Goal: Task Accomplishment & Management: Use online tool/utility

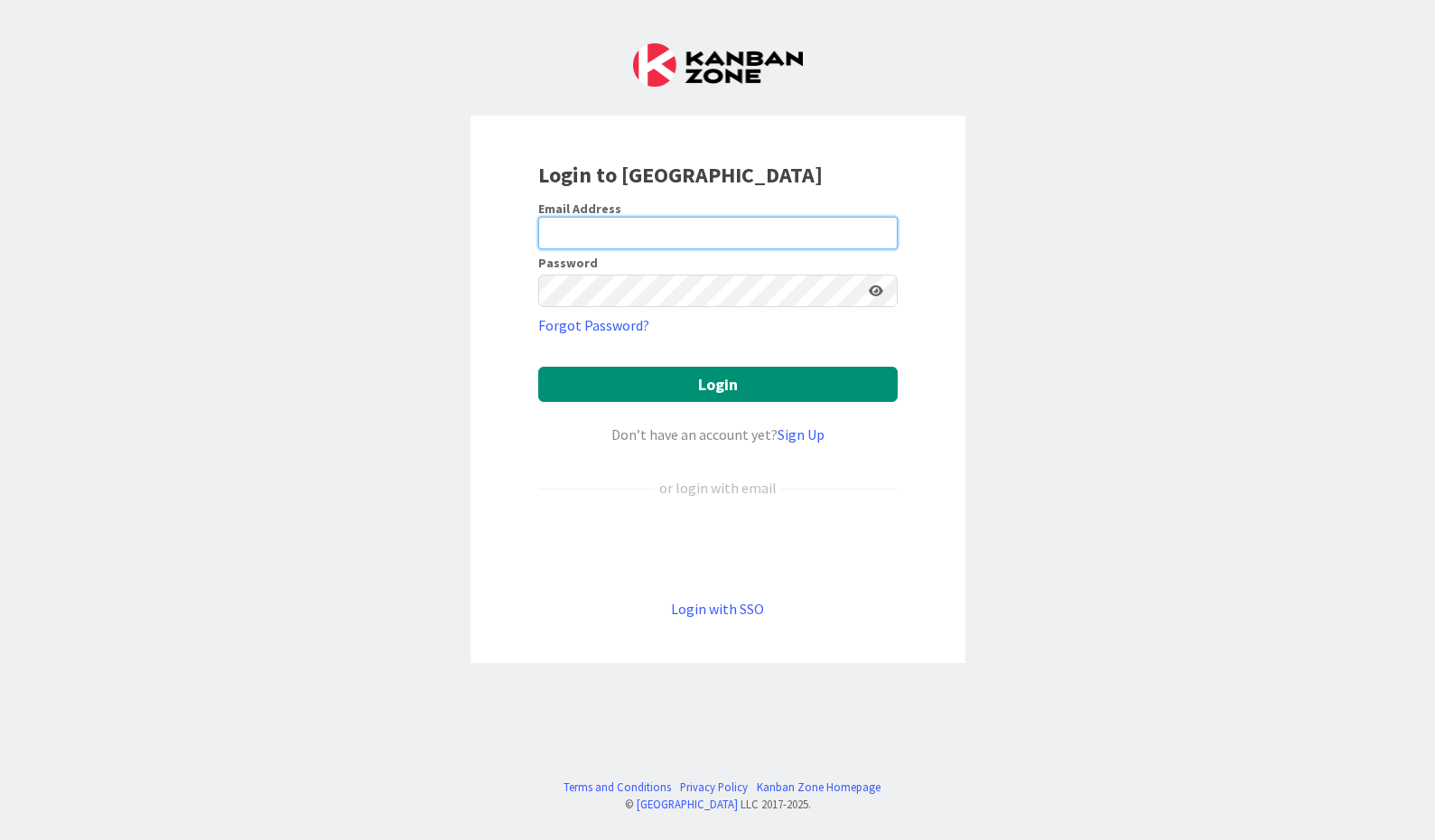
type input "[EMAIL_ADDRESS][DOMAIN_NAME]"
click at [1107, 290] on div "Login to [GEOGRAPHIC_DATA] Email Address [EMAIL_ADDRESS][DOMAIN_NAME] Password …" at bounding box center [718, 420] width 1435 height 840
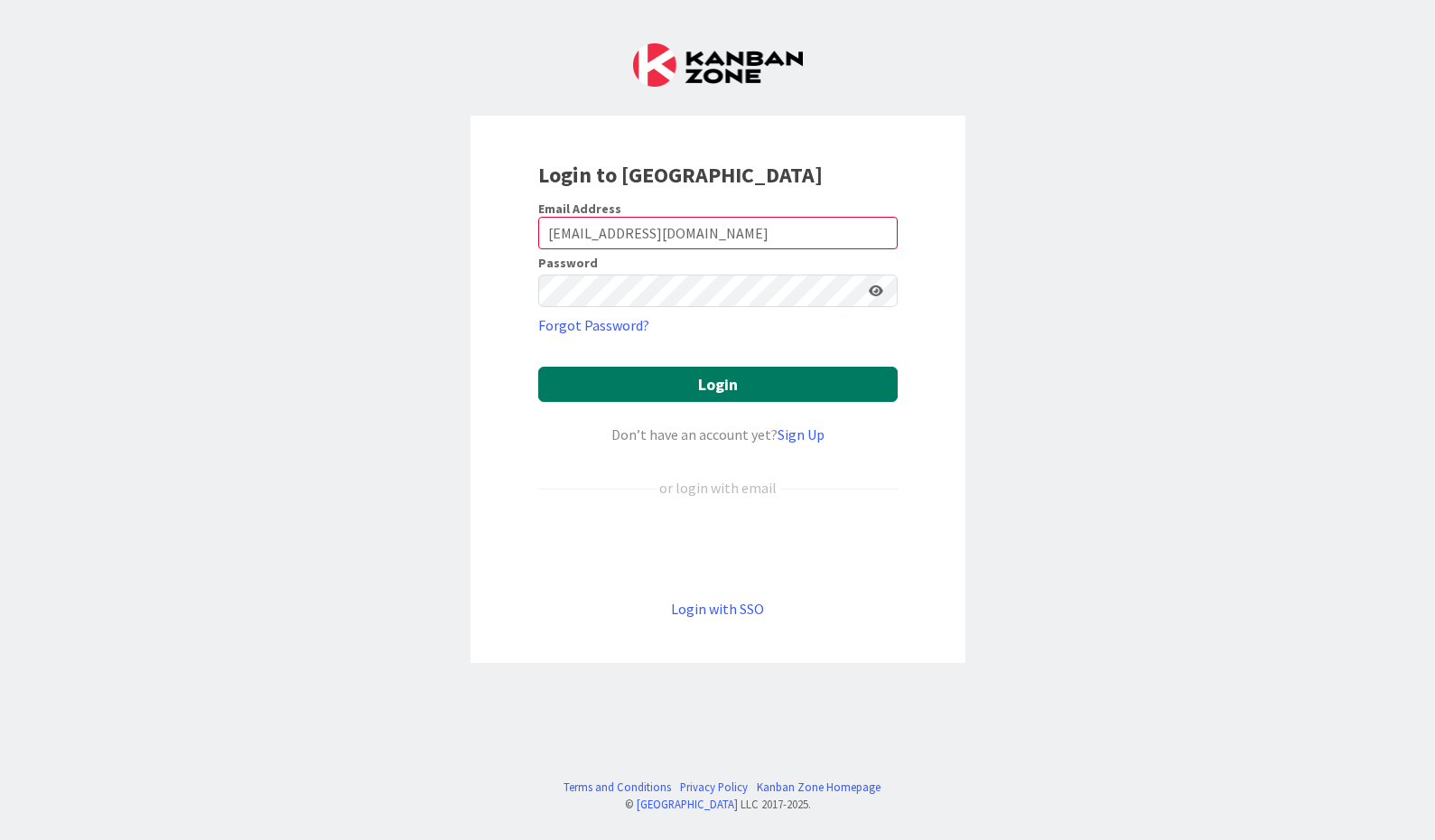
click at [710, 386] on button "Login" at bounding box center [718, 384] width 359 height 36
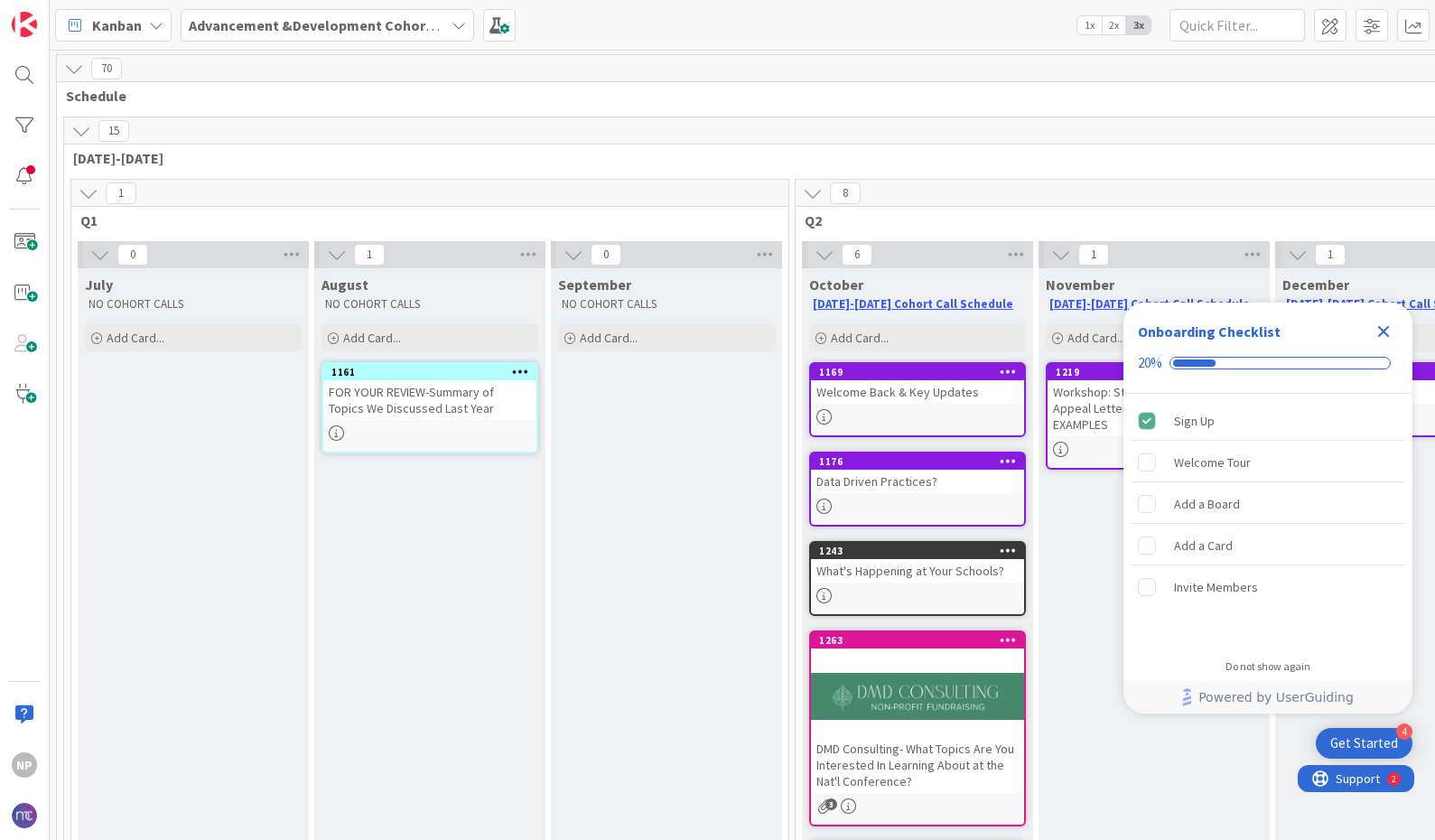
click at [1382, 333] on icon "Close Checklist" at bounding box center [1384, 331] width 12 height 12
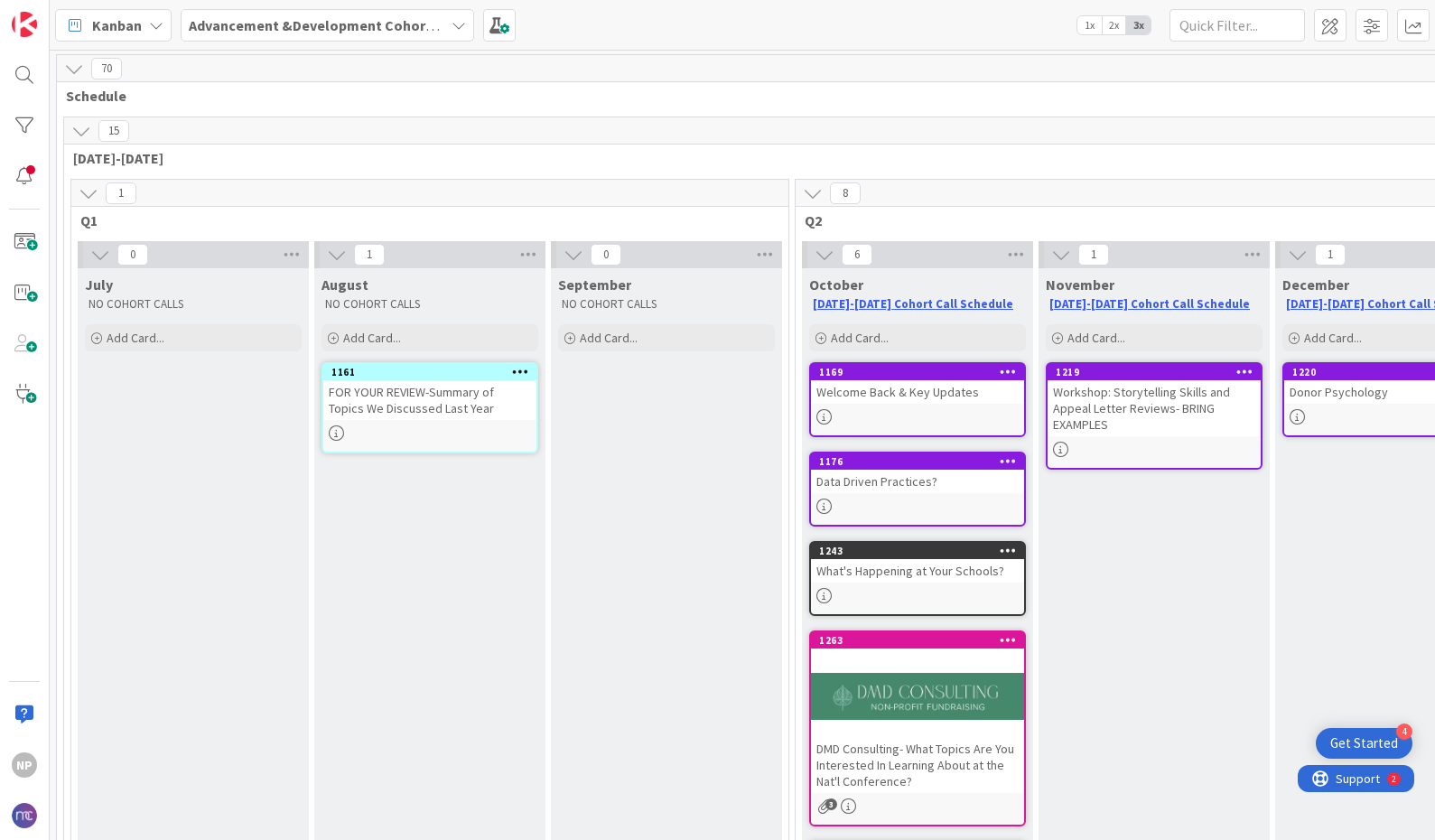
click at [81, 74] on icon at bounding box center [74, 68] width 20 height 20
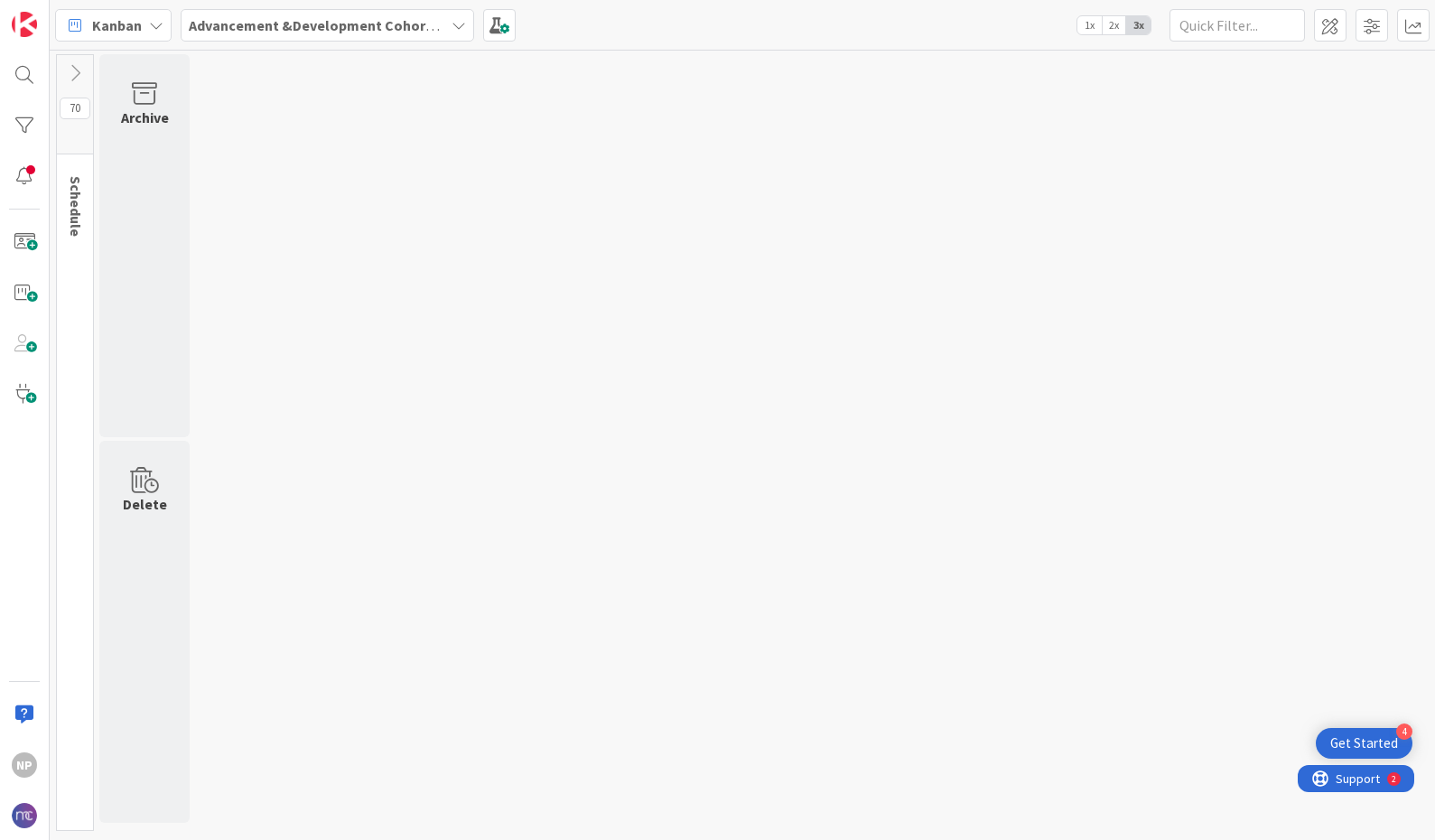
click at [78, 72] on icon at bounding box center [75, 73] width 20 height 20
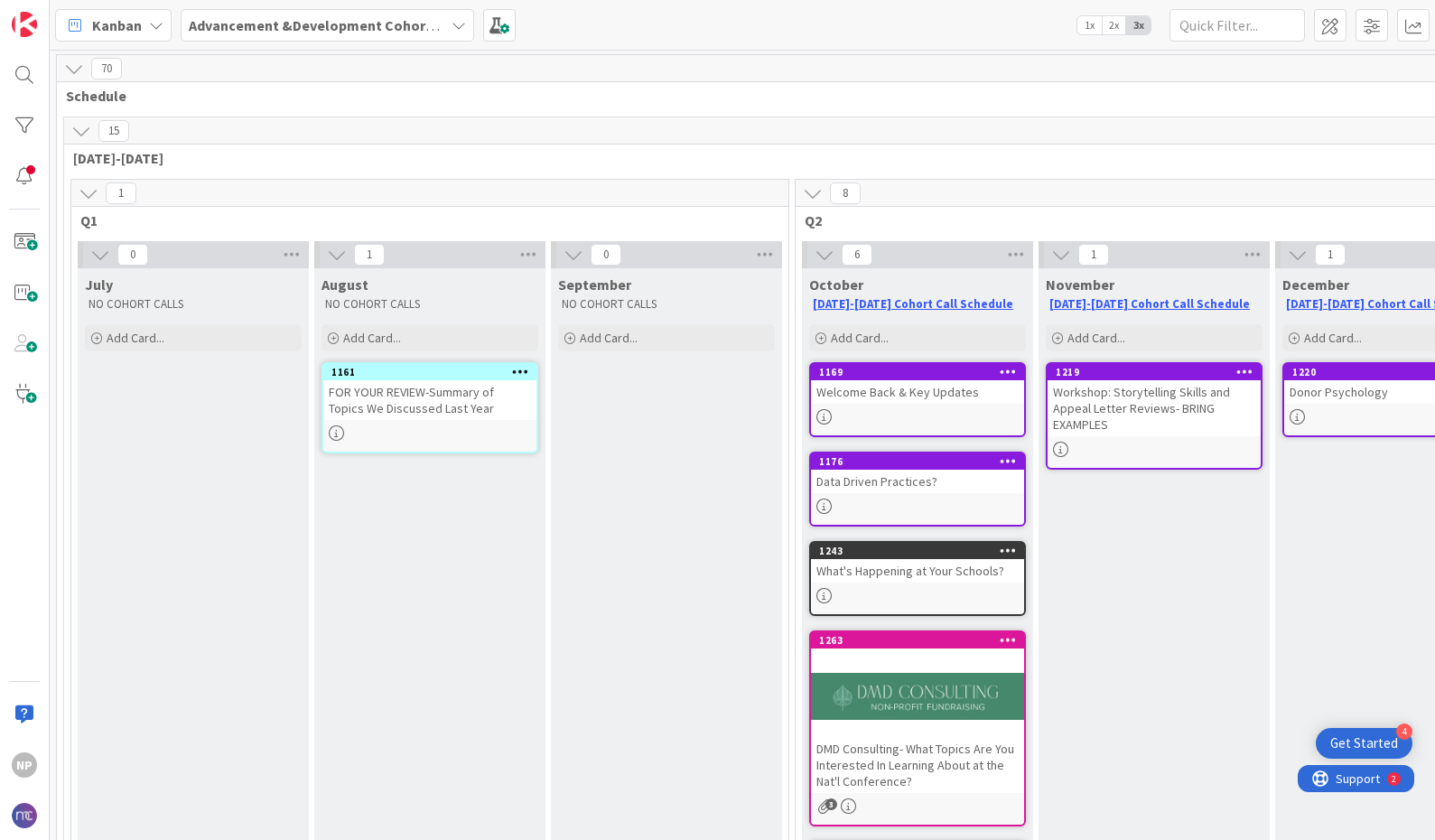
click at [1114, 25] on span "2x" at bounding box center [1113, 25] width 24 height 18
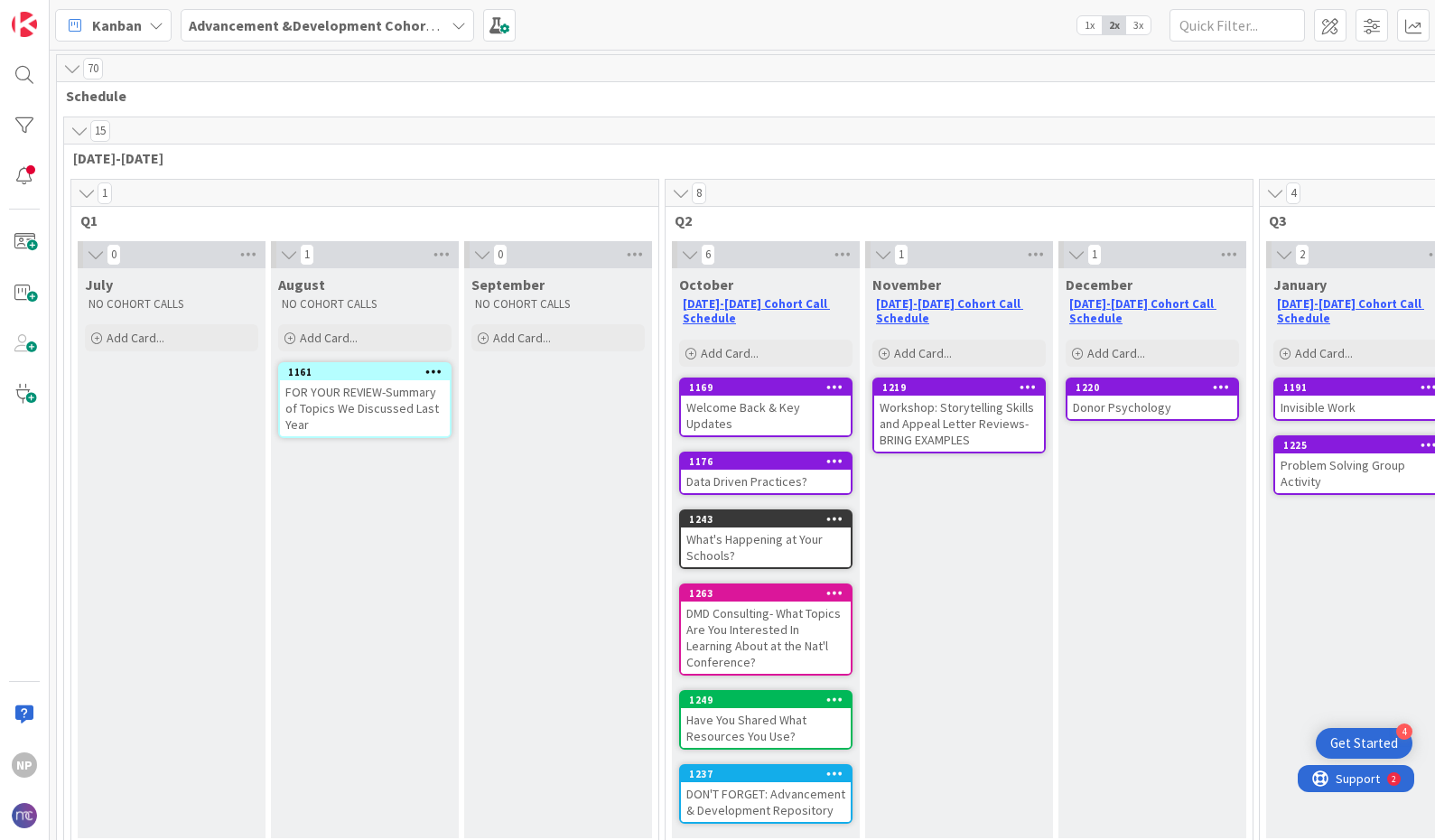
click at [1099, 26] on span "1x" at bounding box center [1089, 25] width 24 height 18
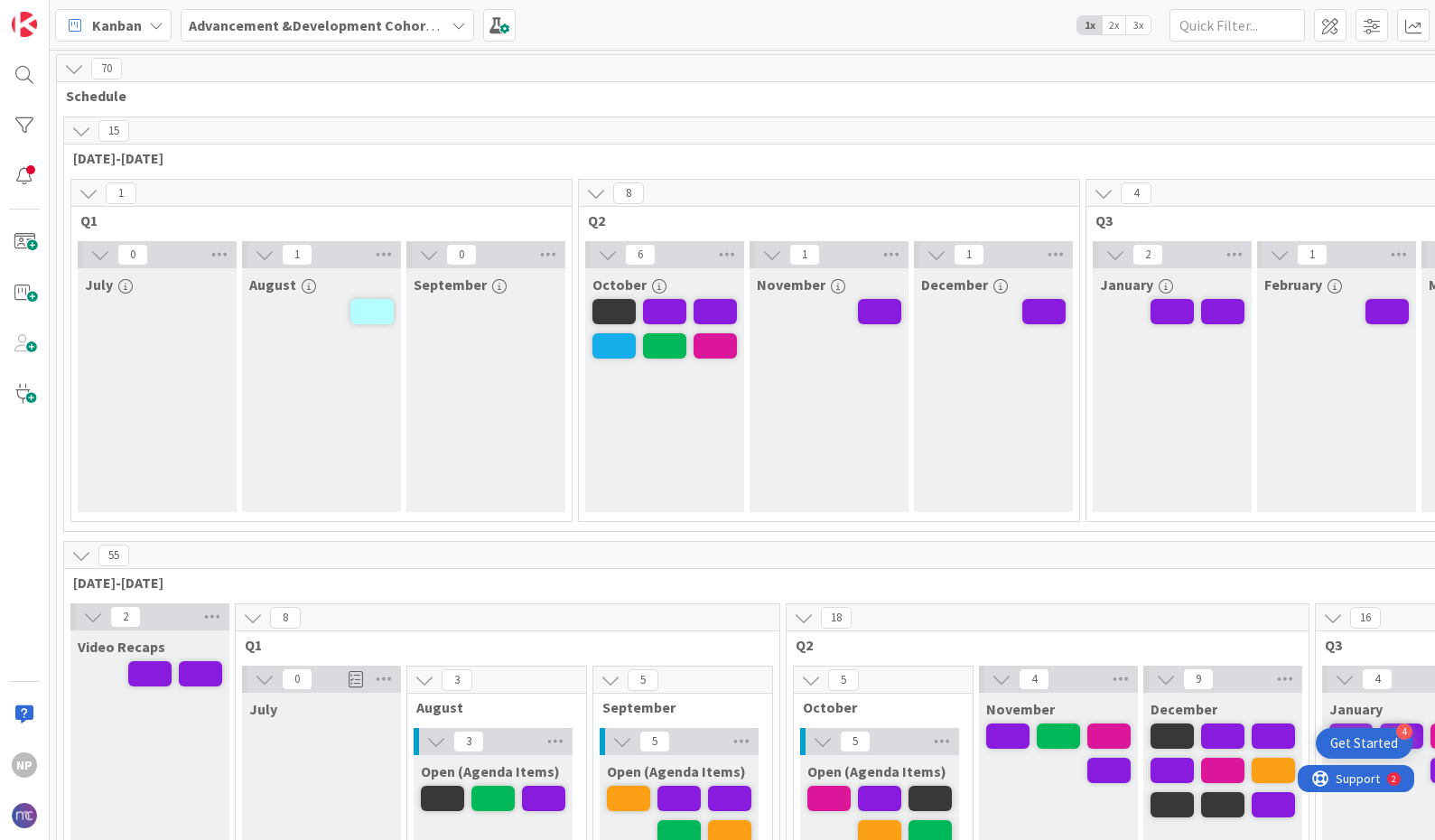
click at [1138, 27] on span "3x" at bounding box center [1138, 25] width 24 height 18
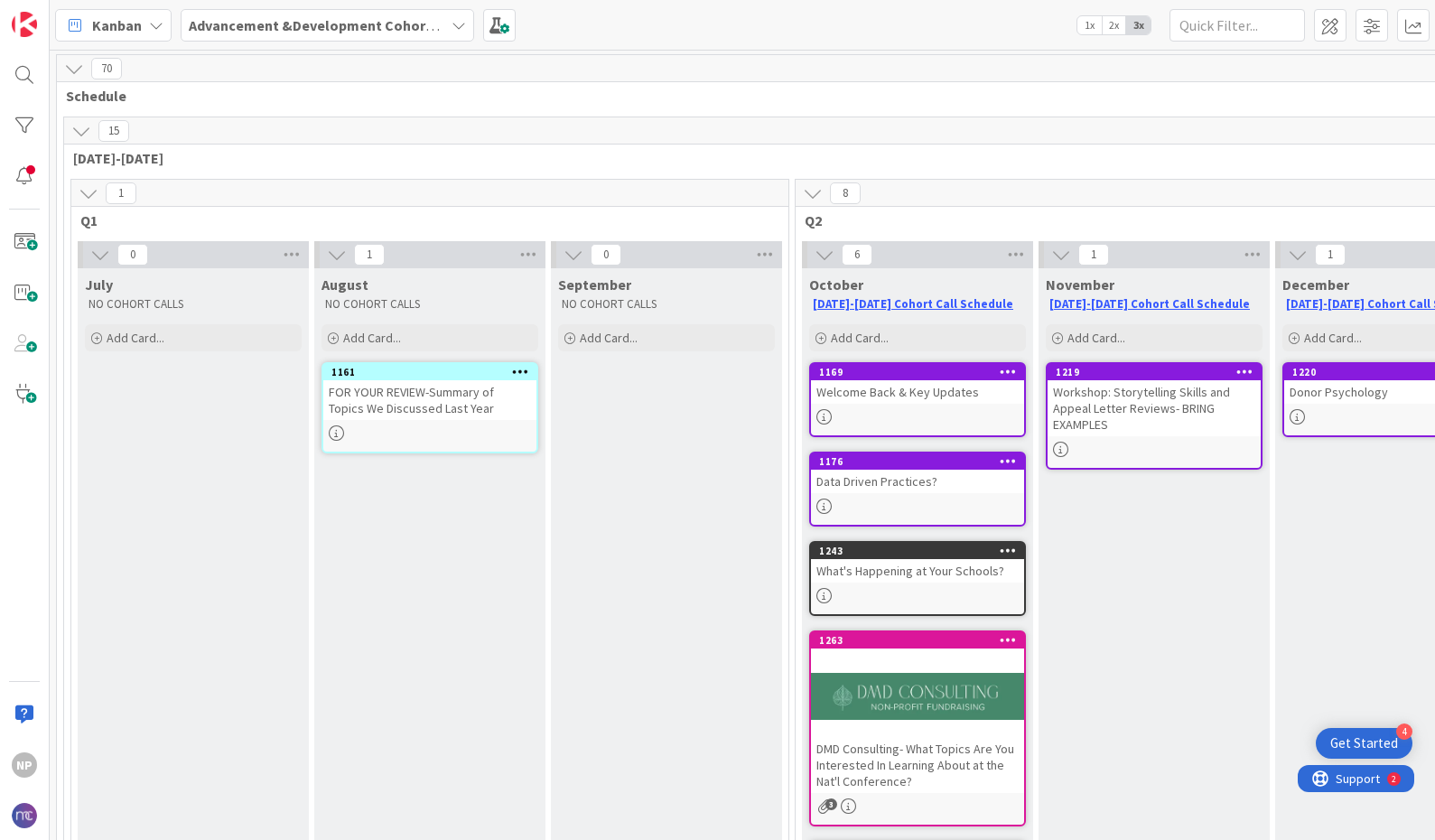
click at [1113, 27] on span "2x" at bounding box center [1113, 25] width 24 height 18
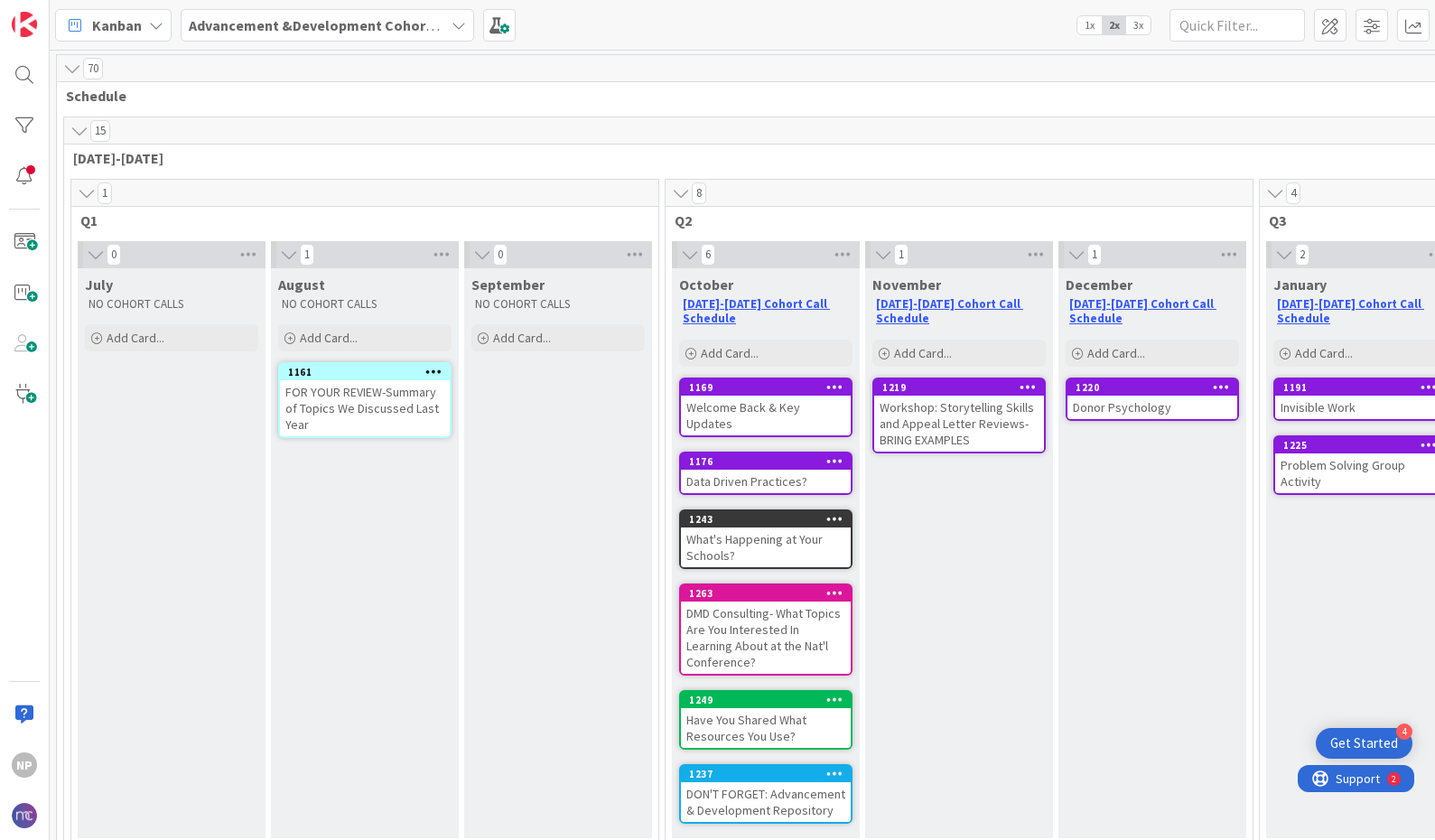
click at [438, 26] on span "Advancement &Development Cohort Calls" at bounding box center [317, 25] width 255 height 22
click at [581, 460] on div "September NO COHORT CALLS Add Card..." at bounding box center [558, 552] width 188 height 569
click at [34, 248] on span at bounding box center [25, 242] width 36 height 36
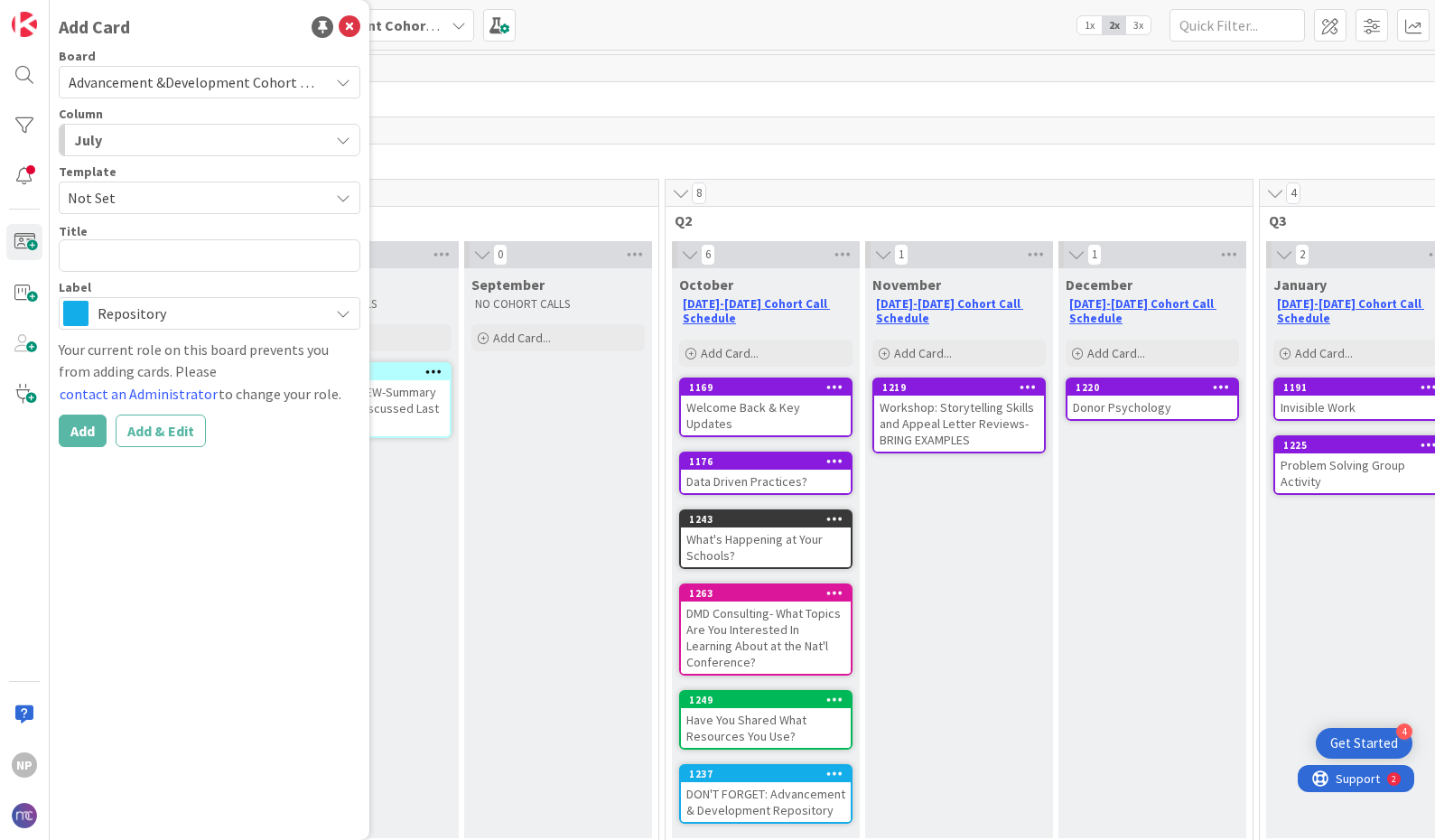
click at [265, 87] on span "Advancement &Development Cohort Calls" at bounding box center [199, 82] width 262 height 18
click at [267, 84] on span "Advancement &Development Cohort Calls" at bounding box center [199, 82] width 262 height 18
click at [342, 83] on icon at bounding box center [343, 82] width 14 height 14
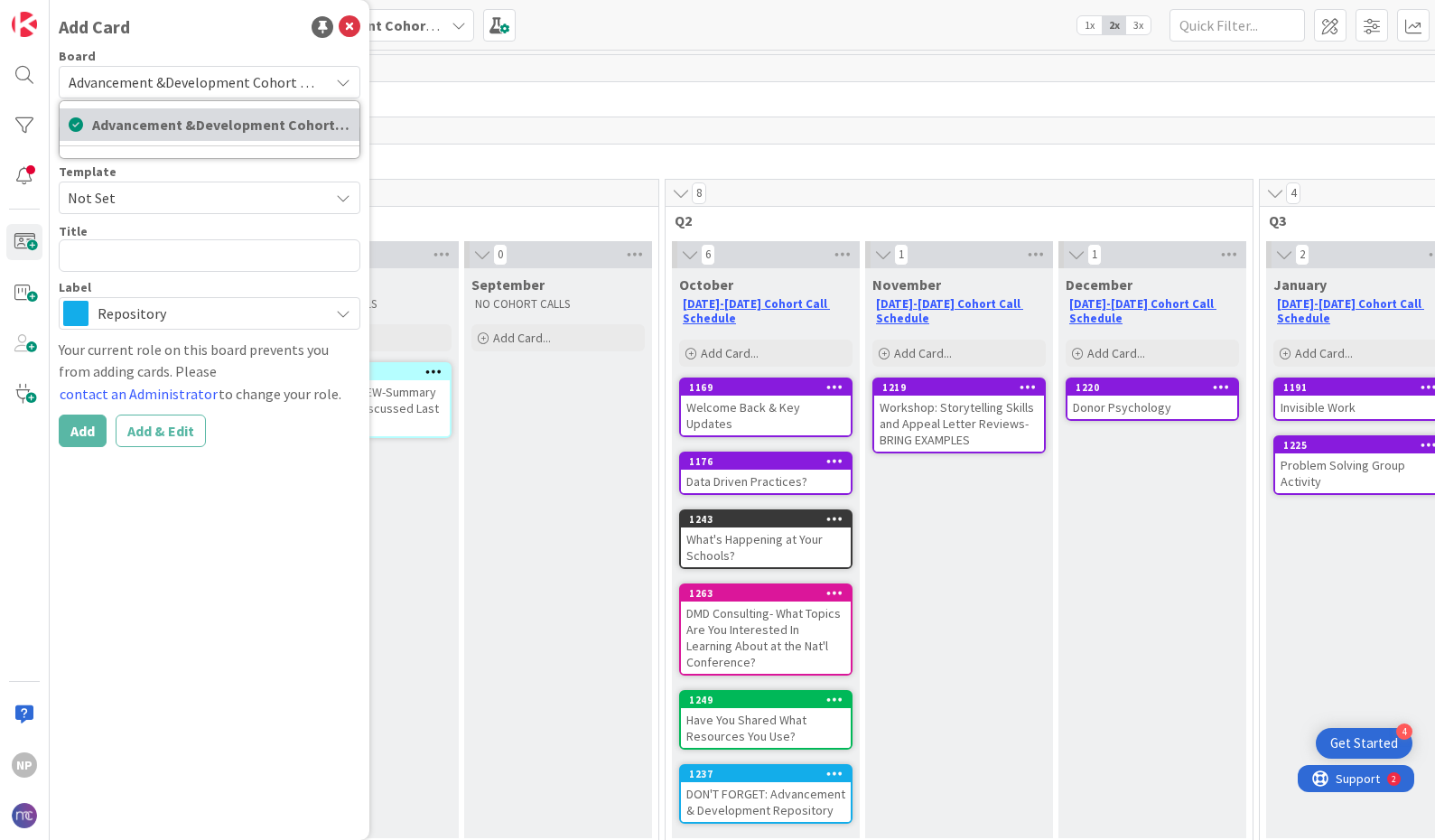
click at [326, 119] on span "Advancement &Development Cohort Calls" at bounding box center [221, 125] width 258 height 27
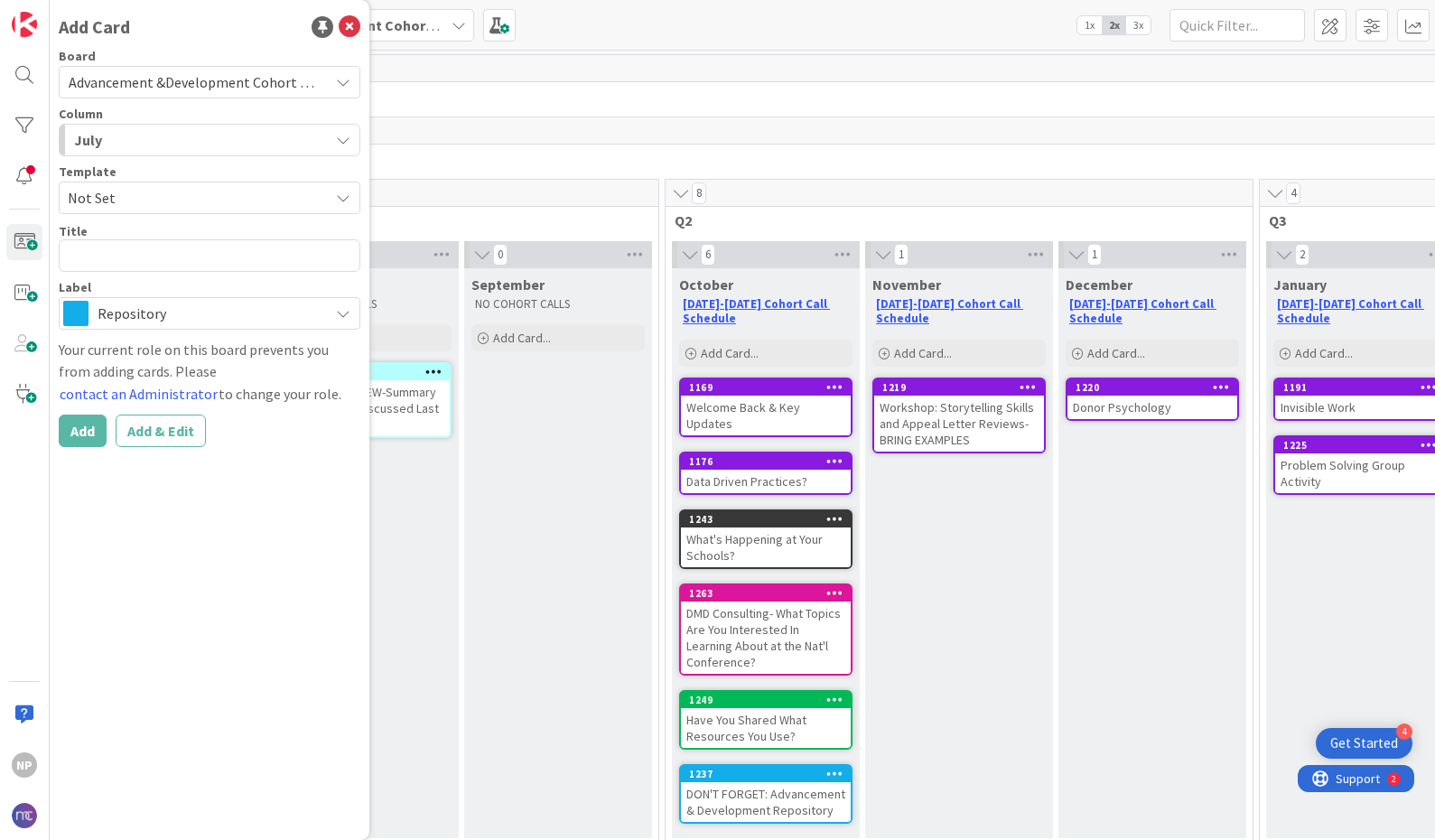
click at [325, 88] on div "Advancement &Development Cohort Calls" at bounding box center [209, 83] width 302 height 33
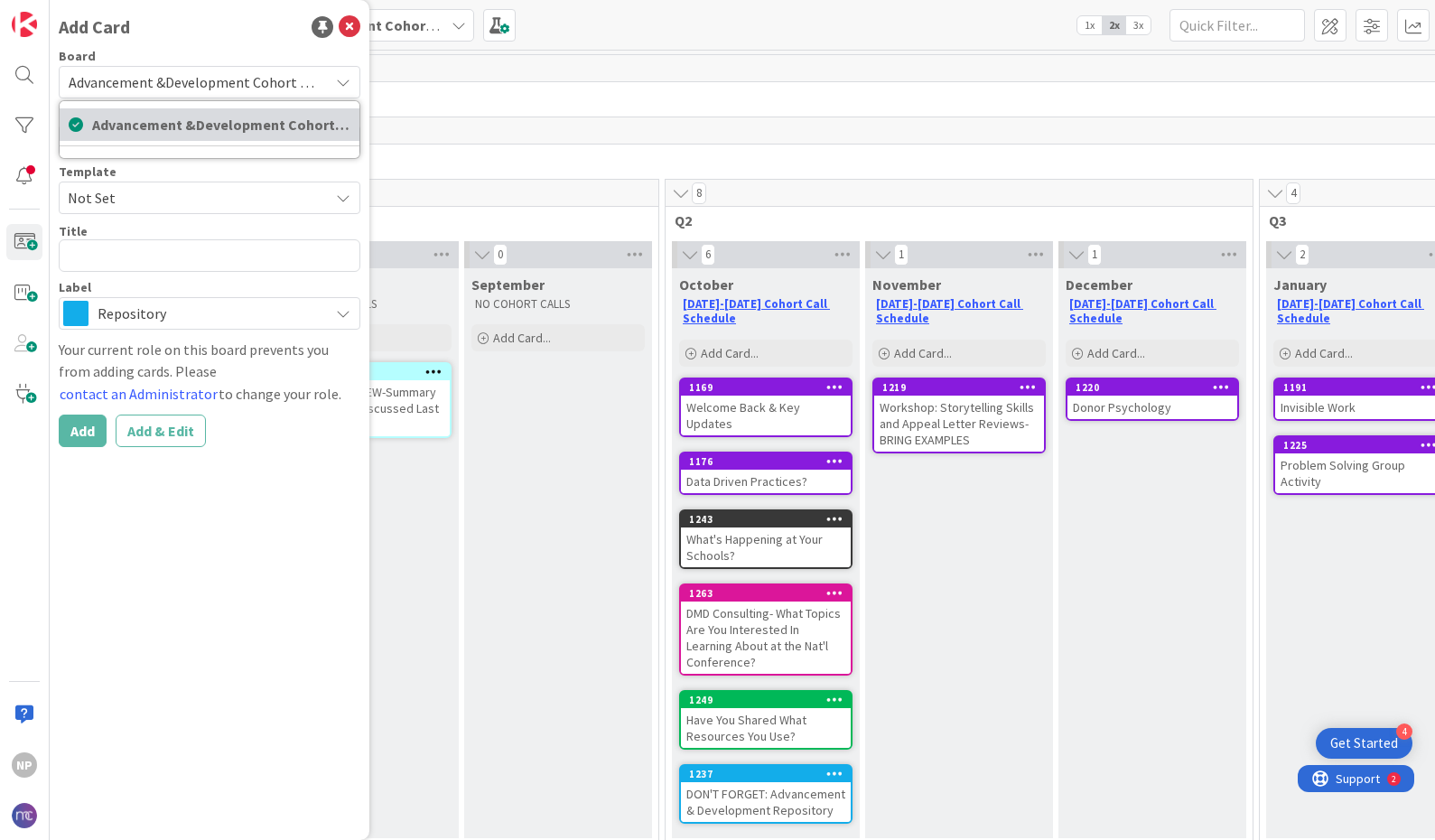
click at [77, 126] on icon at bounding box center [75, 125] width 14 height 27
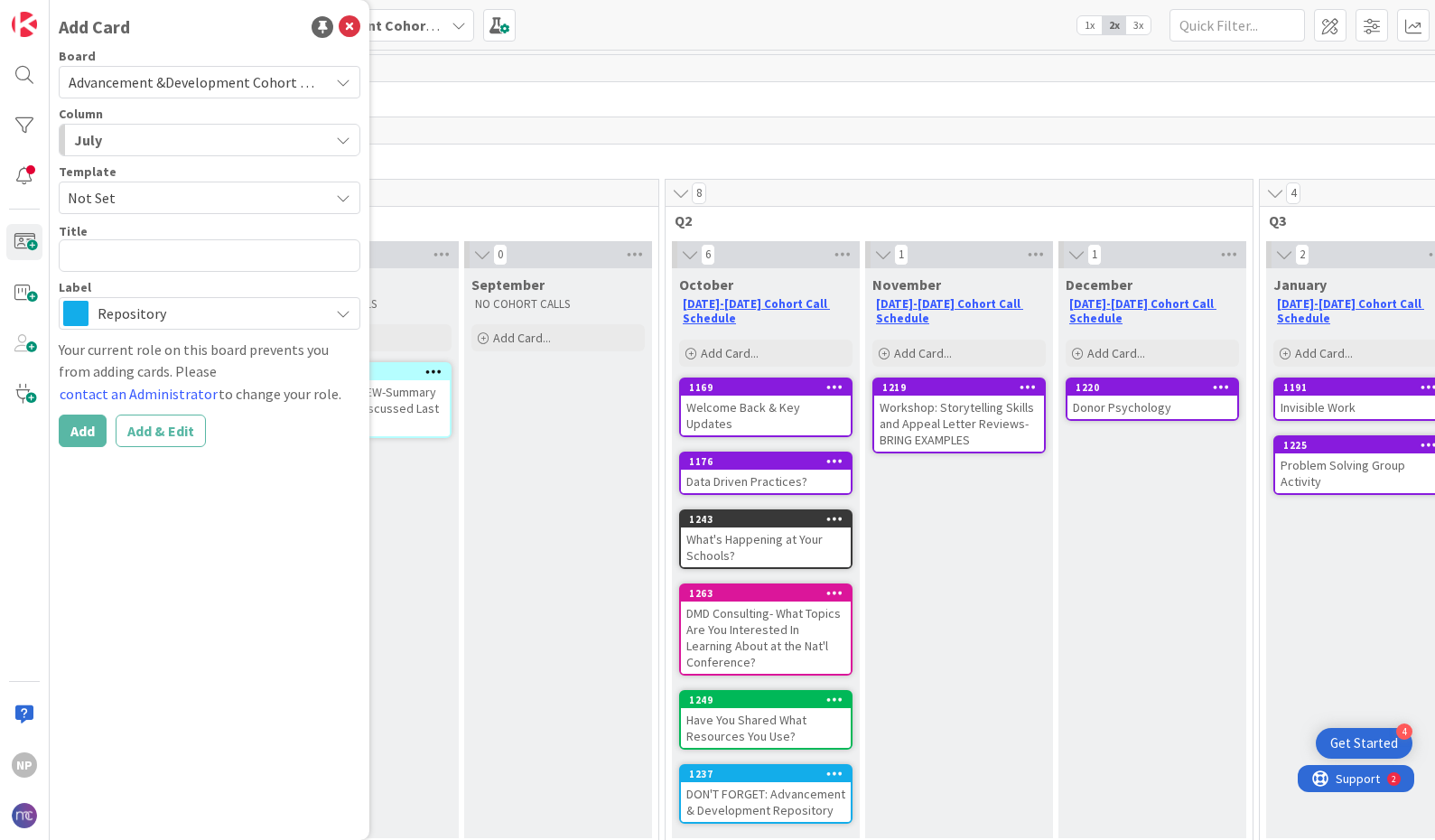
click at [157, 81] on span "Advancement &Development Cohort Calls" at bounding box center [199, 82] width 262 height 18
click at [189, 46] on div "Add Card Board Advancement &Development Cohort Calls Advancement &Development C…" at bounding box center [209, 420] width 320 height 840
click at [210, 76] on span "Advancement &Development Cohort Calls" at bounding box center [199, 82] width 262 height 18
click at [225, 34] on div "Add Card" at bounding box center [209, 27] width 302 height 27
click at [171, 322] on span "Repository" at bounding box center [208, 313] width 222 height 25
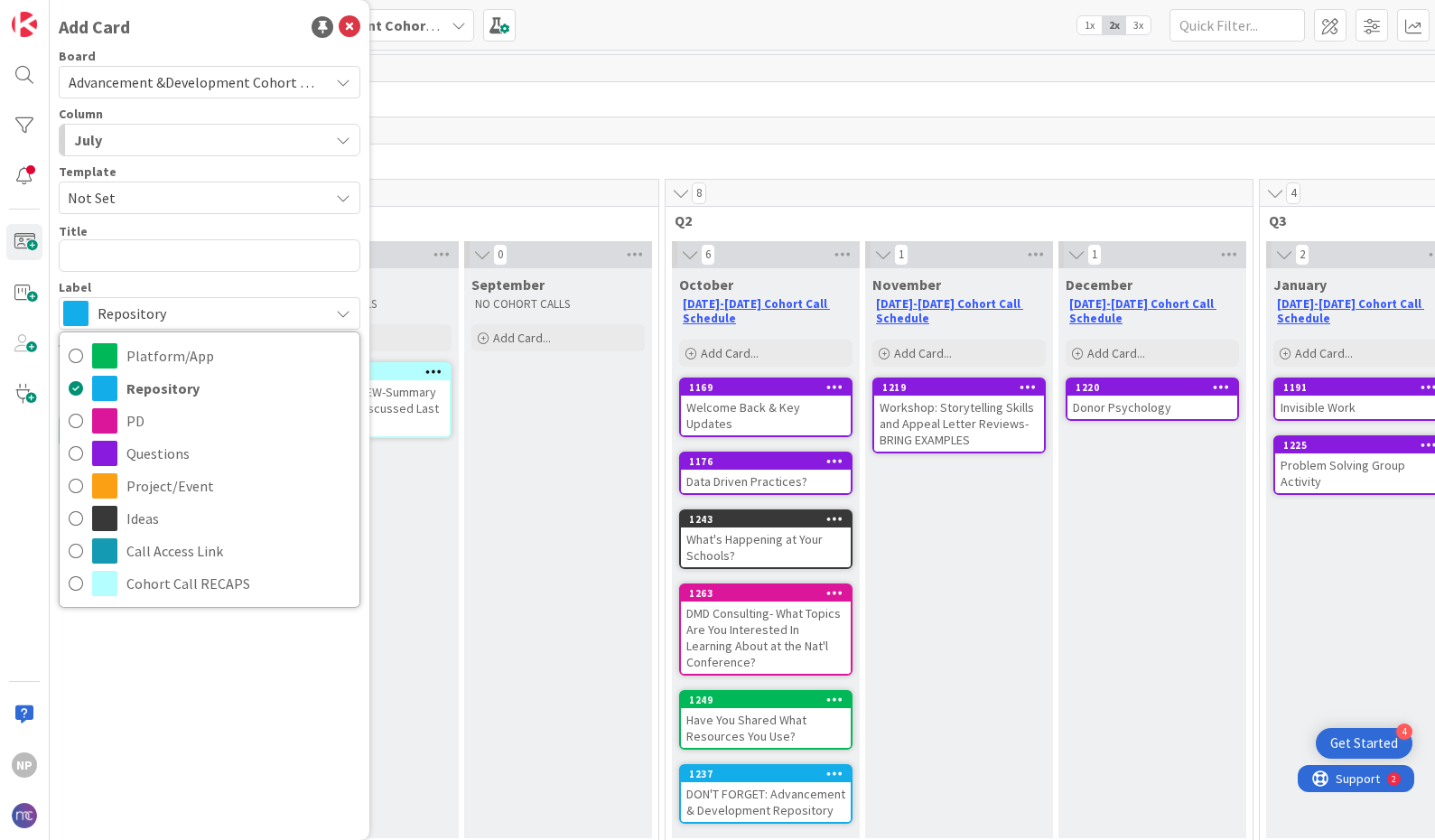
click at [205, 658] on div "Add Card Board Advancement &Development Cohort Calls Advancement &Development C…" at bounding box center [209, 420] width 320 height 840
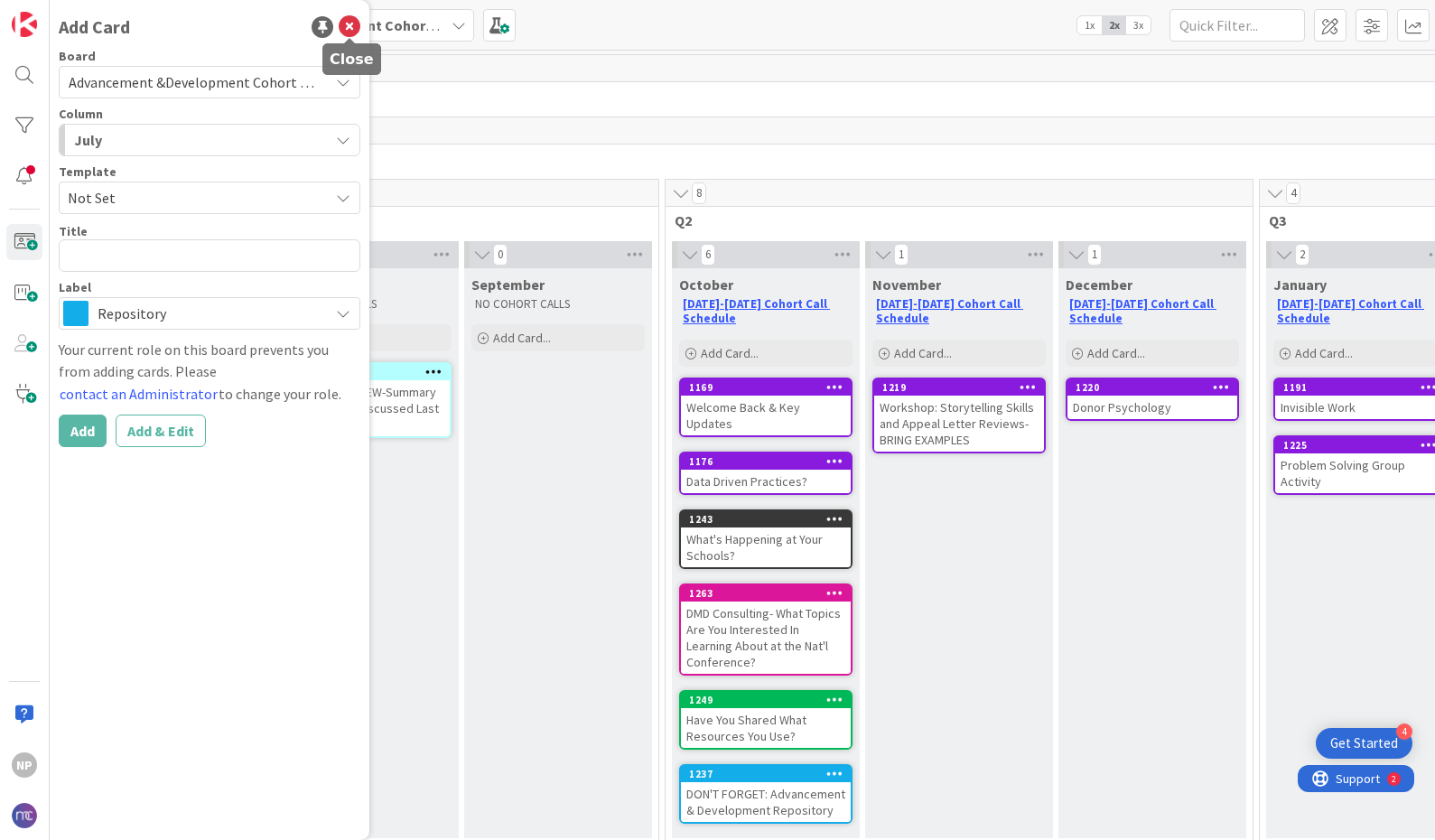
click at [347, 32] on icon at bounding box center [350, 27] width 22 height 22
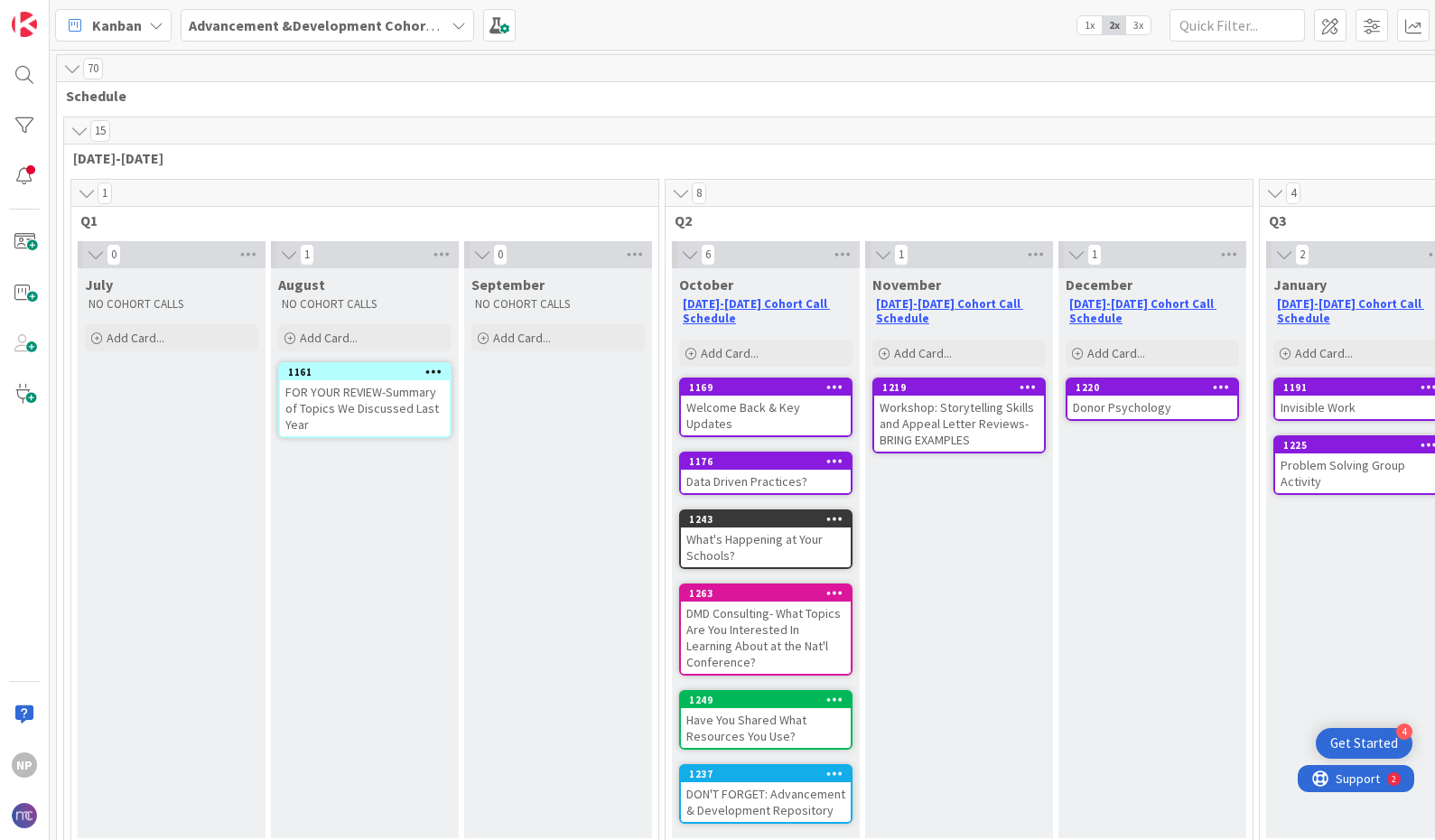
click at [116, 30] on span "Kanban" at bounding box center [117, 25] width 50 height 22
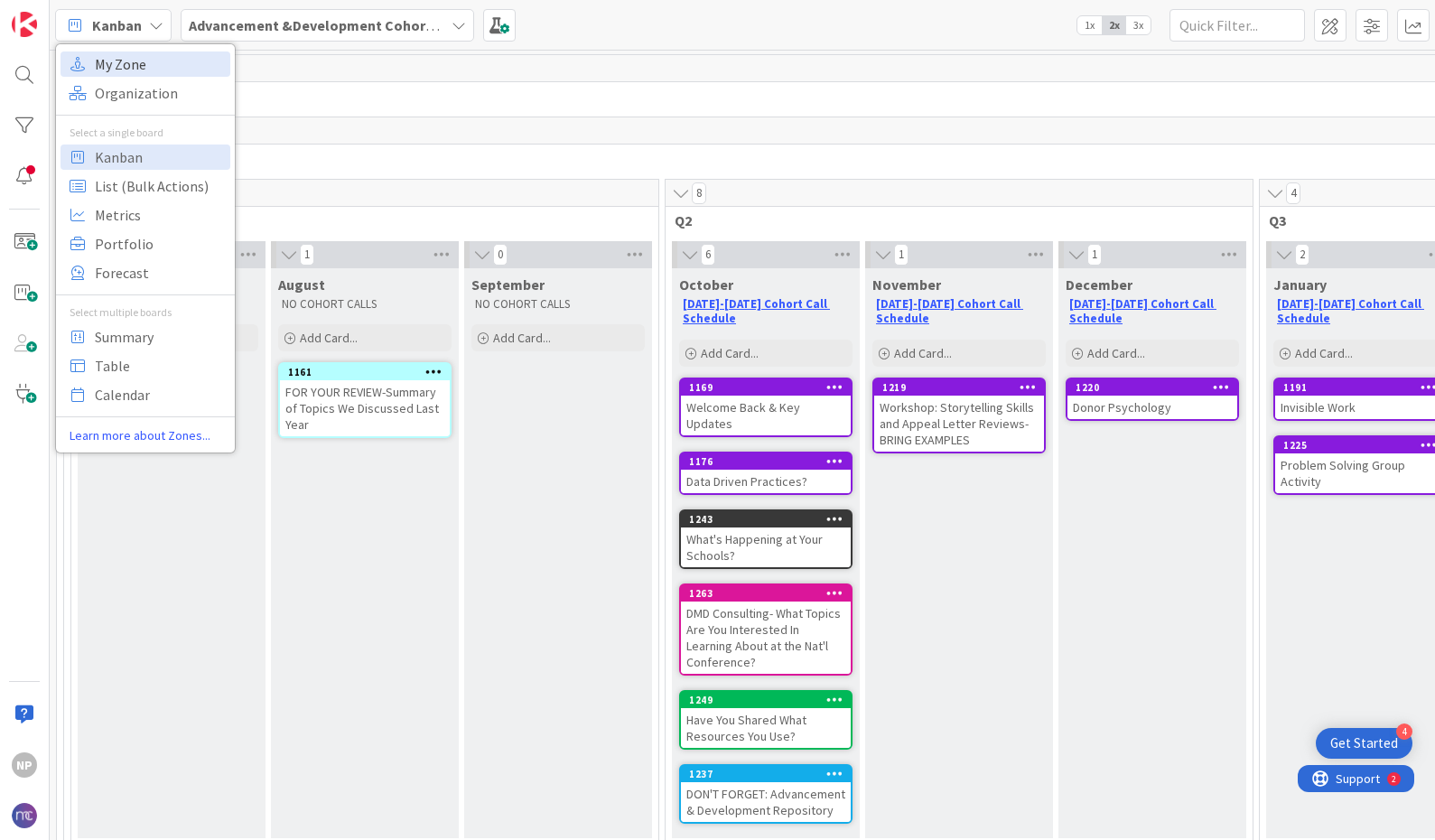
click at [113, 64] on span "My Zone" at bounding box center [159, 64] width 130 height 27
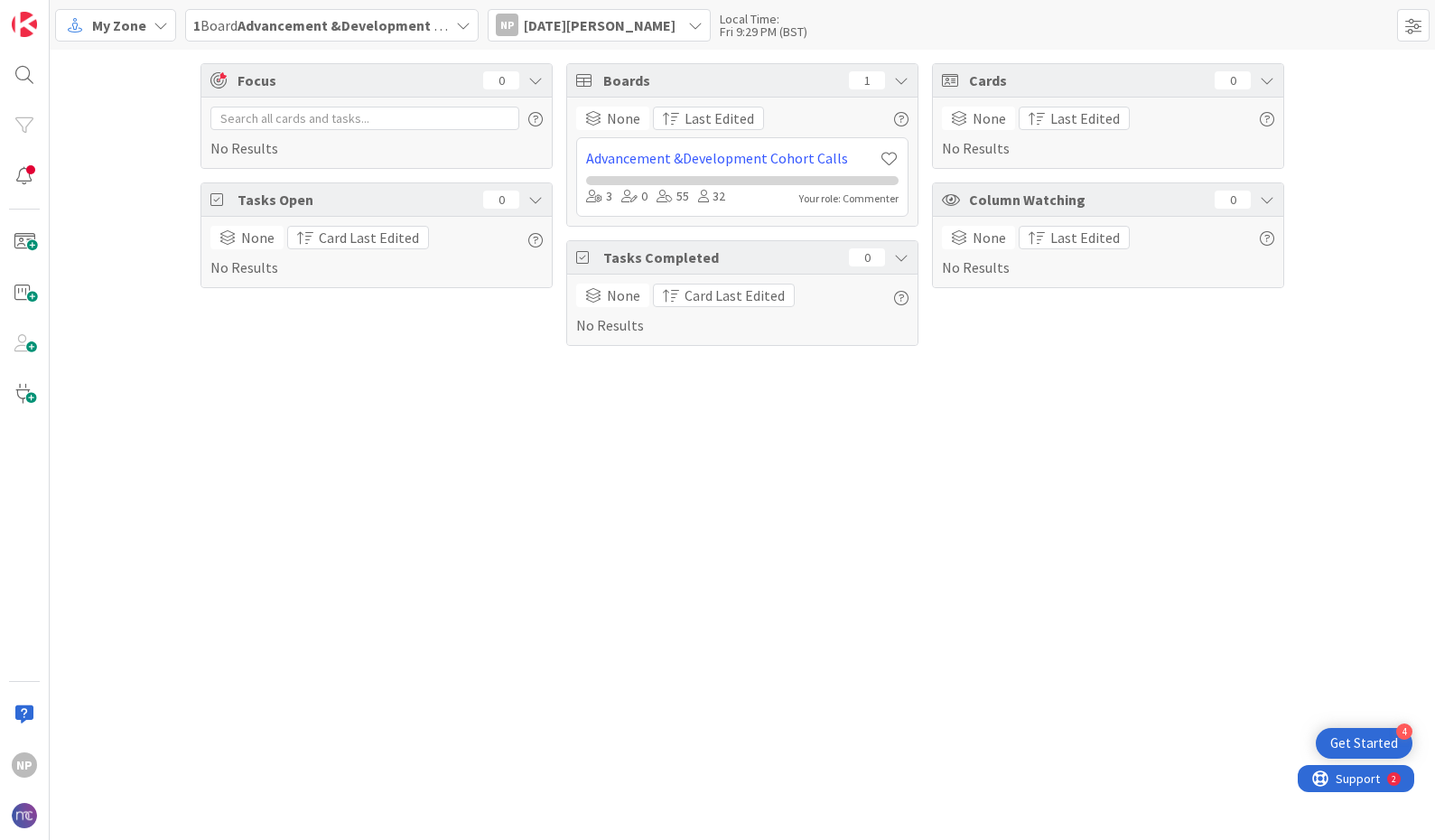
click at [353, 28] on b "Advancement &Development Cohort Calls" at bounding box center [377, 25] width 280 height 18
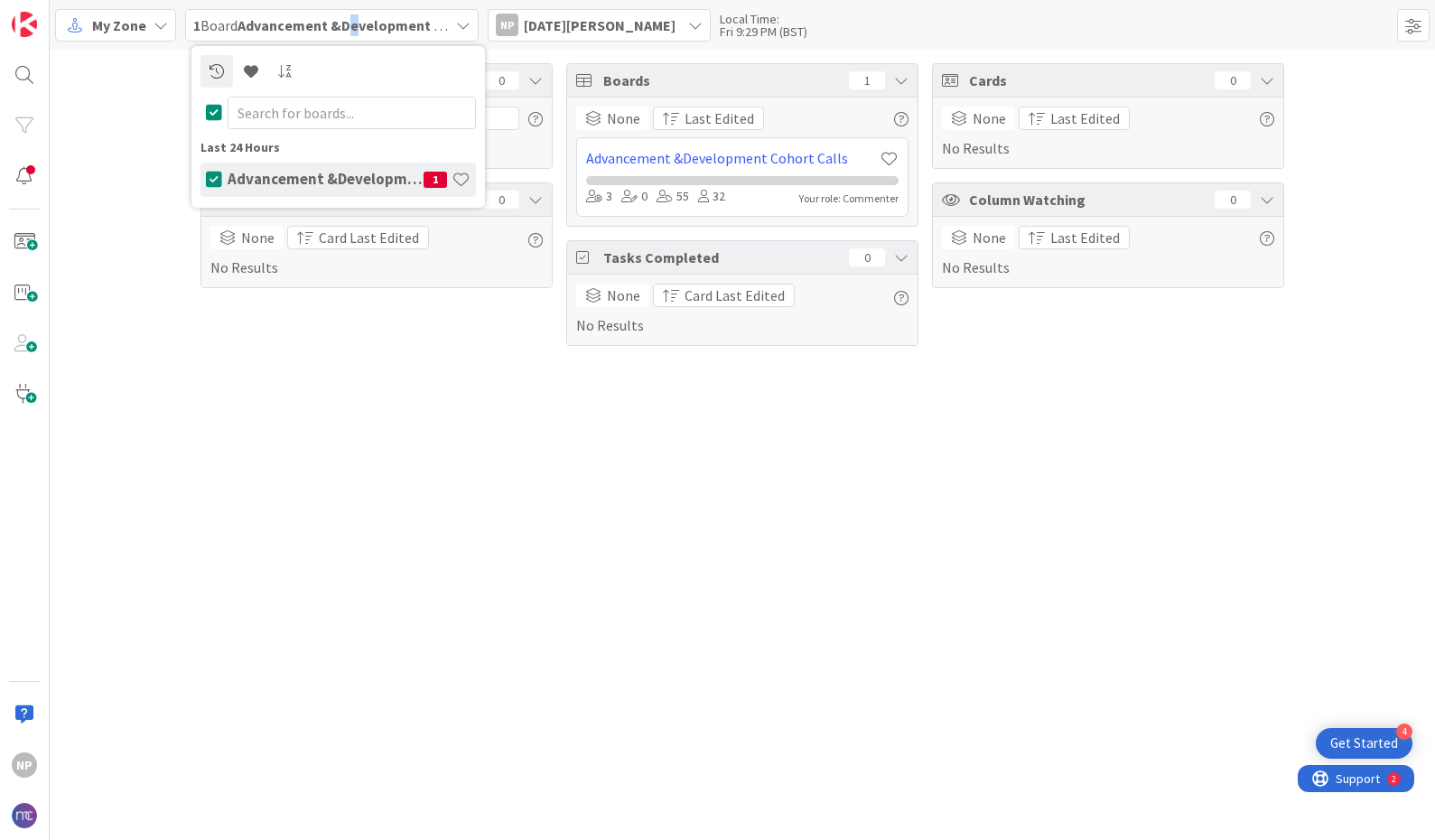
click at [356, 27] on b "Advancement &Development Cohort Calls" at bounding box center [377, 25] width 280 height 18
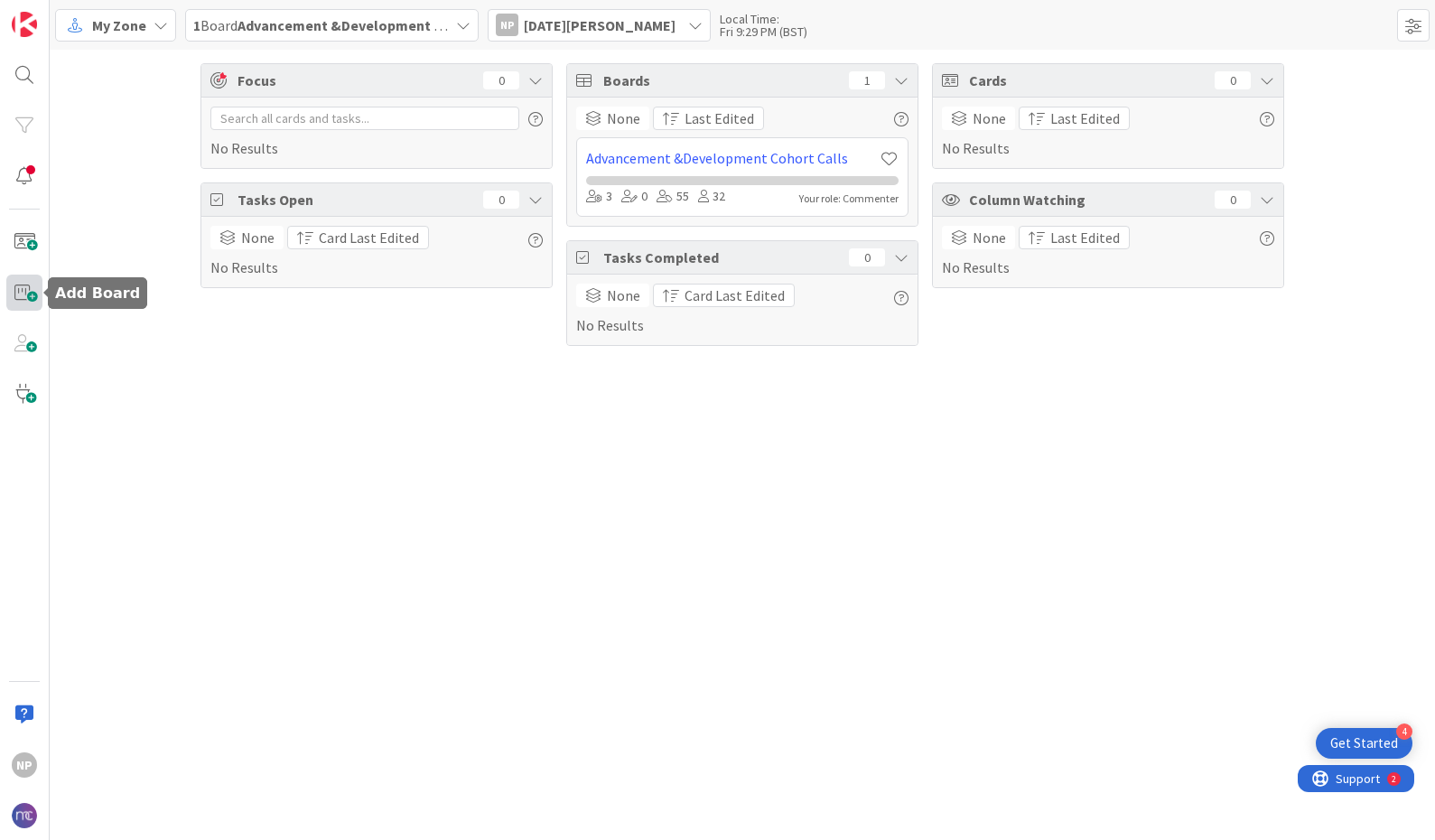
click at [32, 295] on span at bounding box center [25, 293] width 36 height 36
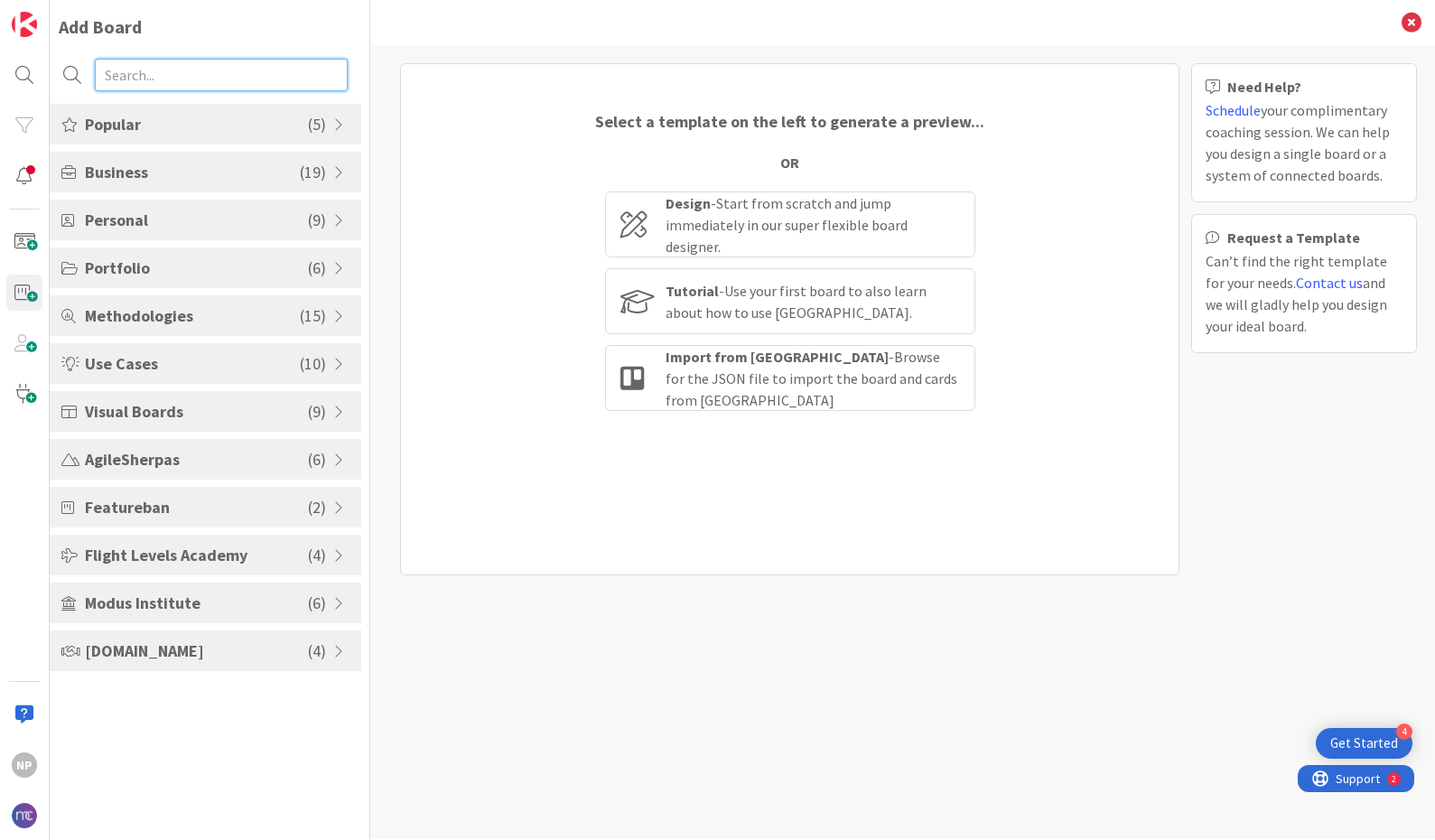
click at [148, 66] on input "text" at bounding box center [221, 75] width 253 height 33
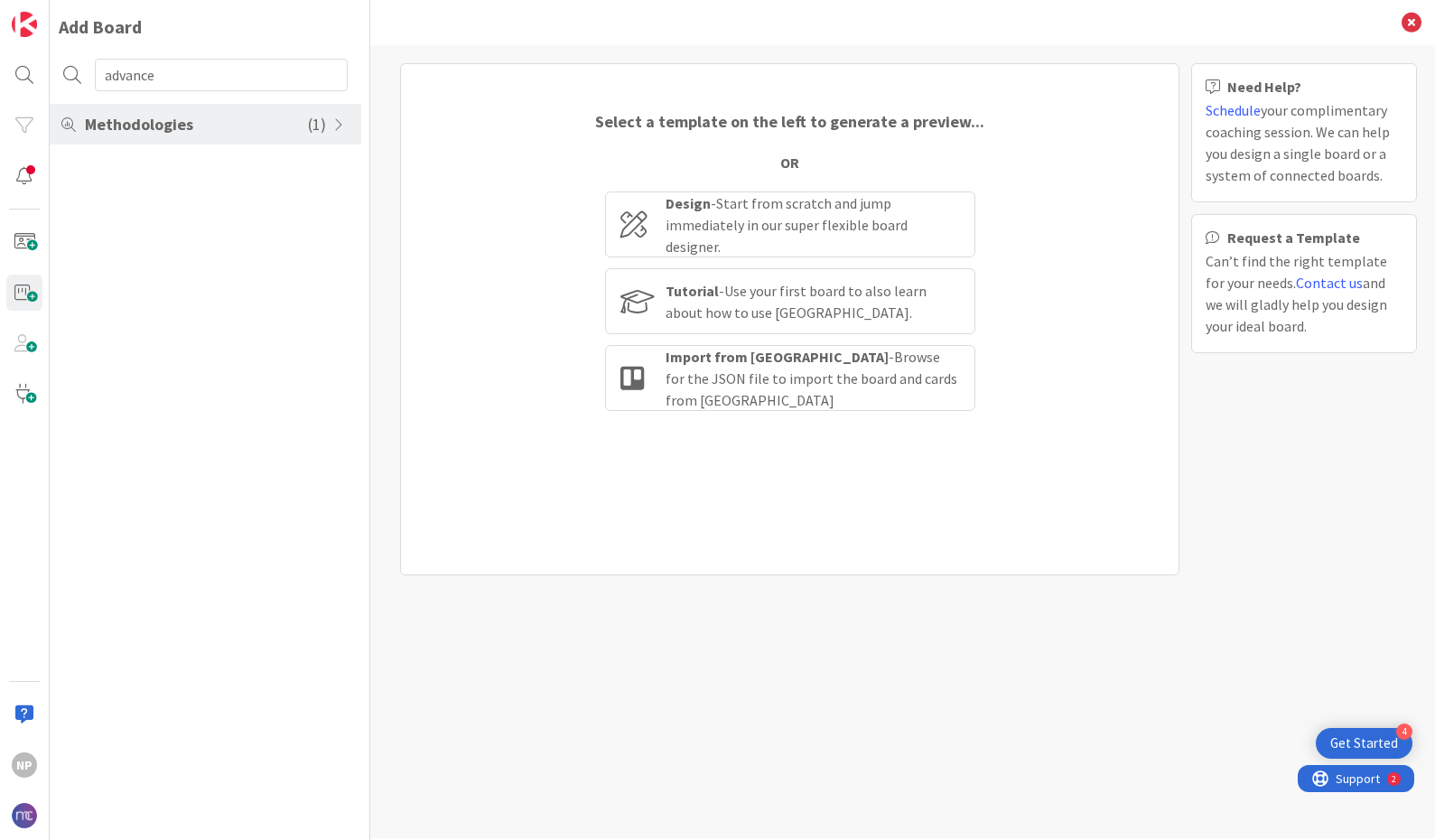
drag, startPoint x: 191, startPoint y: 96, endPoint x: 212, endPoint y: 128, distance: 38.3
click at [211, 126] on span "Methodologies" at bounding box center [196, 124] width 223 height 24
click at [200, 78] on input "advance" at bounding box center [221, 75] width 253 height 33
click at [200, 77] on input "advance" at bounding box center [221, 75] width 253 height 33
click at [200, 75] on input "advance" at bounding box center [221, 75] width 253 height 33
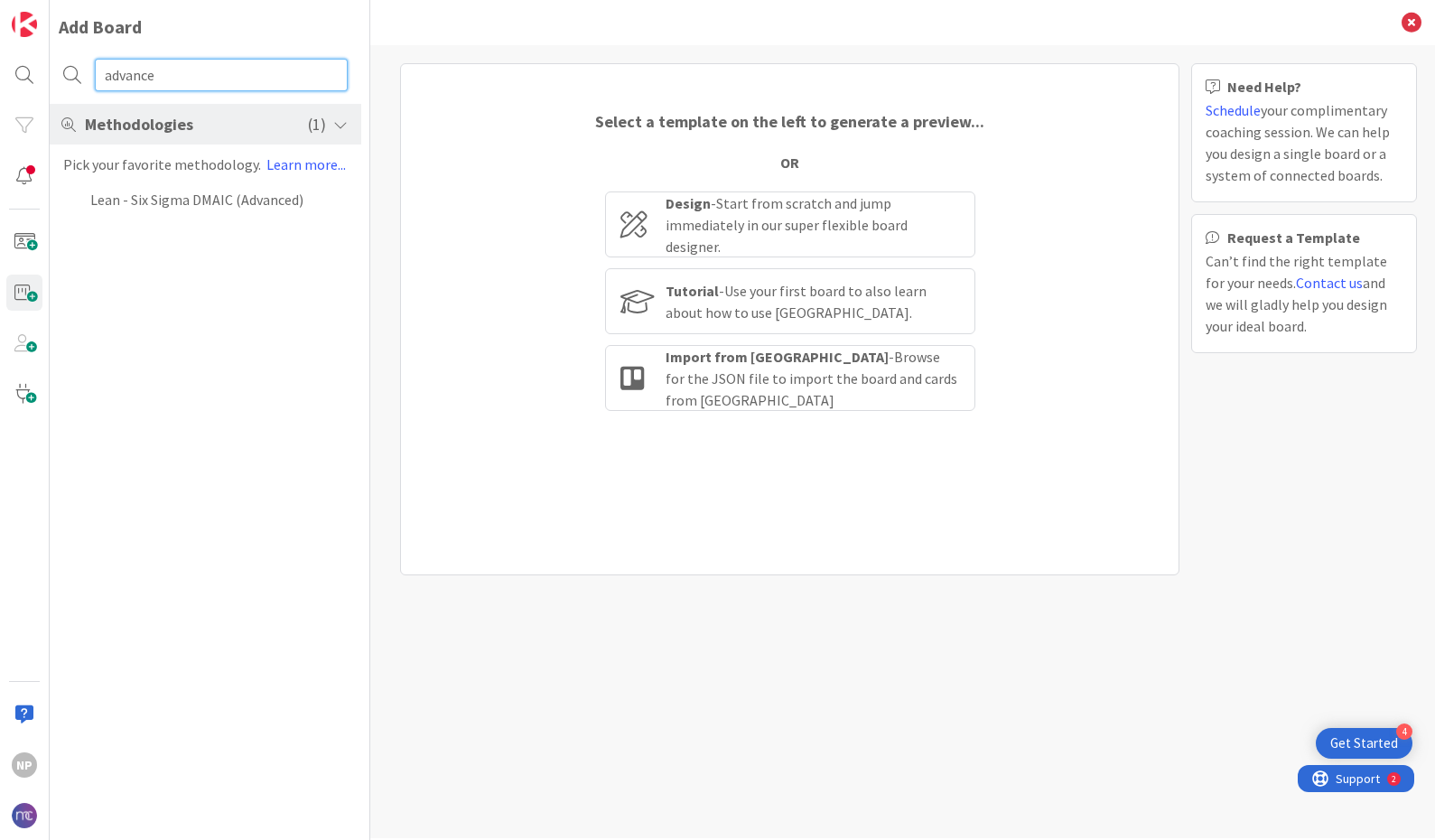
click at [200, 75] on input "advance" at bounding box center [221, 75] width 253 height 33
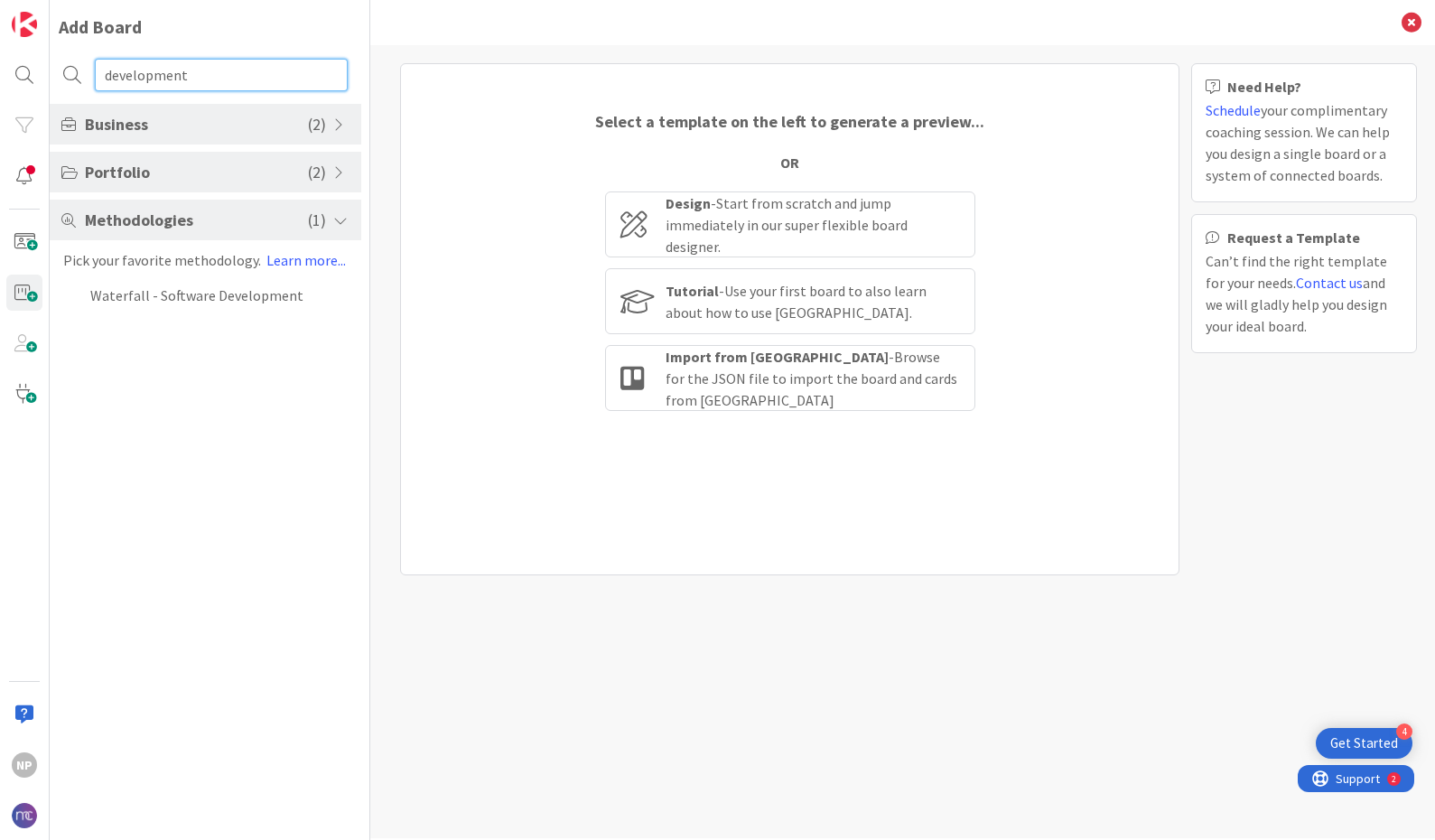
type input "development"
click at [210, 172] on span "Portfolio" at bounding box center [196, 171] width 223 height 24
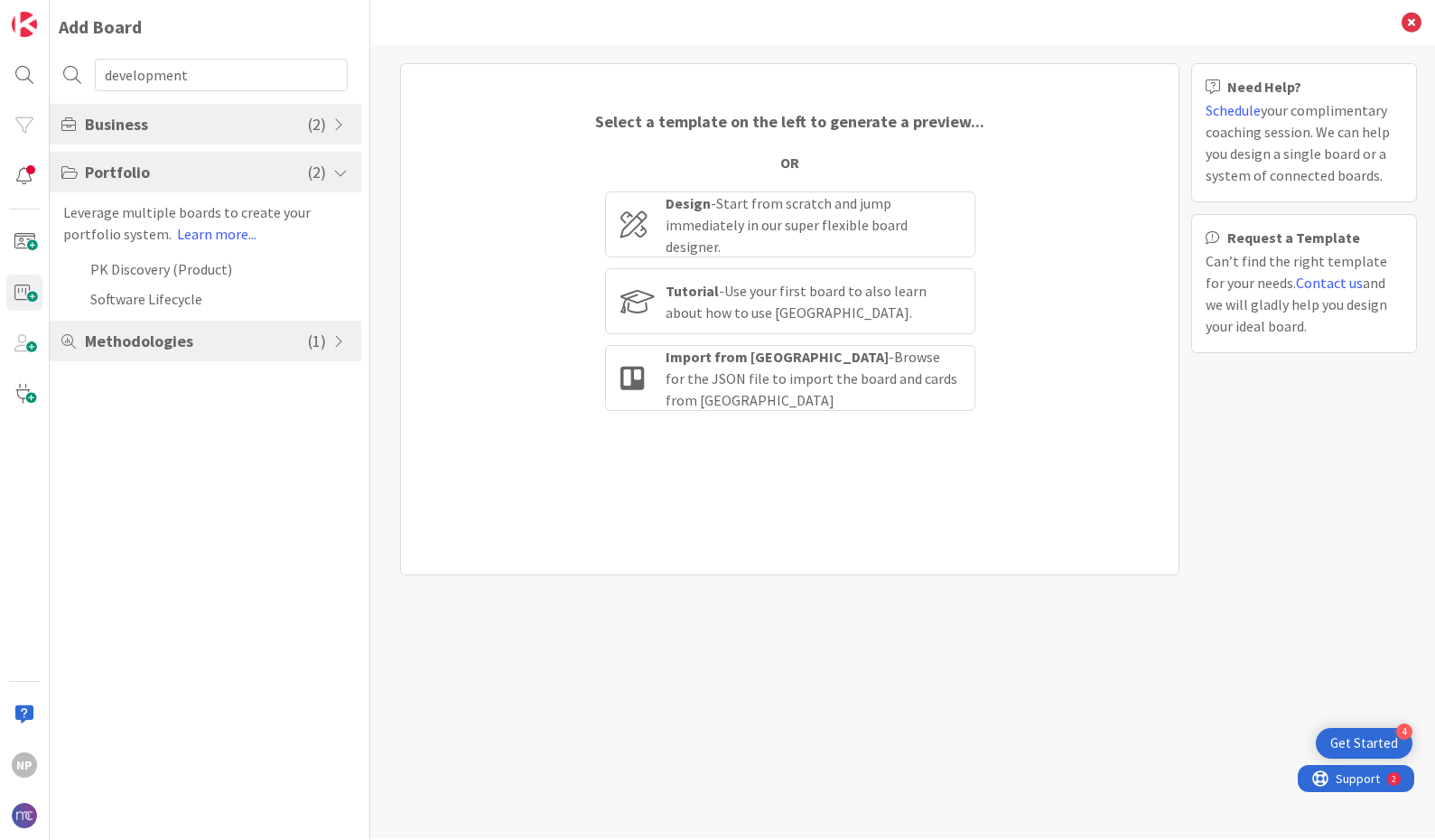
click at [207, 129] on span "Business" at bounding box center [196, 124] width 223 height 24
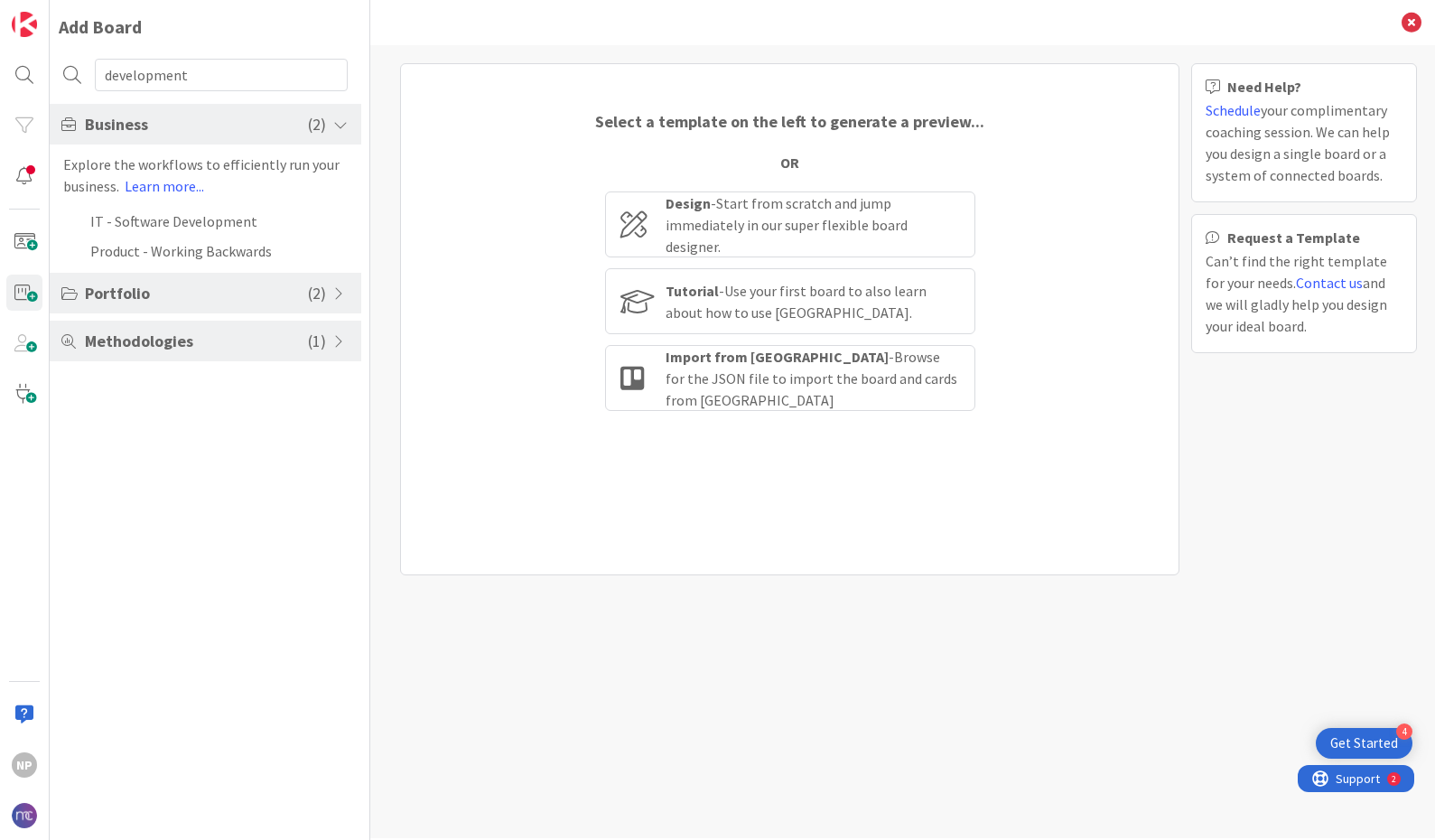
click at [205, 336] on span "Methodologies" at bounding box center [196, 340] width 223 height 24
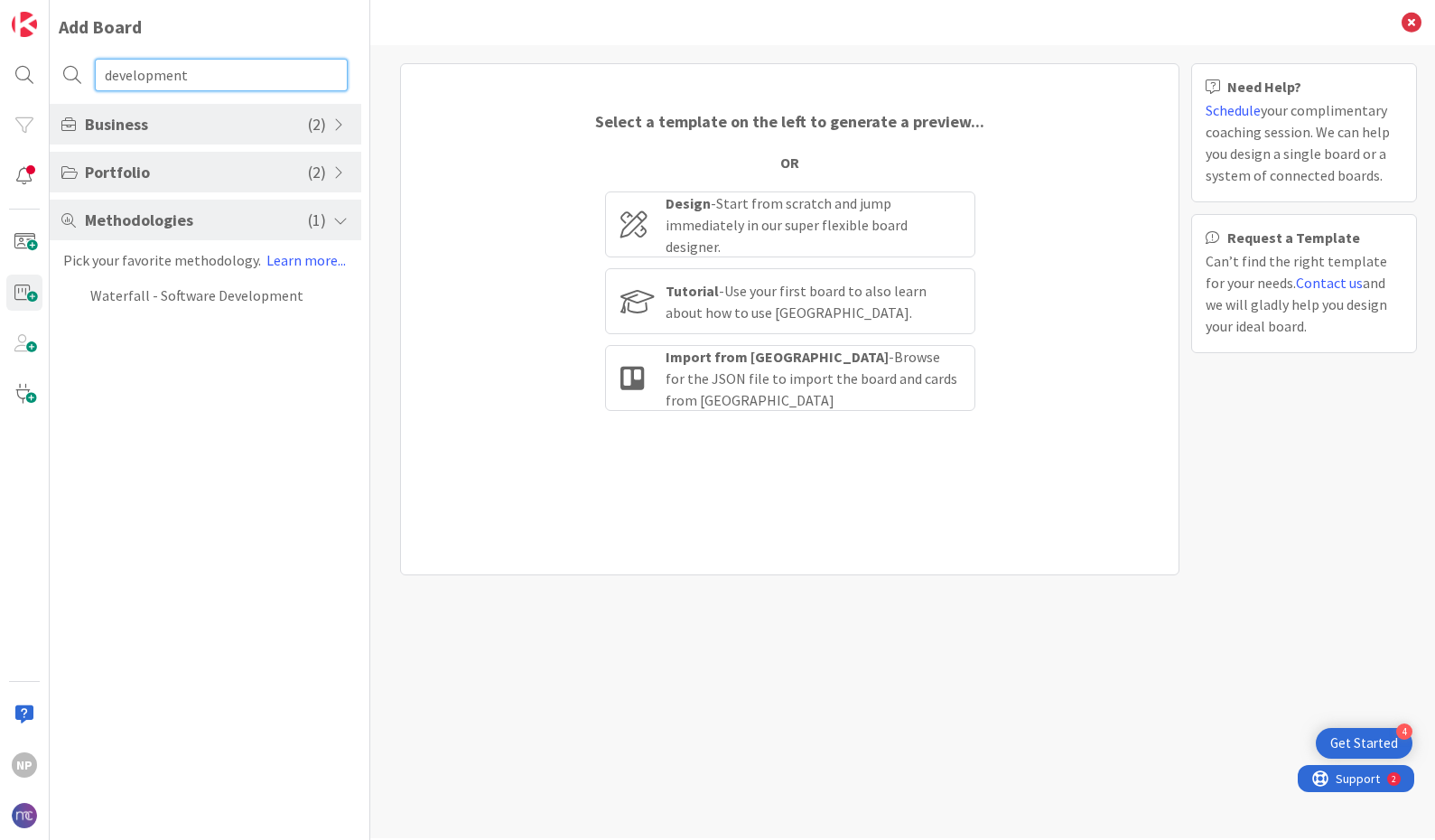
click at [156, 72] on input "development" at bounding box center [221, 75] width 253 height 33
click at [157, 73] on input "development" at bounding box center [221, 75] width 253 height 33
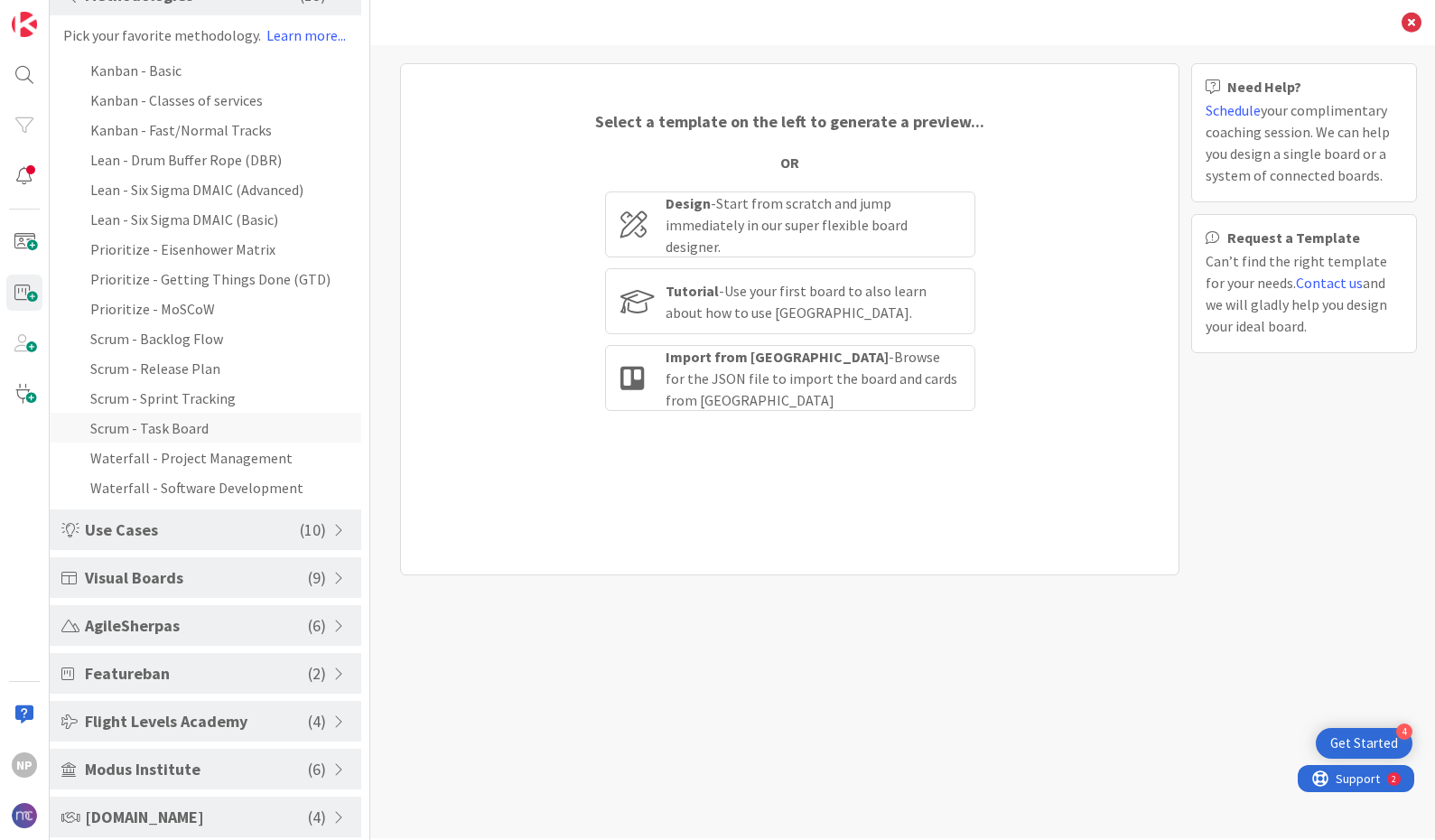
scroll to position [331, 0]
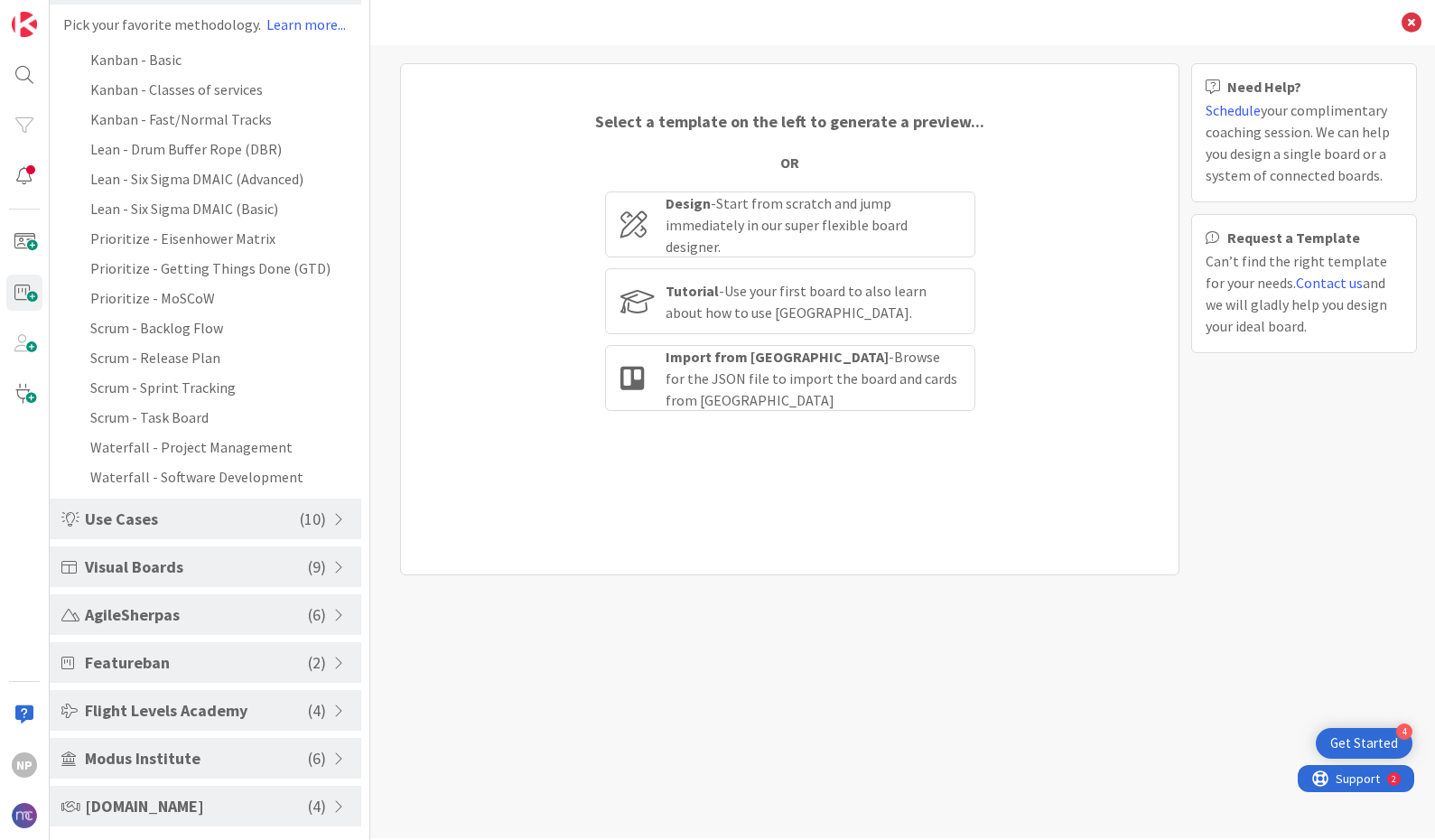
click at [239, 522] on span "Use Cases" at bounding box center [192, 518] width 215 height 24
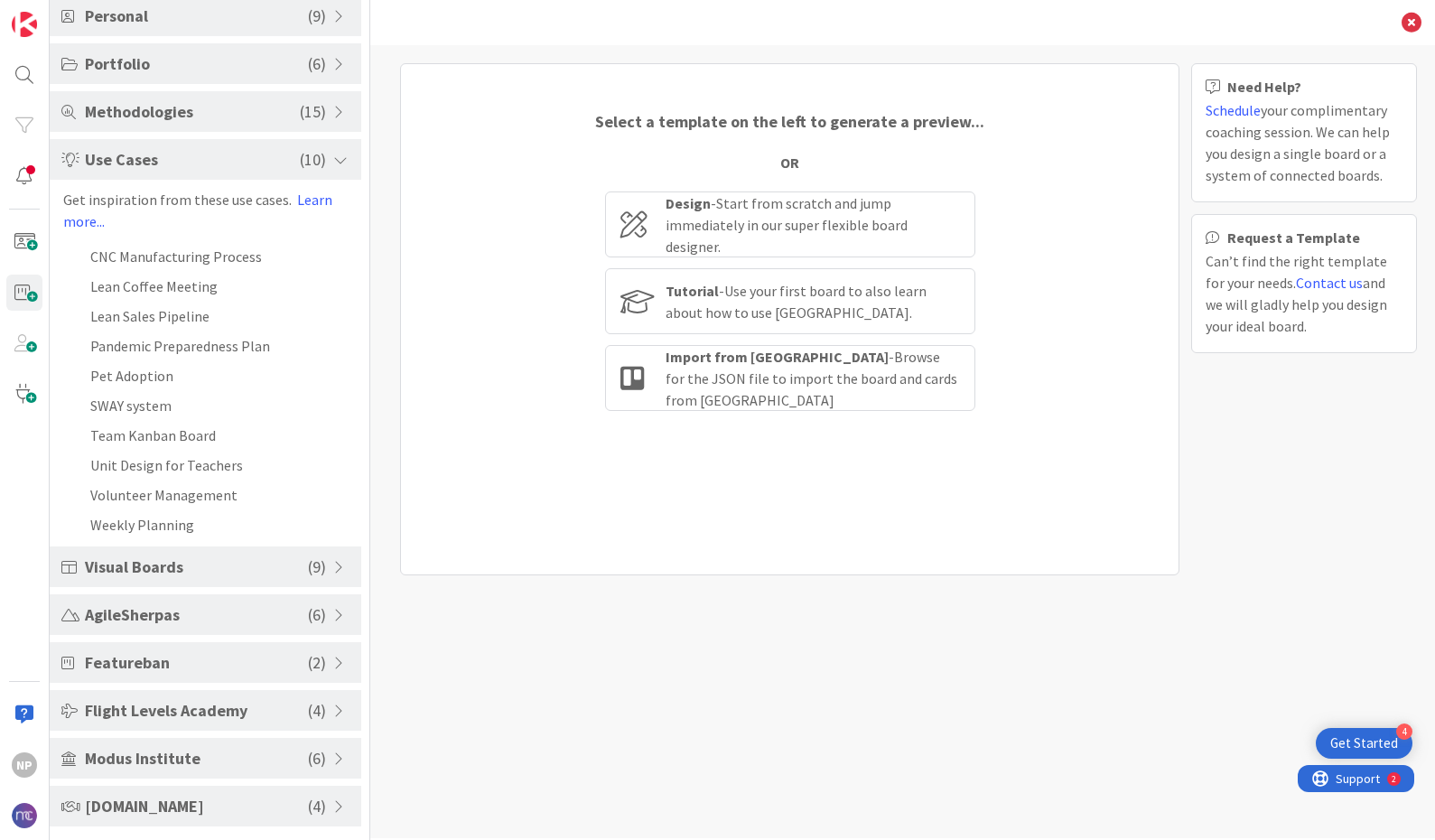
scroll to position [204, 0]
click at [211, 559] on span "Visual Boards" at bounding box center [196, 565] width 223 height 24
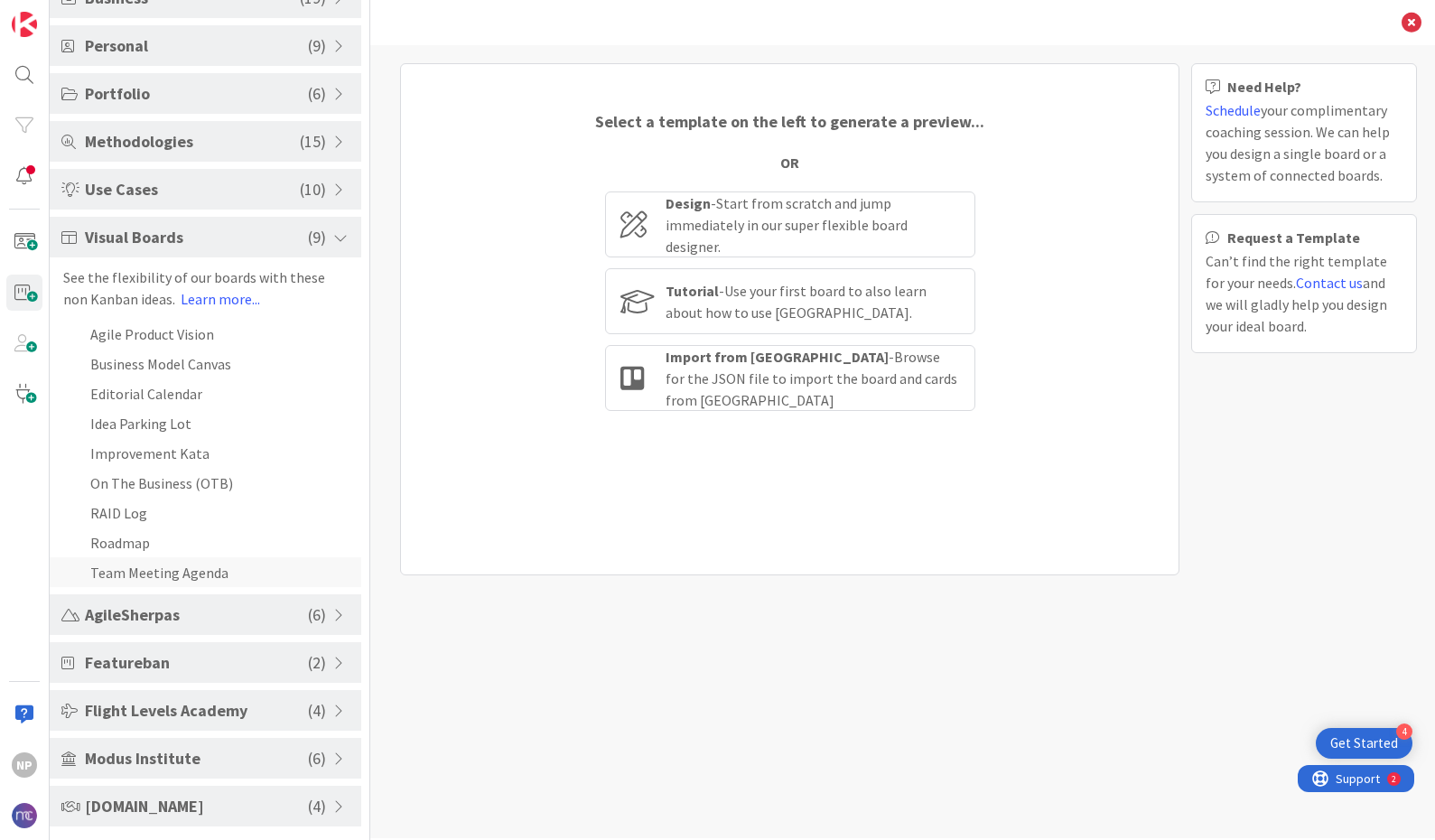
scroll to position [174, 0]
click at [265, 613] on span "AgileSherpas" at bounding box center [196, 613] width 223 height 24
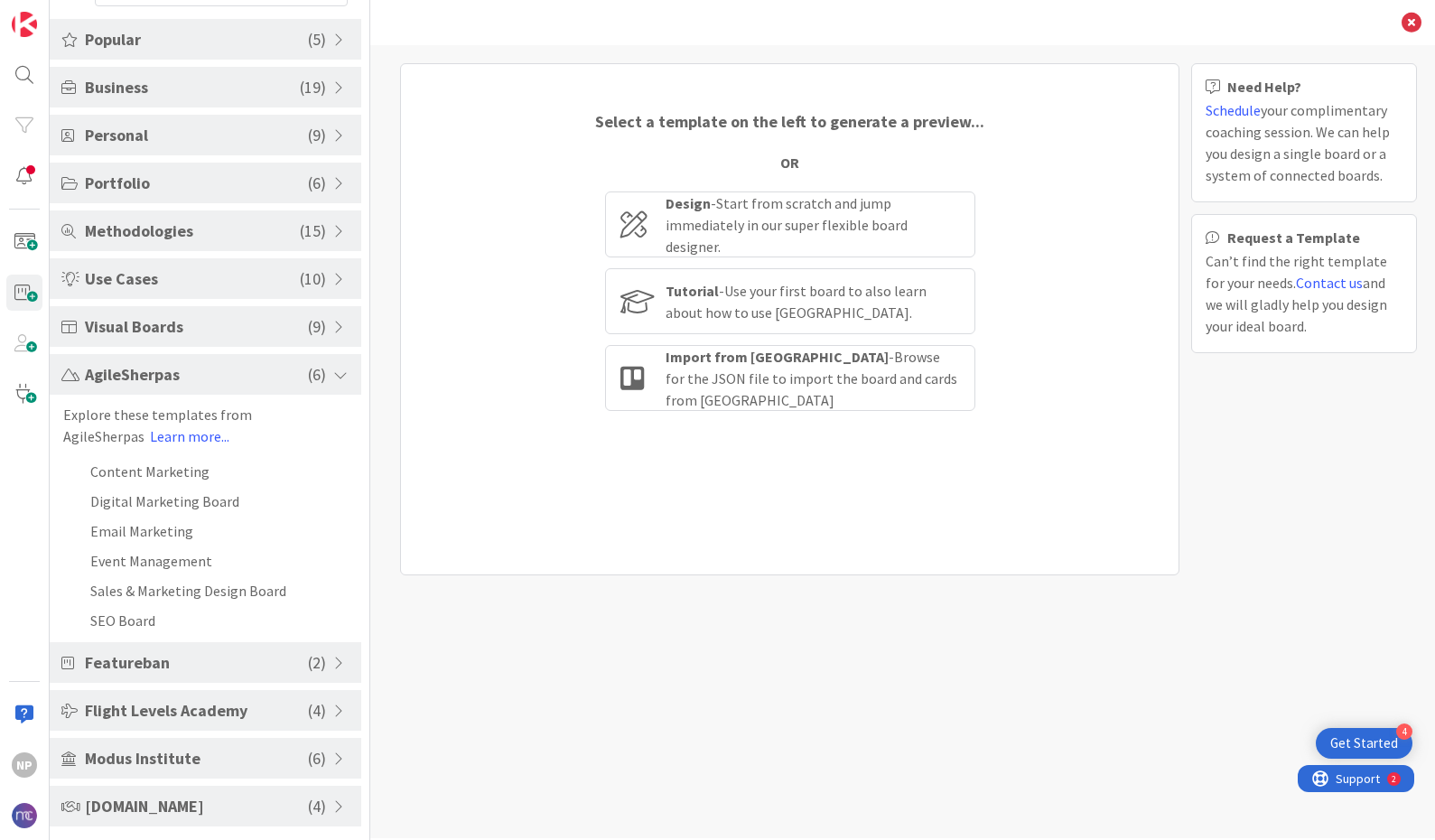
click at [250, 657] on span "Featureban" at bounding box center [196, 661] width 223 height 24
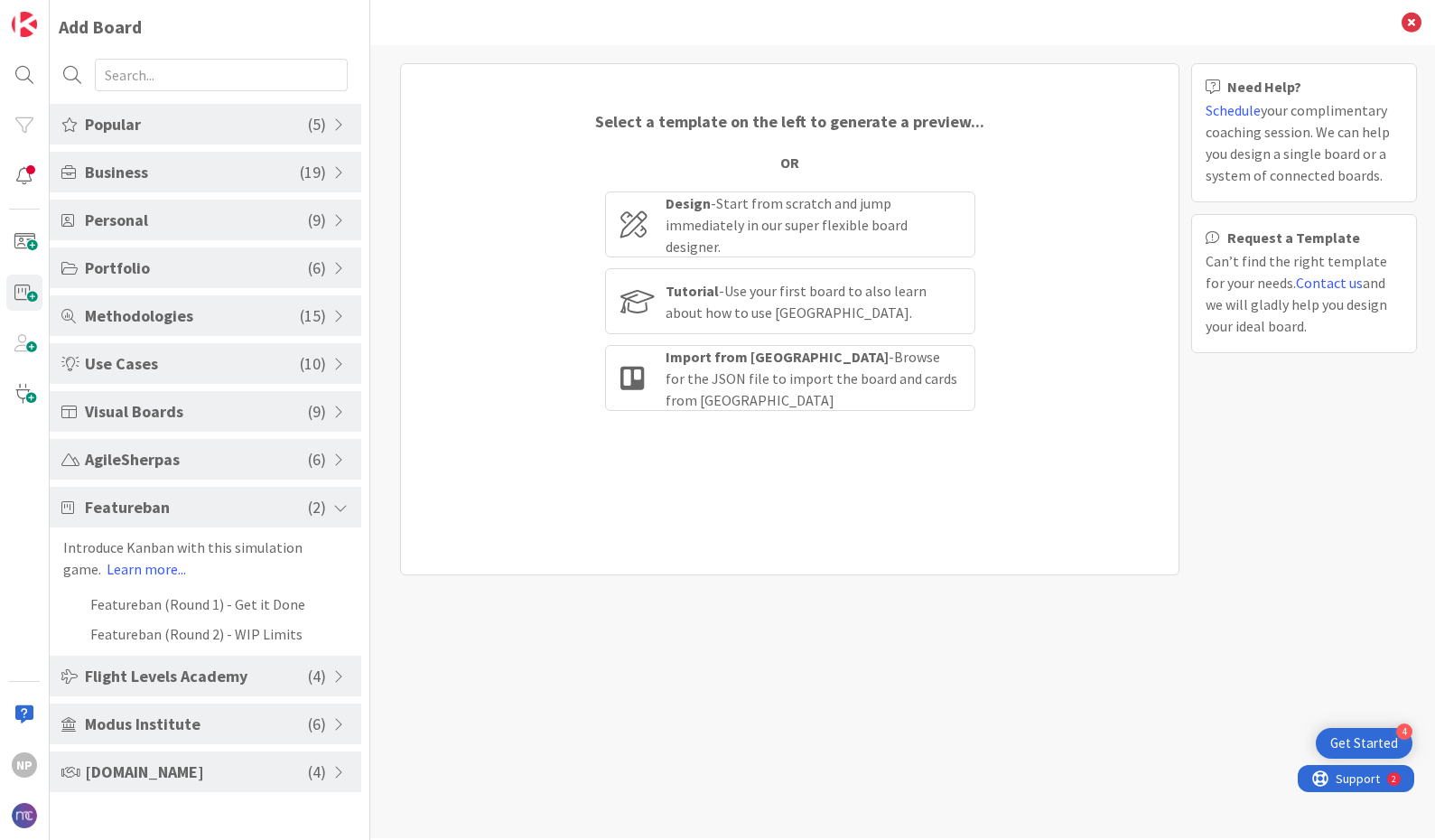
click at [187, 684] on span "Flight Levels Academy" at bounding box center [196, 675] width 223 height 24
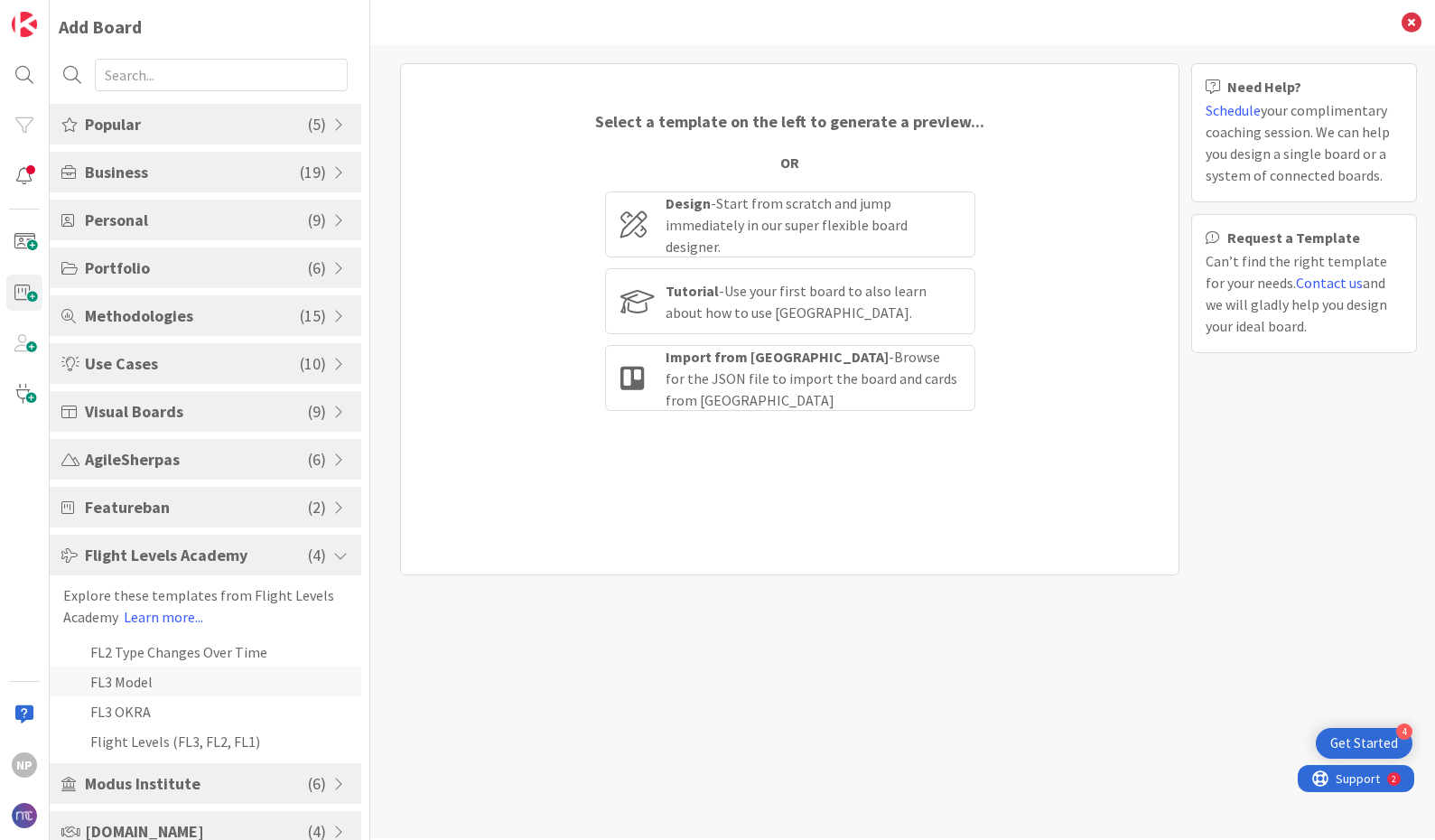
scroll to position [25, 0]
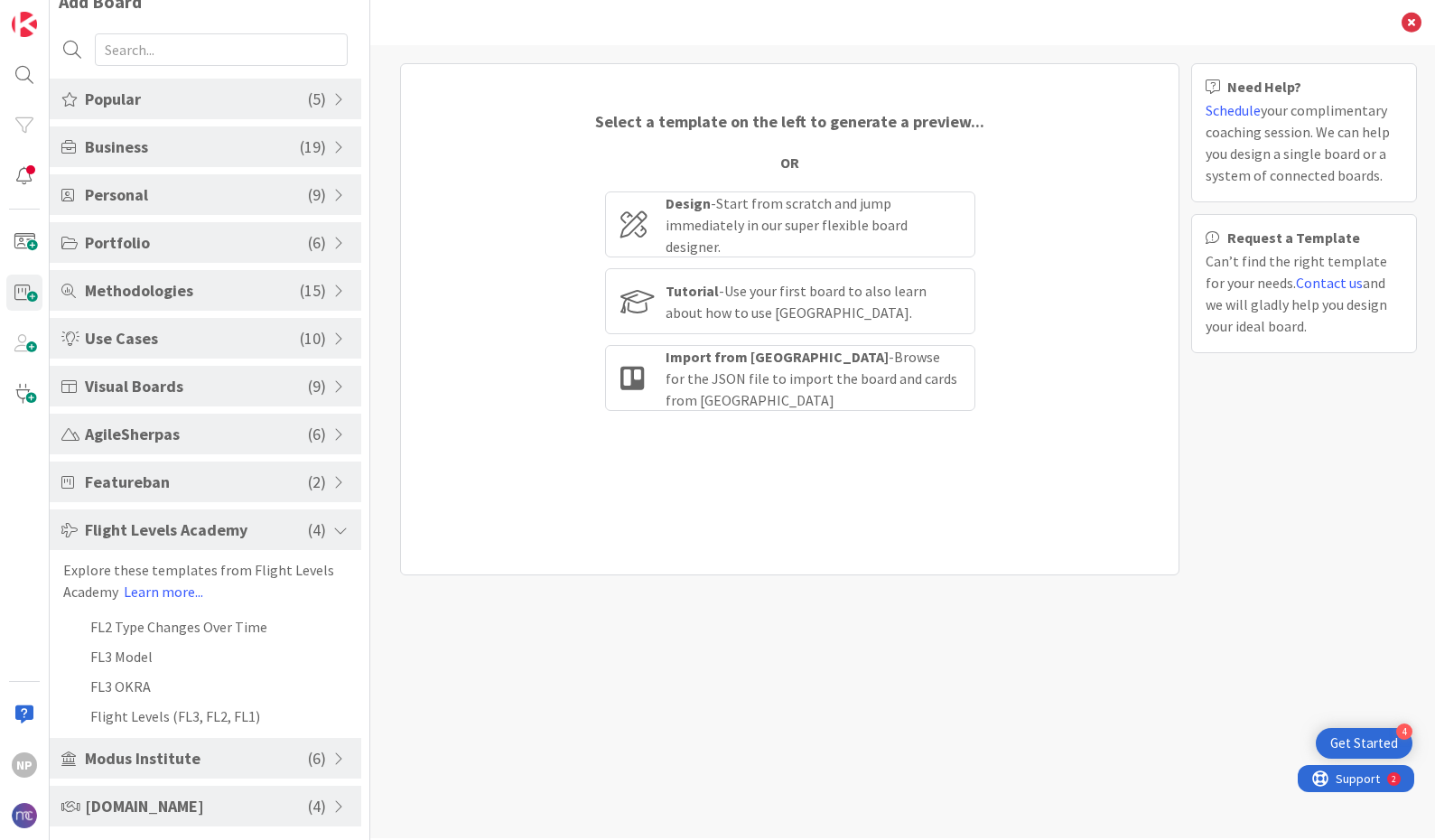
click at [224, 770] on div "Modus Institute ( 6 )" at bounding box center [206, 757] width 311 height 40
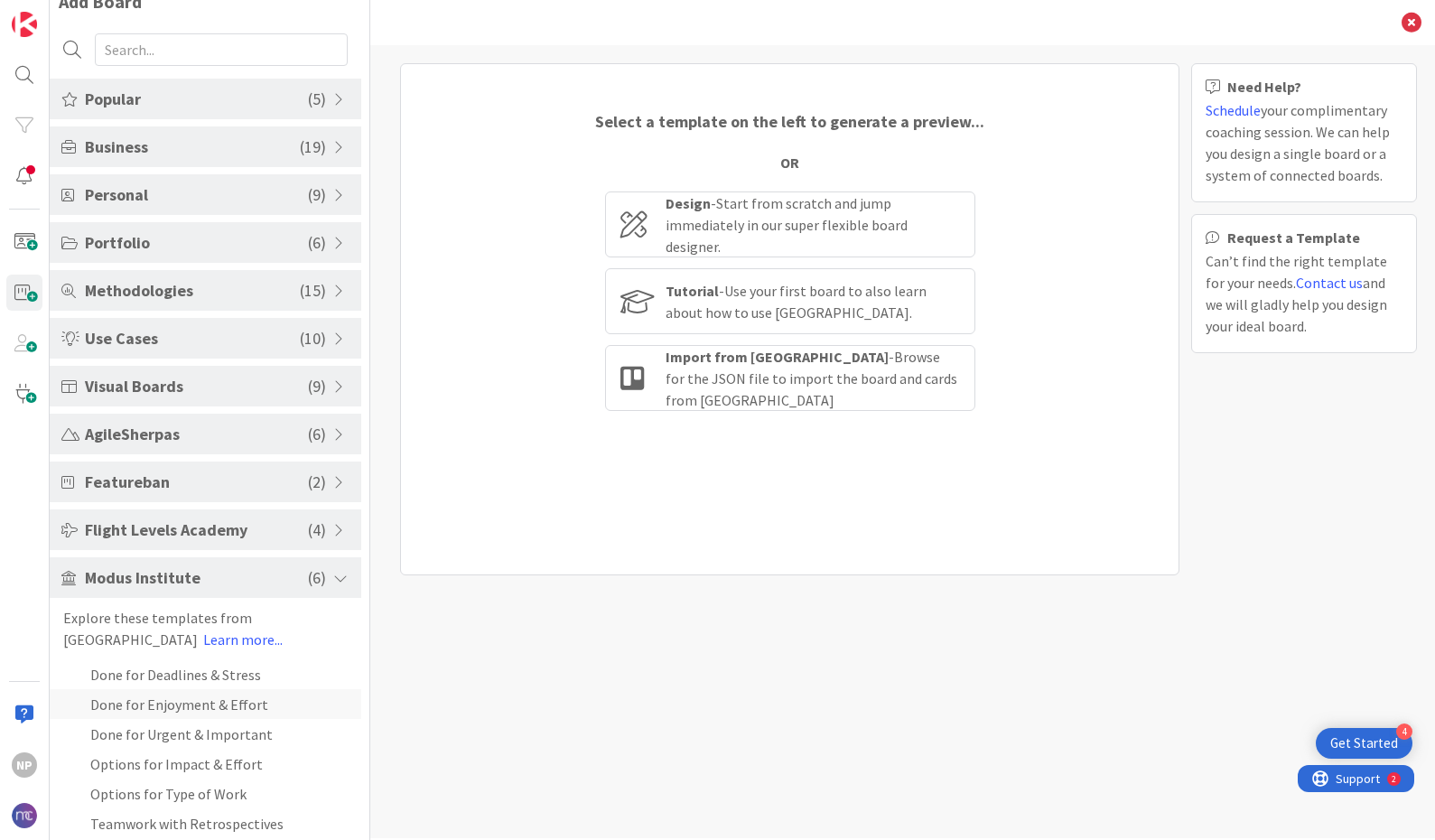
scroll to position [84, 0]
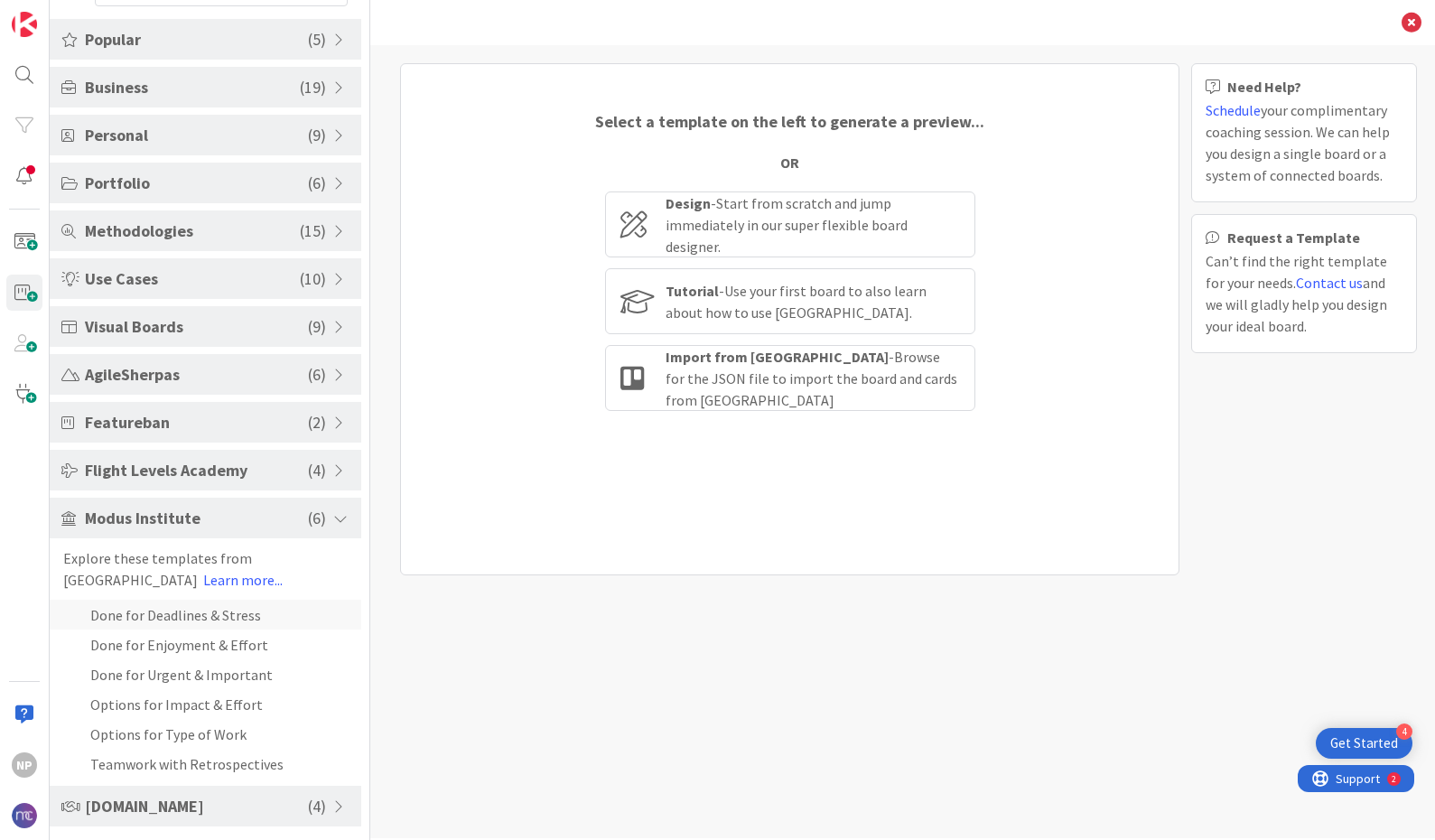
click at [179, 610] on li "Done for Deadlines & Stress" at bounding box center [206, 613] width 311 height 30
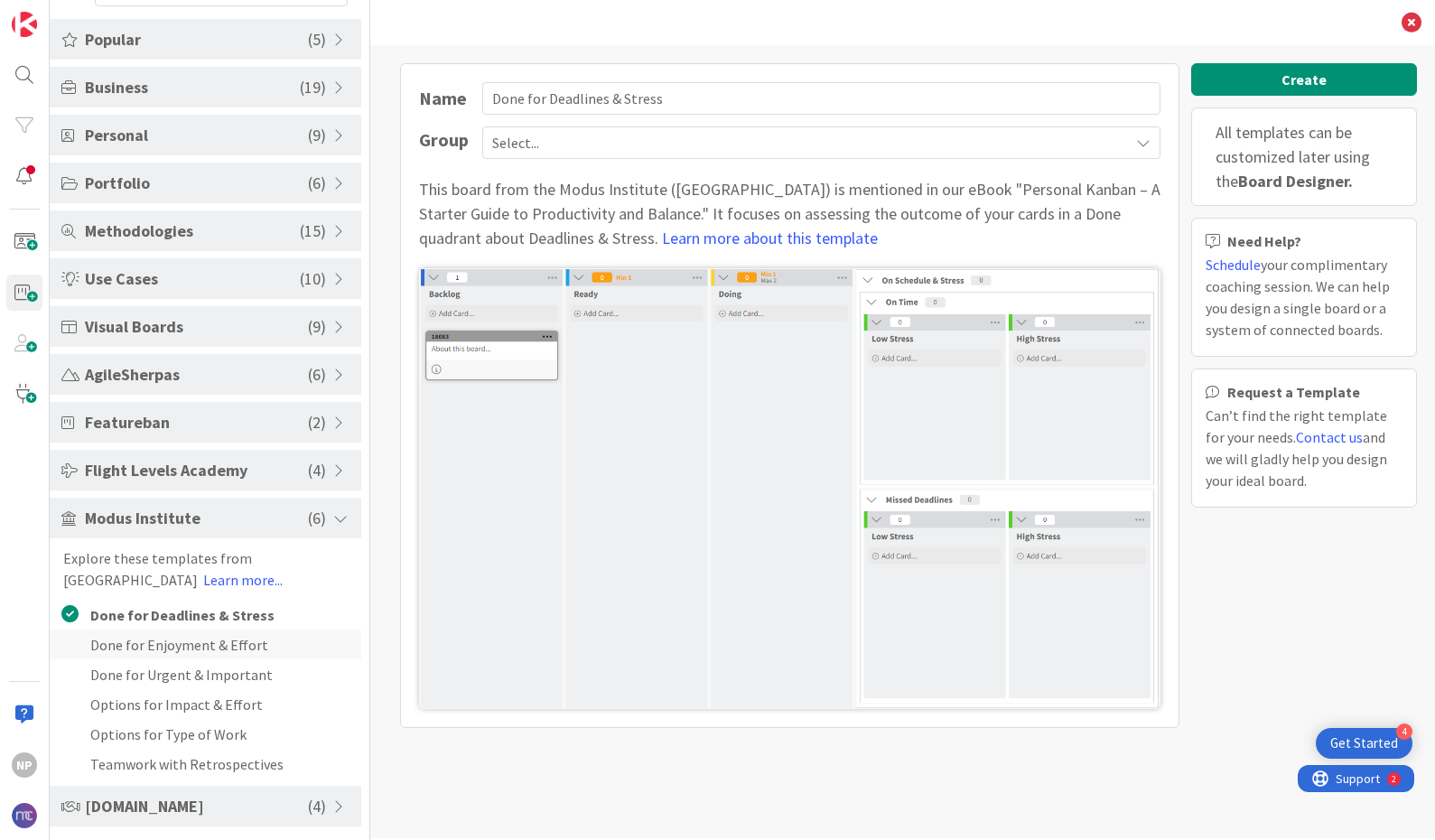
click at [167, 647] on li "Done for Enjoyment & Effort" at bounding box center [206, 643] width 311 height 30
click at [177, 684] on li "Done for Urgent & Important" at bounding box center [206, 673] width 311 height 30
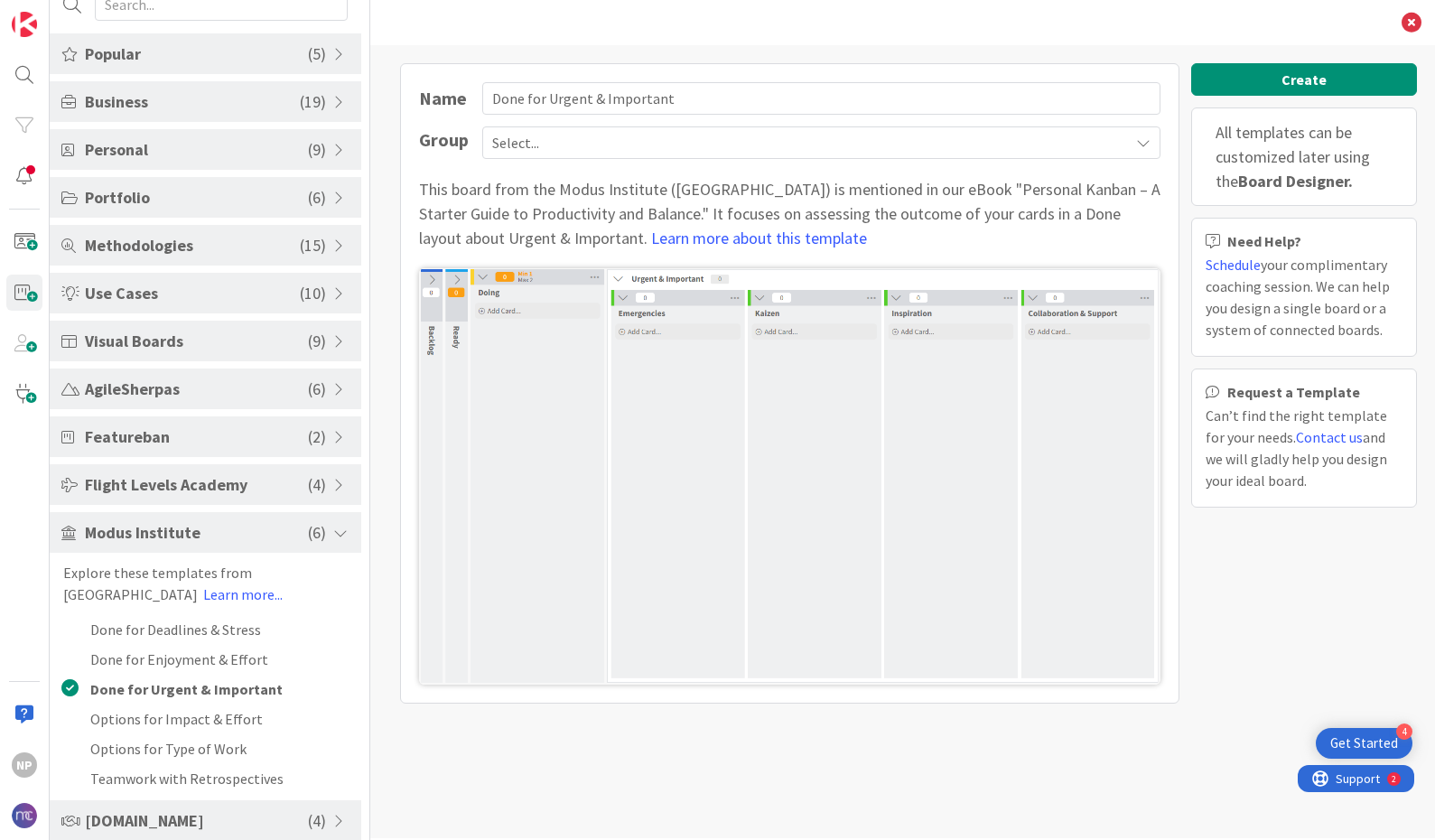
scroll to position [0, 0]
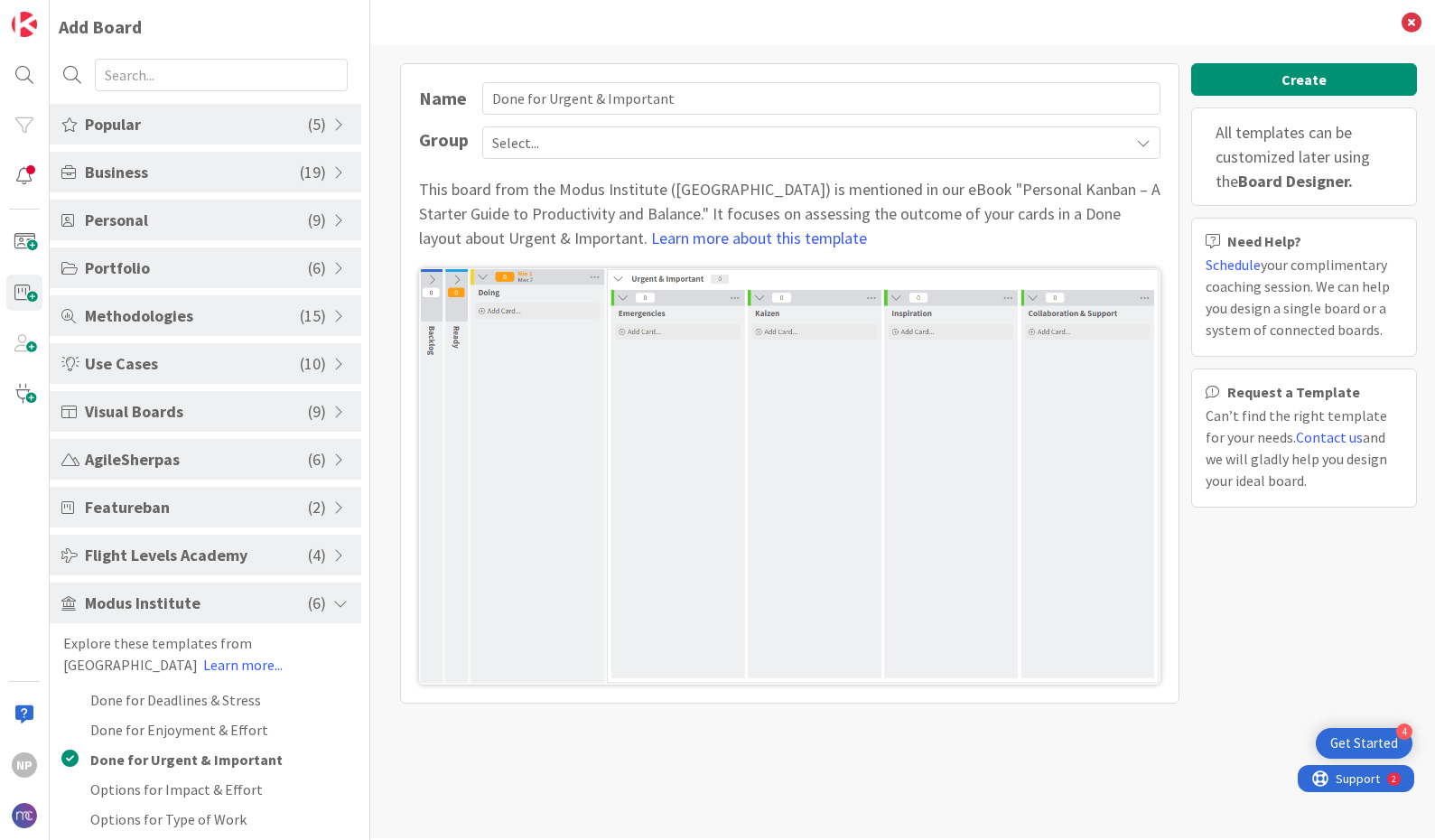
click at [516, 149] on span "Select..." at bounding box center [807, 142] width 628 height 25
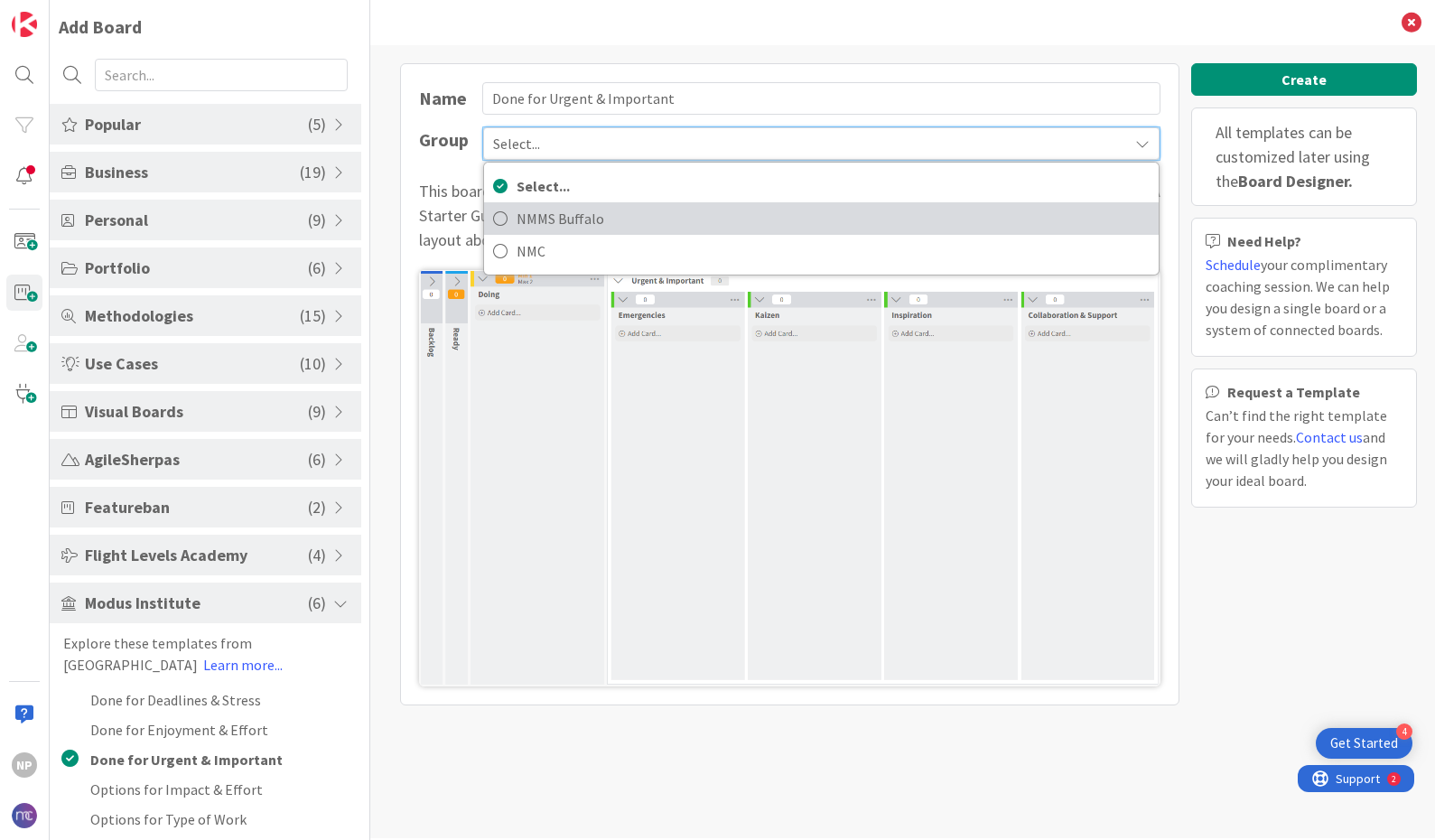
click at [519, 226] on span "NMMS Buffalo" at bounding box center [833, 218] width 633 height 27
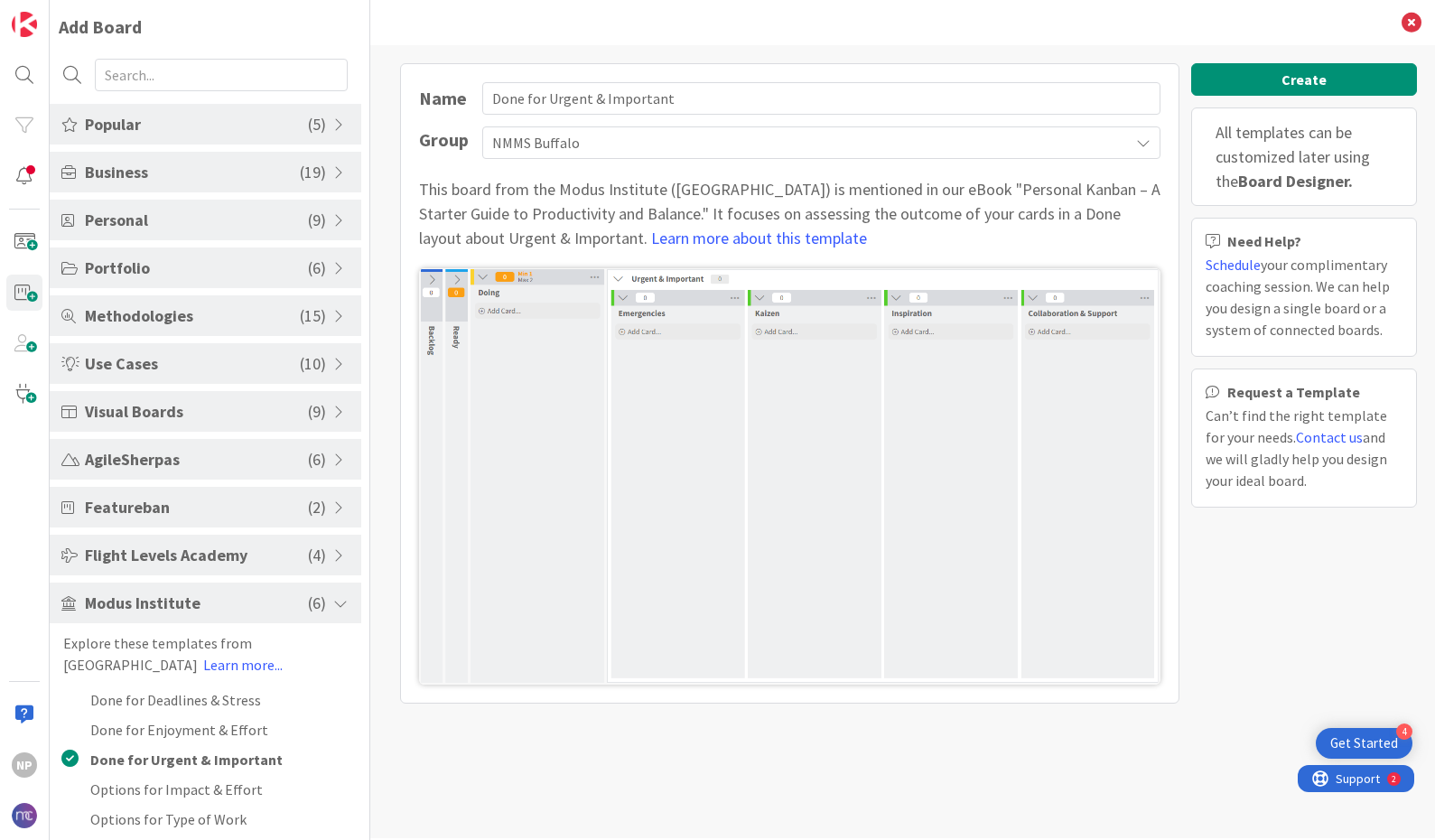
click at [553, 147] on span "NMMS Buffalo" at bounding box center [807, 142] width 628 height 25
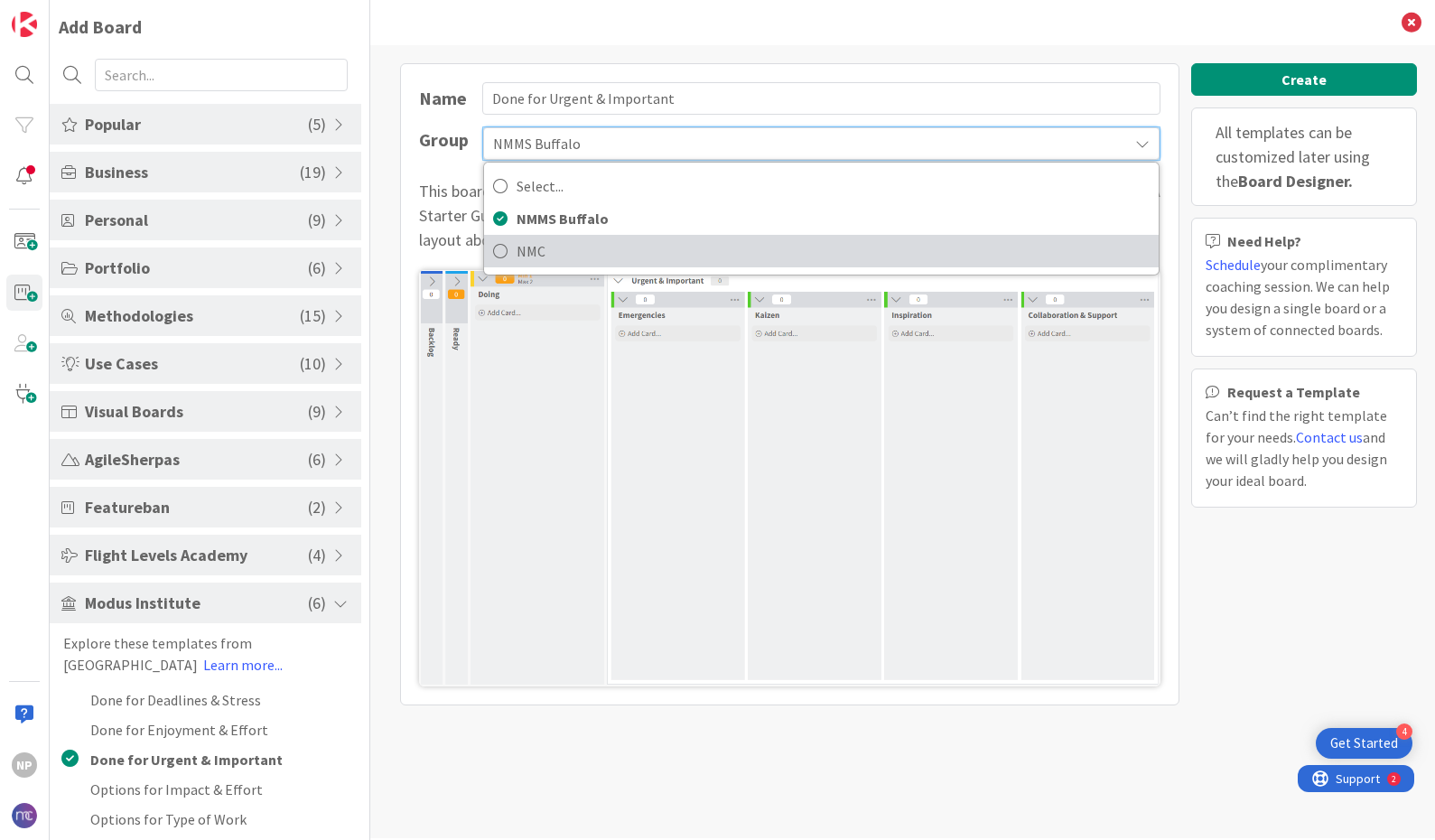
click at [567, 257] on span "NMC" at bounding box center [833, 251] width 633 height 27
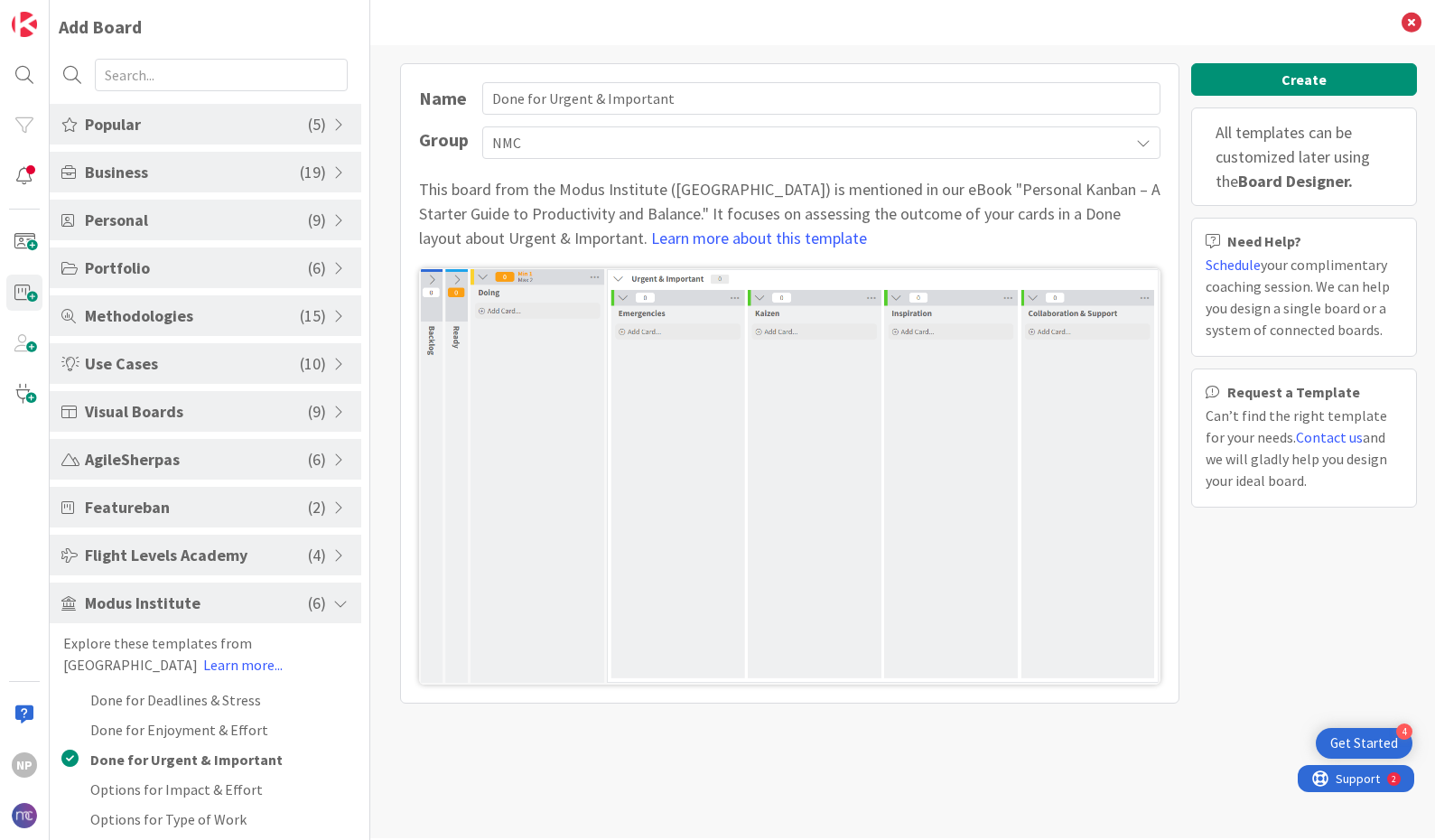
click at [200, 405] on span "Visual Boards" at bounding box center [196, 411] width 223 height 24
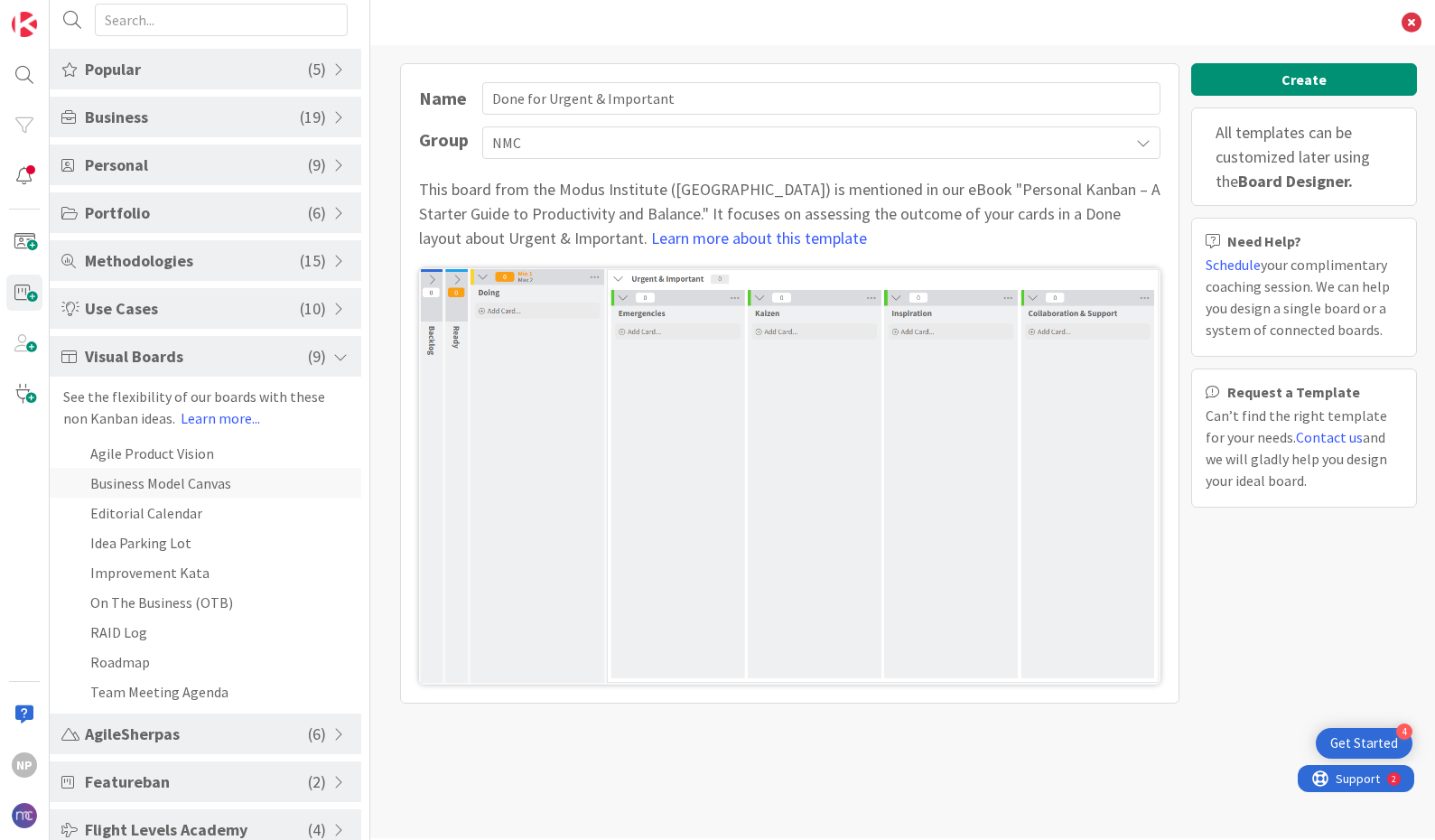
scroll to position [155, 0]
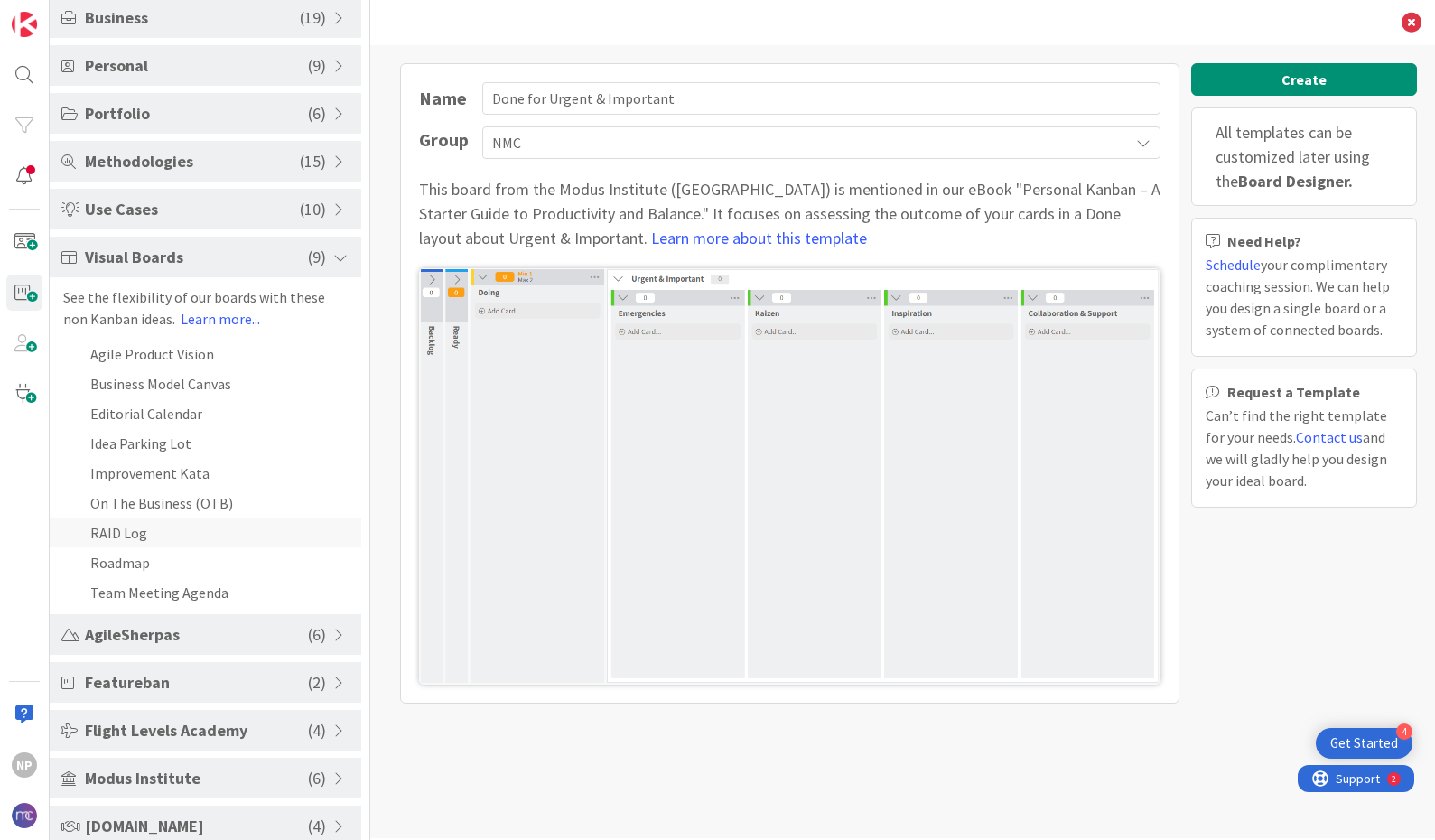
click at [115, 531] on li "RAID Log" at bounding box center [206, 532] width 311 height 30
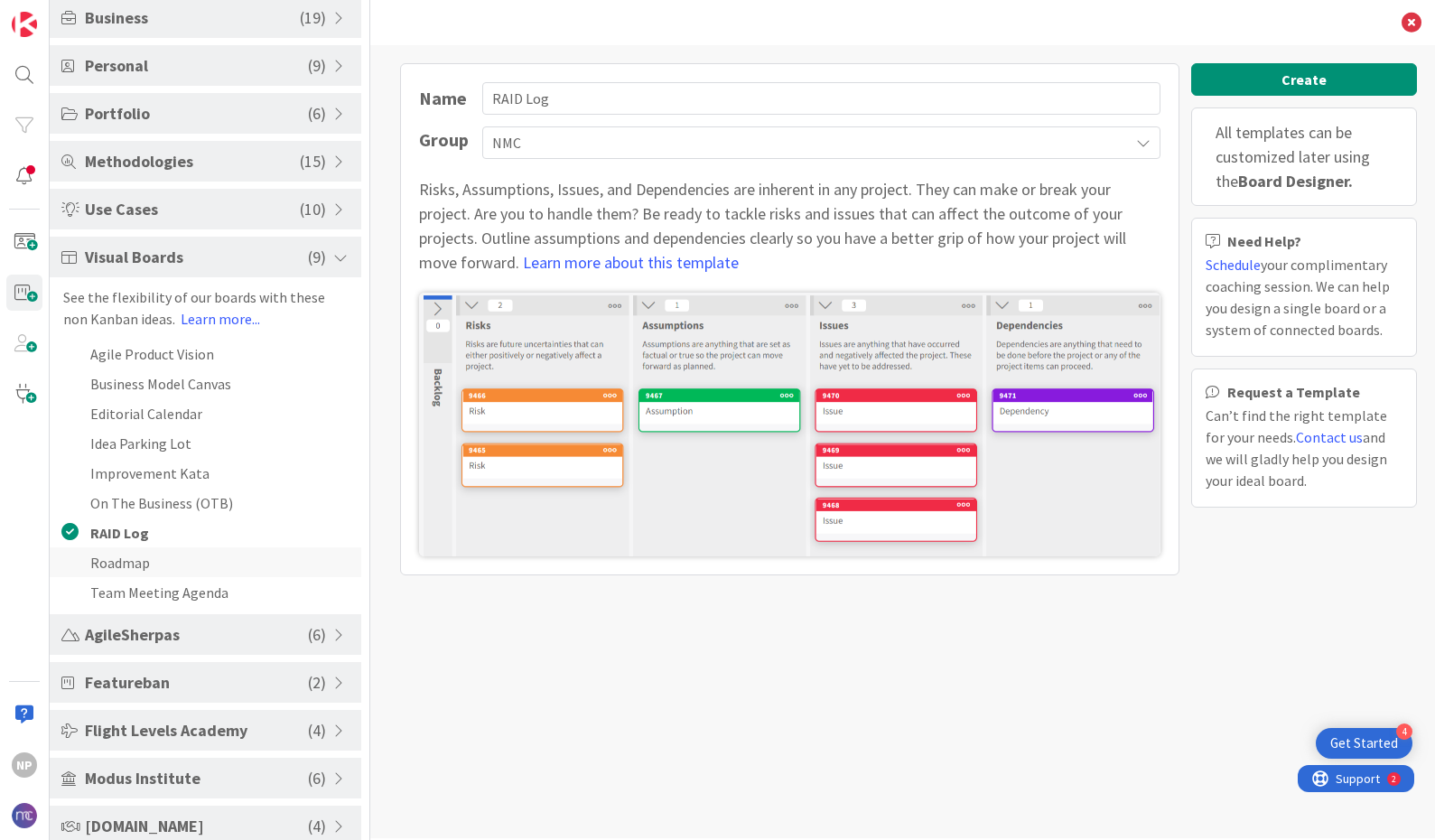
click at [151, 565] on li "Roadmap" at bounding box center [206, 562] width 311 height 30
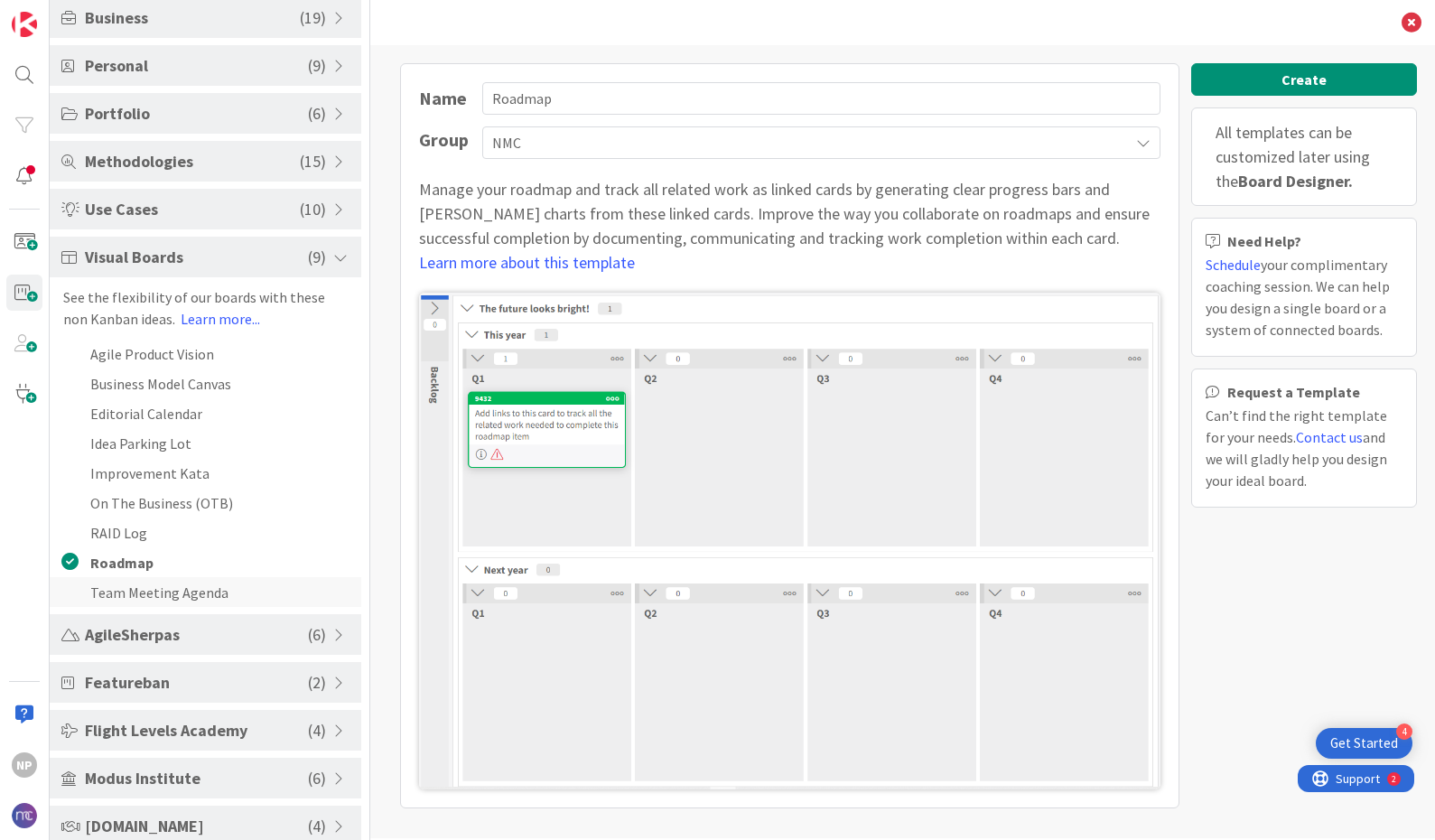
click at [207, 598] on li "Team Meeting Agenda" at bounding box center [206, 591] width 311 height 30
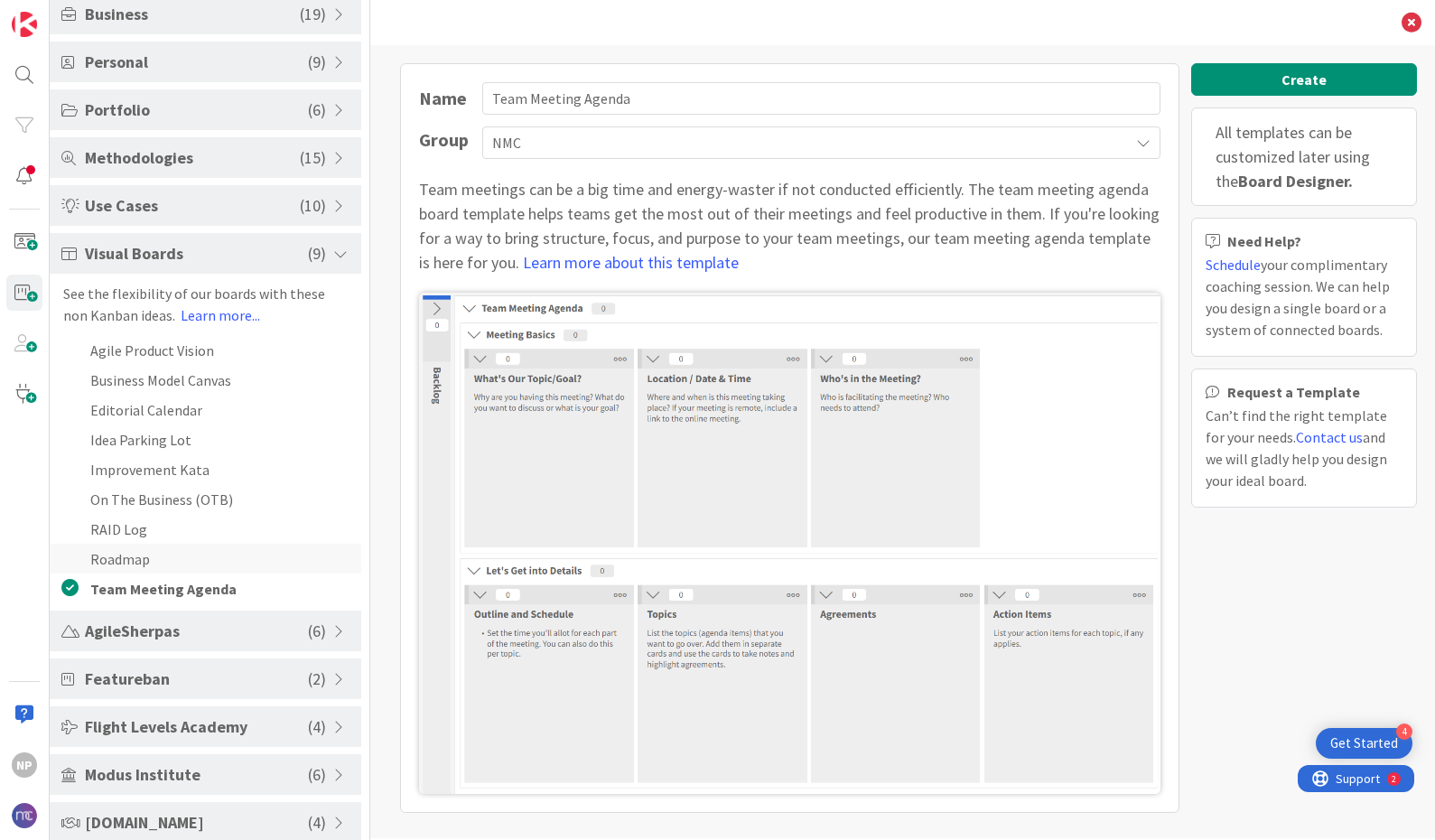
scroll to position [161, 0]
click at [314, 210] on span "( 10 )" at bounding box center [312, 201] width 26 height 24
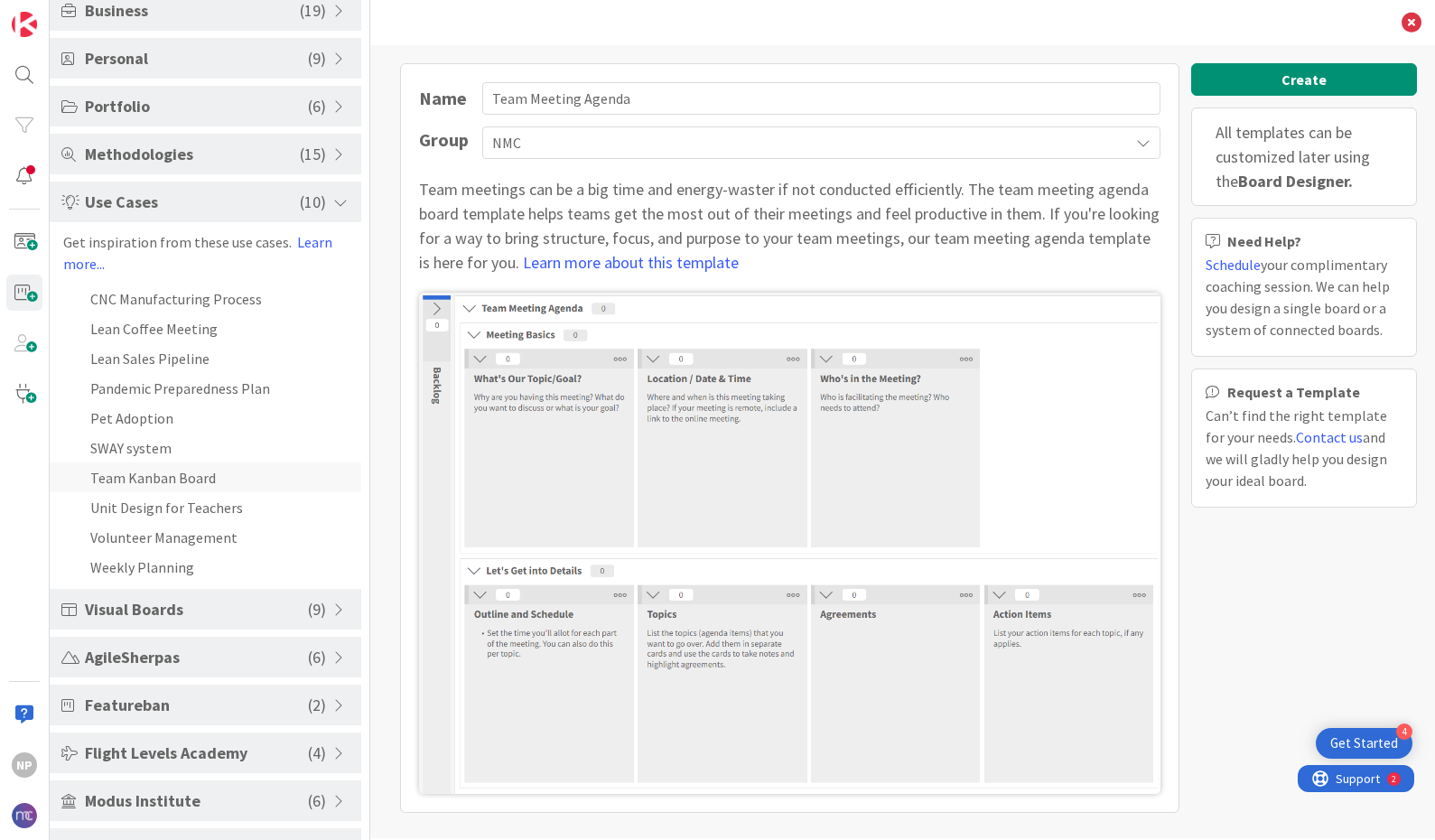
click at [169, 473] on li "Team Kanban Board" at bounding box center [206, 476] width 311 height 30
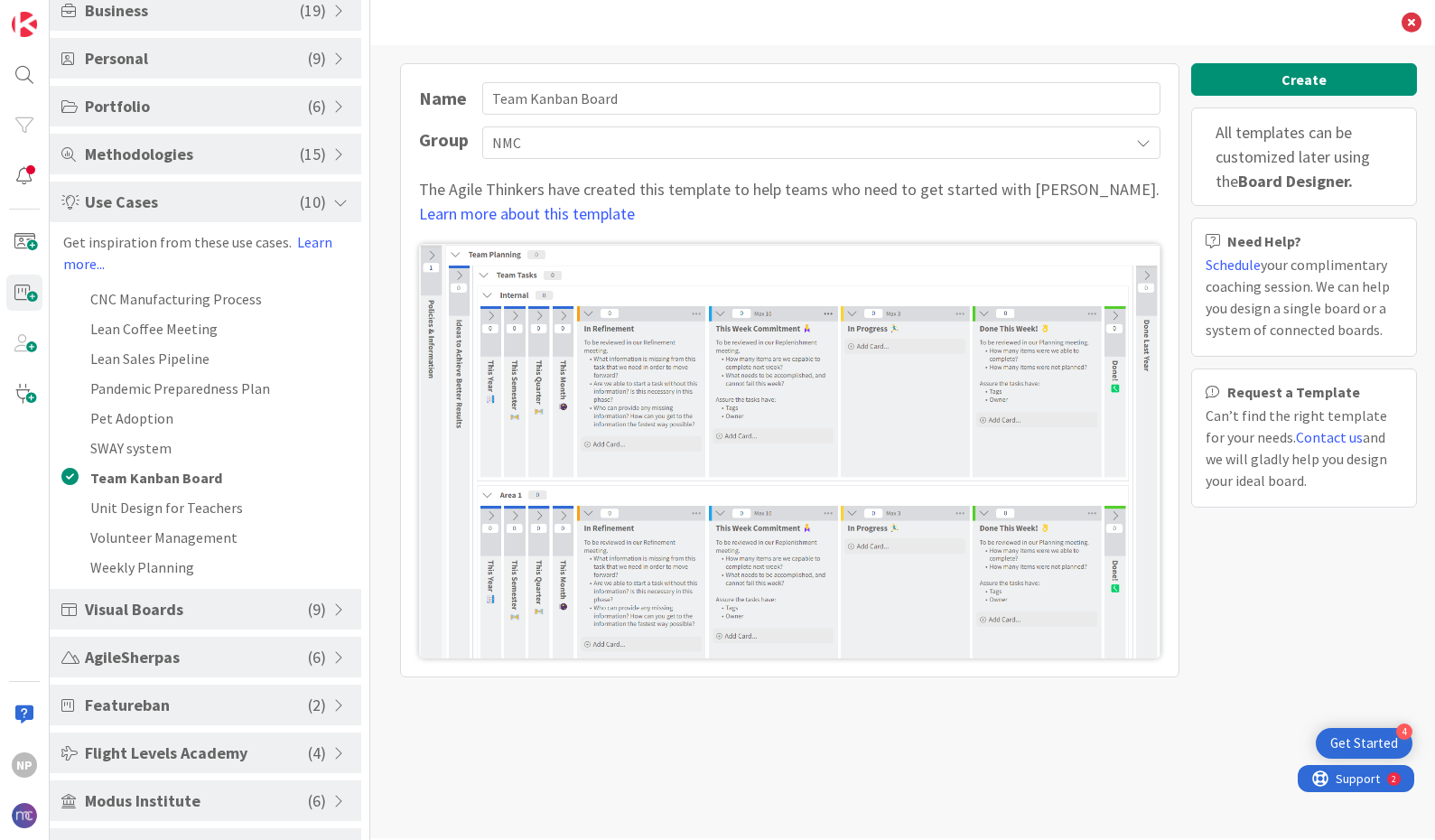
click at [580, 145] on span "NMC" at bounding box center [807, 142] width 628 height 25
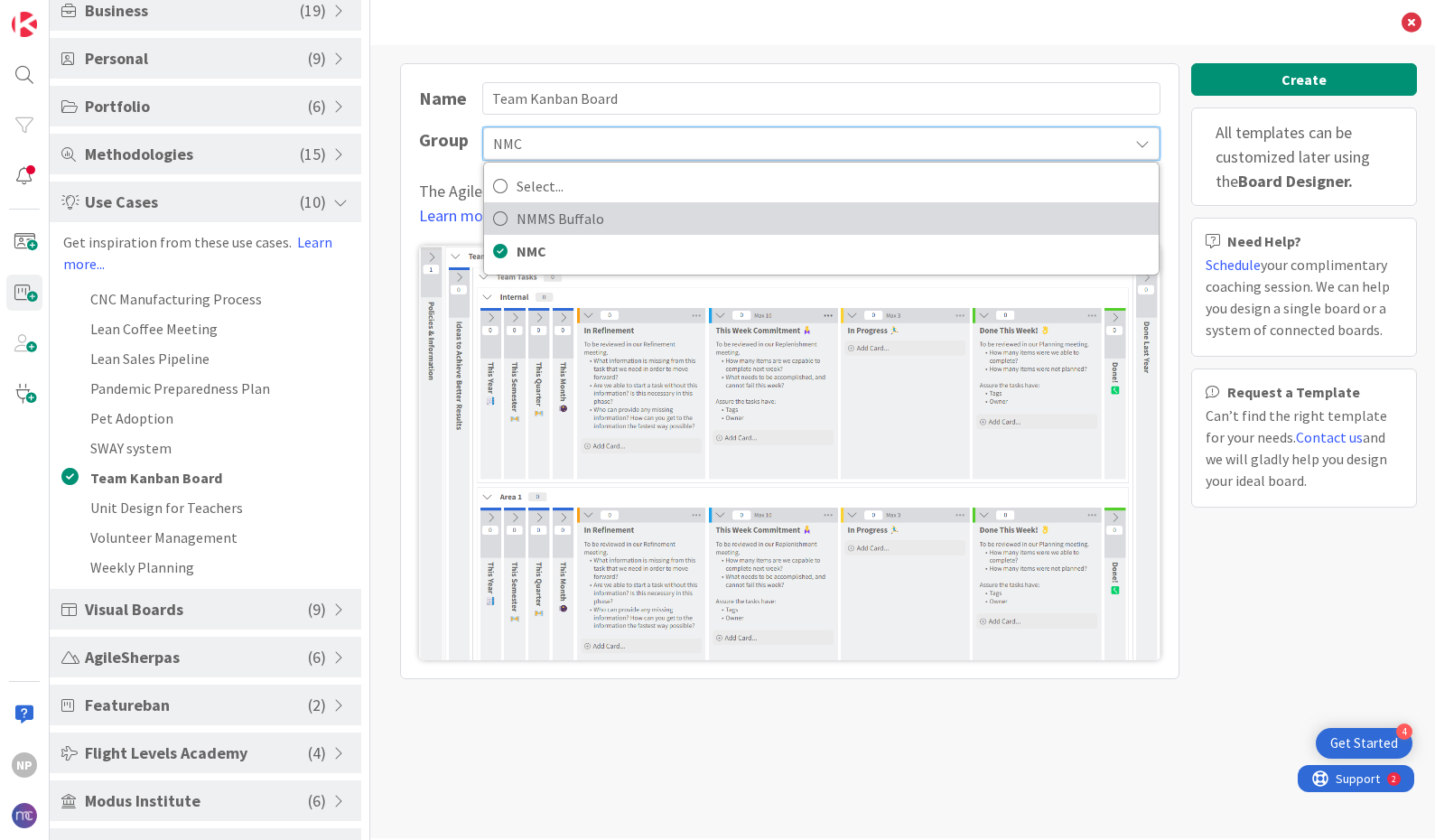
click at [576, 220] on span "NMMS Buffalo" at bounding box center [833, 218] width 633 height 27
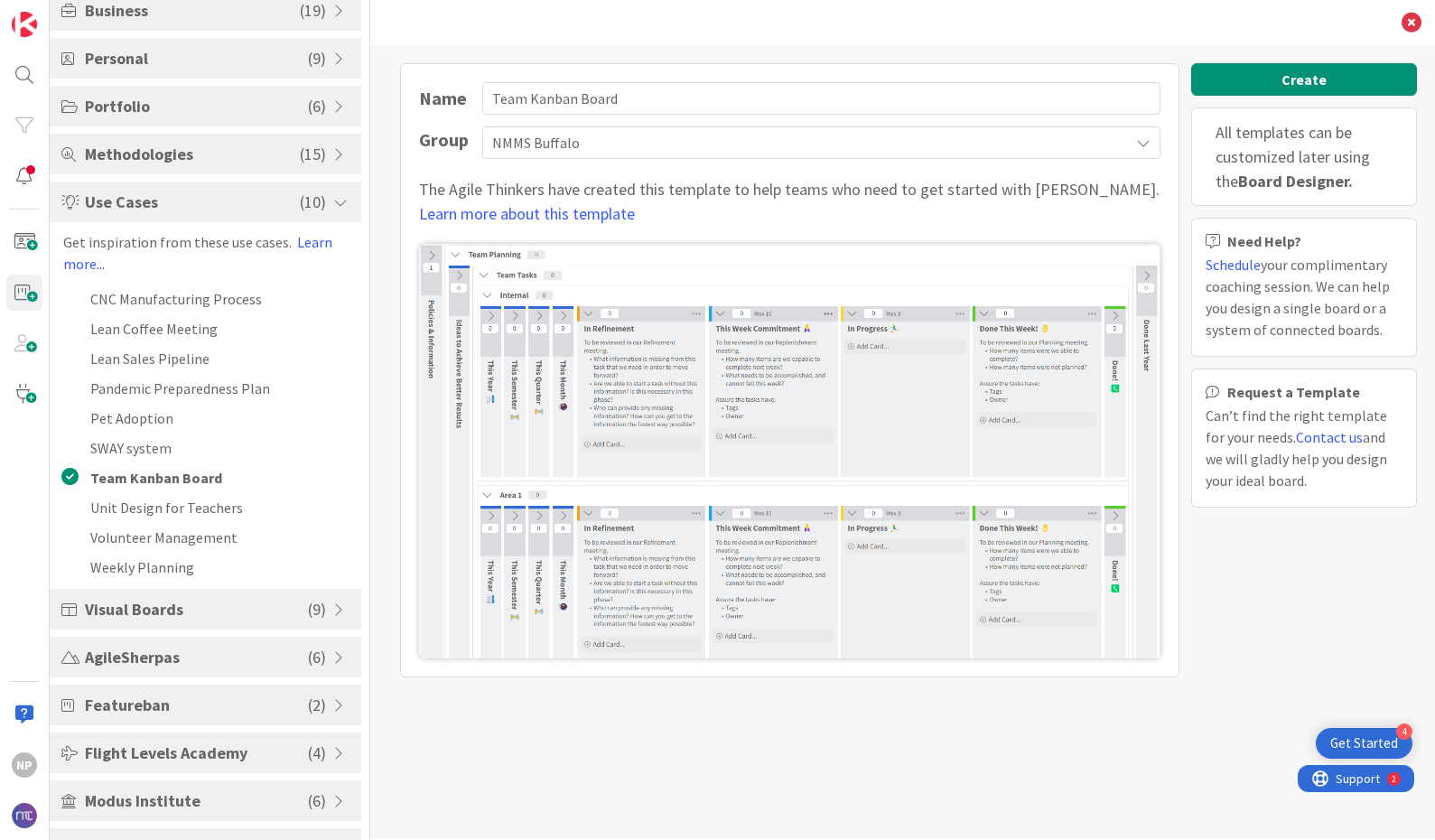
click at [604, 149] on span "NMMS Buffalo" at bounding box center [807, 142] width 628 height 25
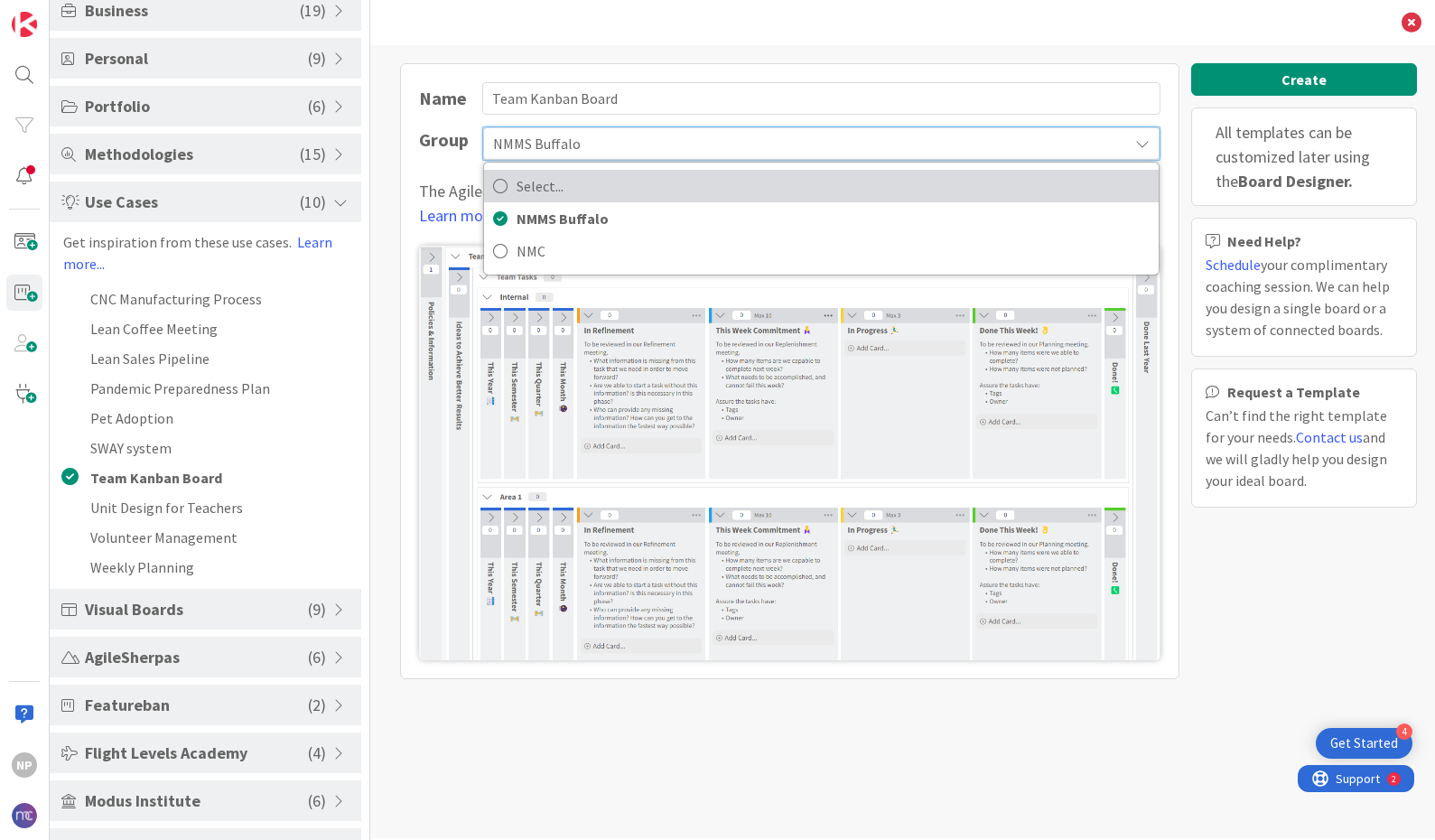
click at [600, 189] on span "Select..." at bounding box center [833, 186] width 633 height 27
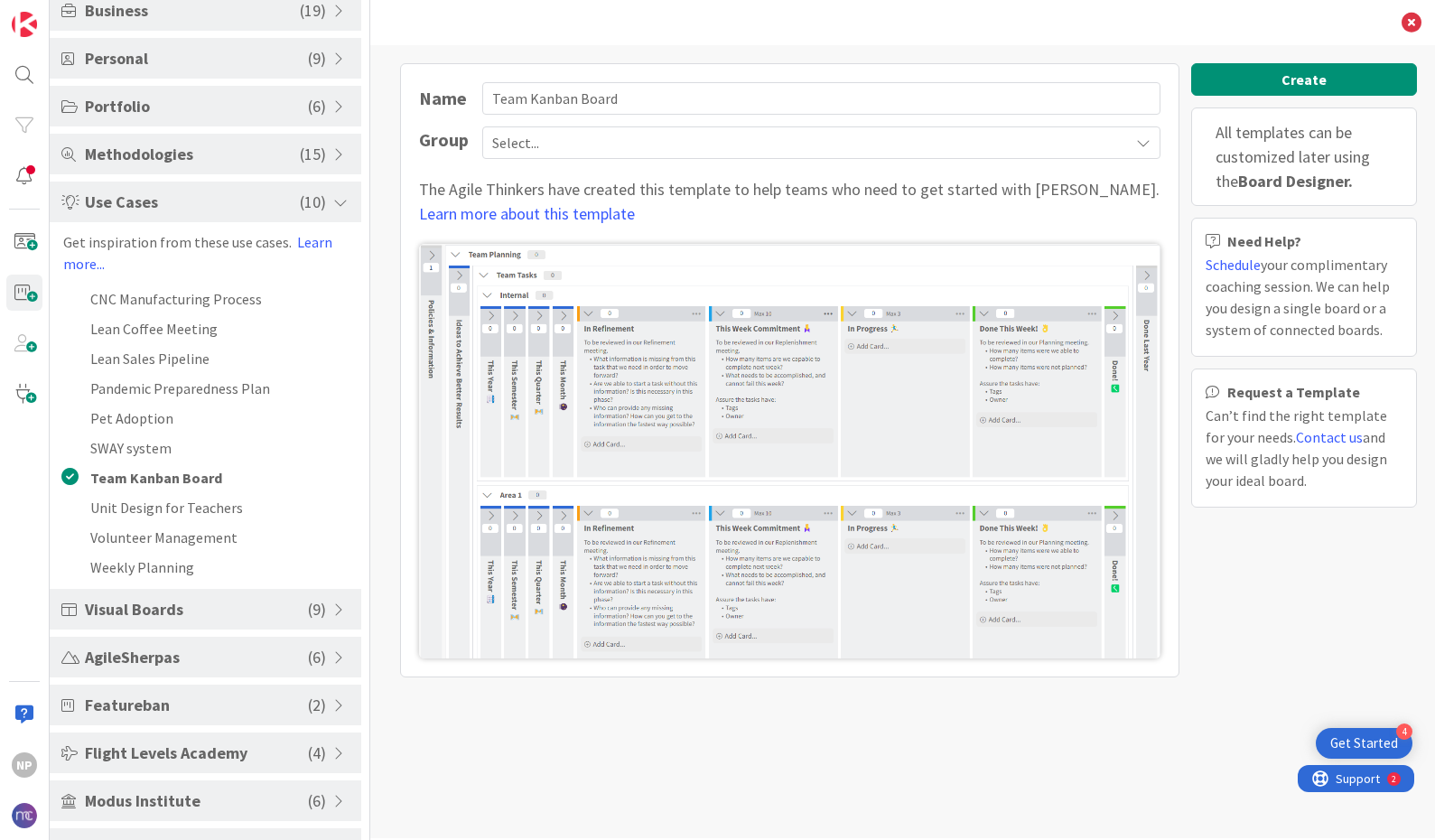
click at [617, 396] on img at bounding box center [790, 451] width 742 height 415
click at [1348, 735] on div "Get Started" at bounding box center [1364, 743] width 68 height 18
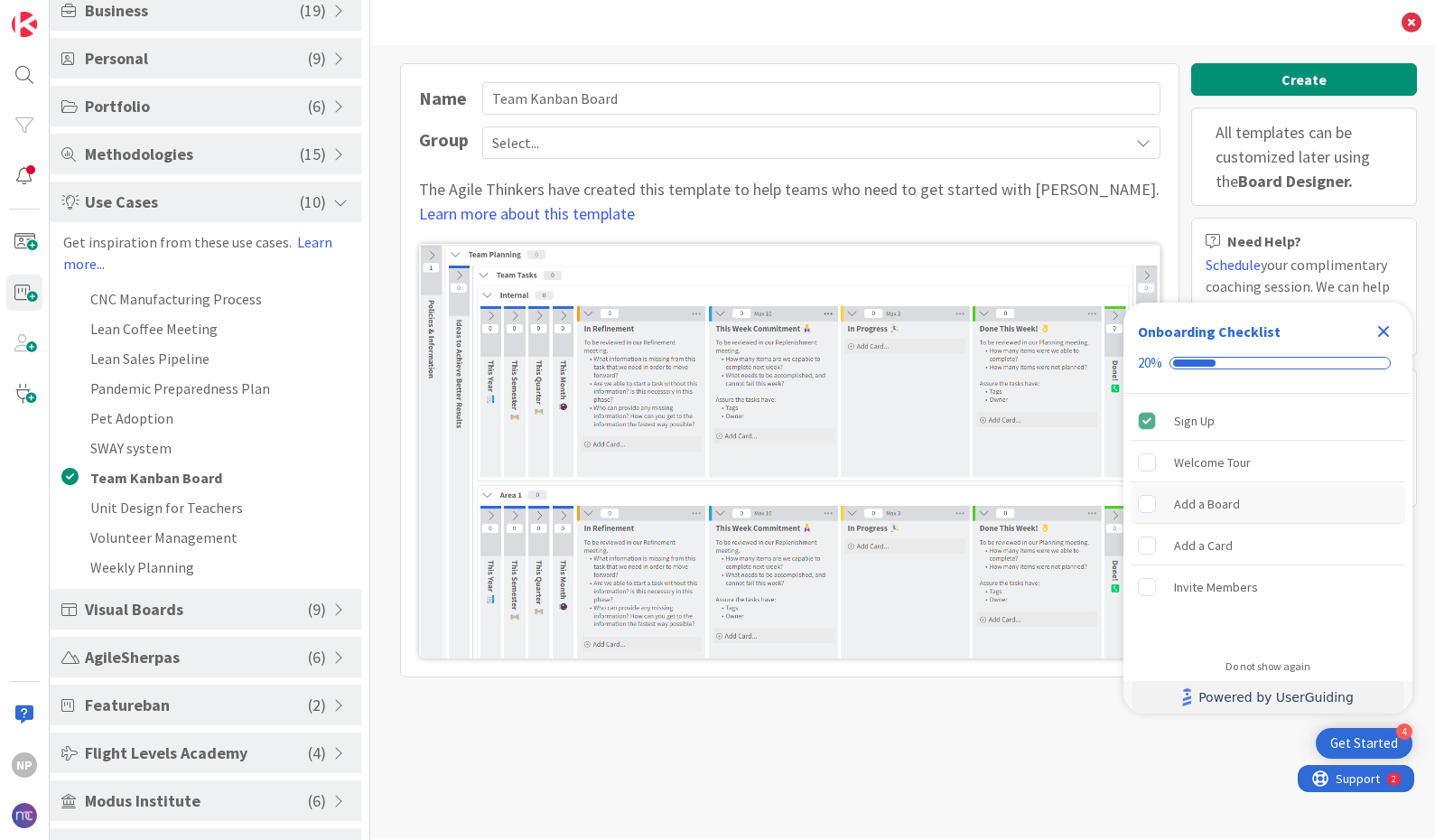
scroll to position [0, 0]
click at [1325, 780] on icon "open resource center" at bounding box center [1319, 776] width 15 height 15
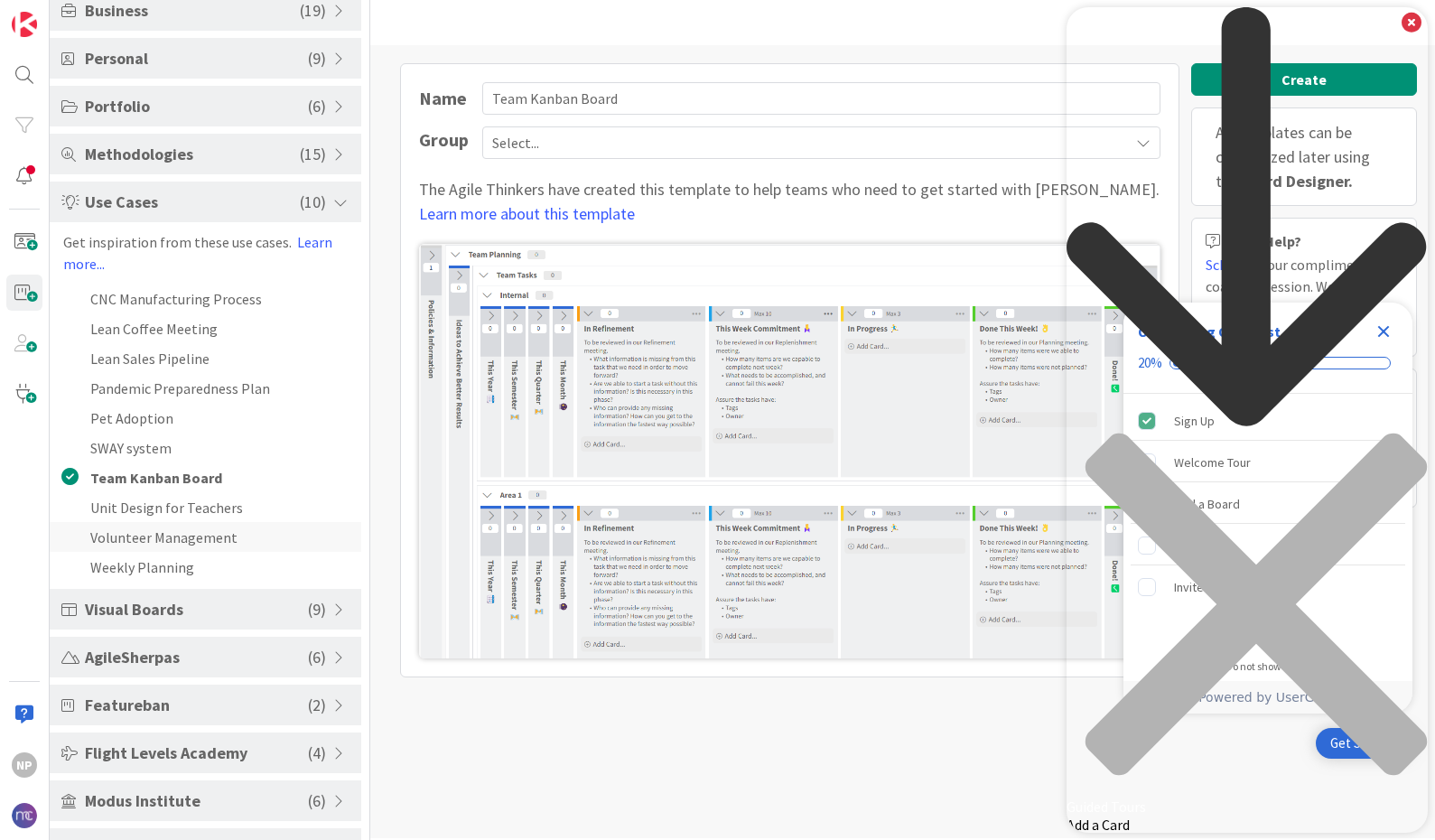
click at [231, 532] on li "Volunteer Management" at bounding box center [206, 537] width 311 height 30
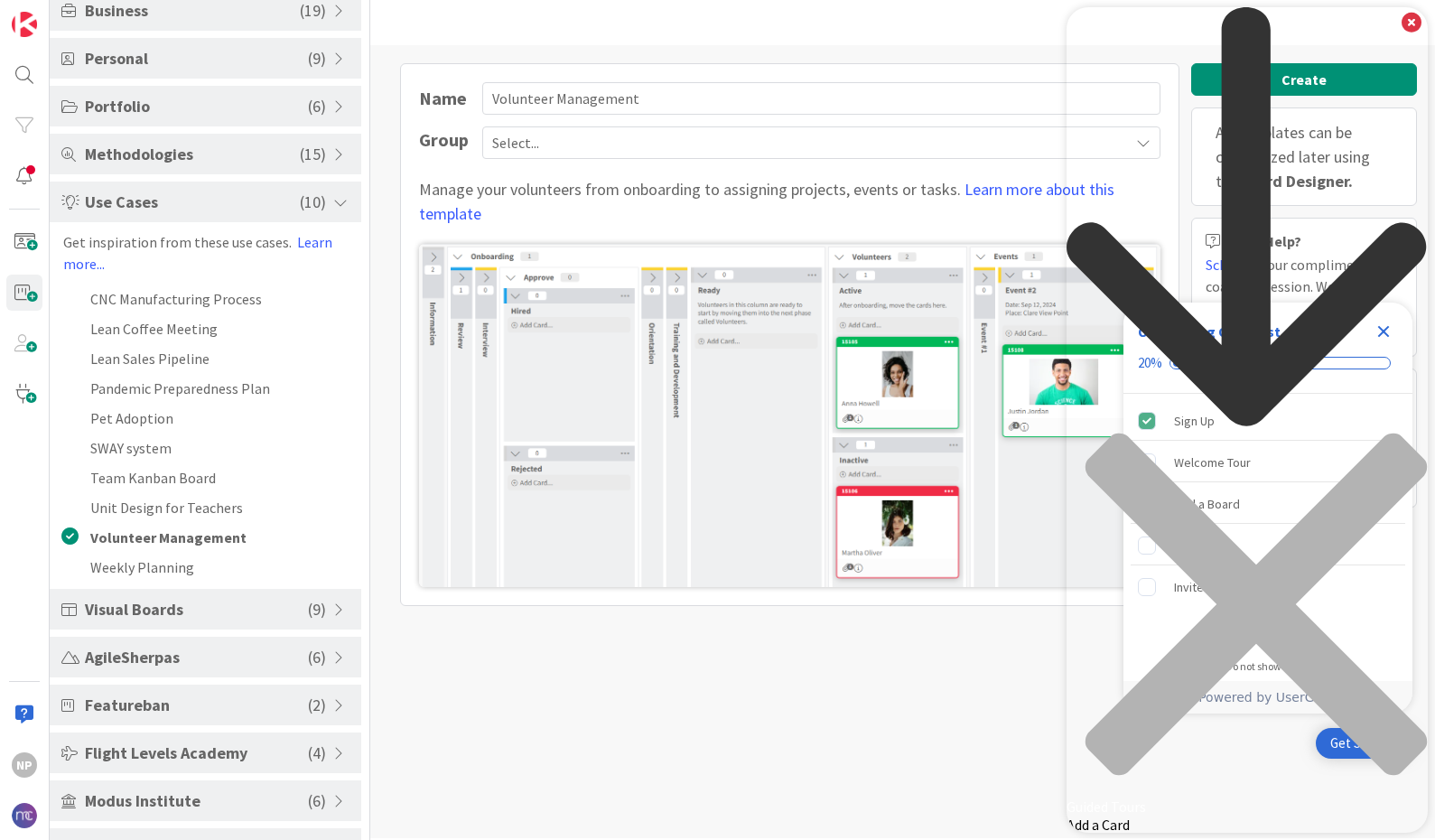
click at [1409, 432] on div "close resource center" at bounding box center [1248, 614] width 361 height 365
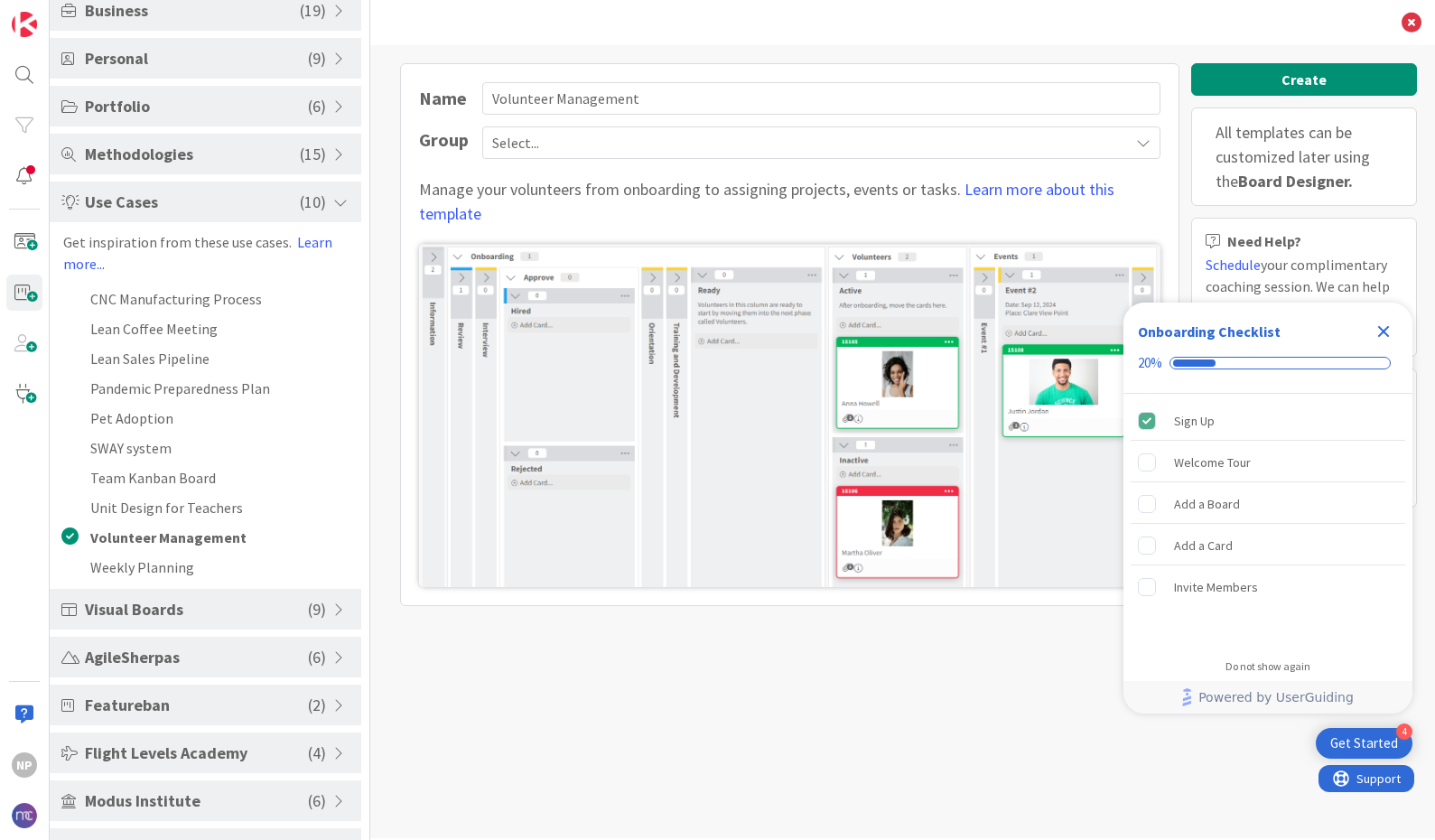
click at [1382, 333] on icon "Close Checklist" at bounding box center [1384, 331] width 12 height 12
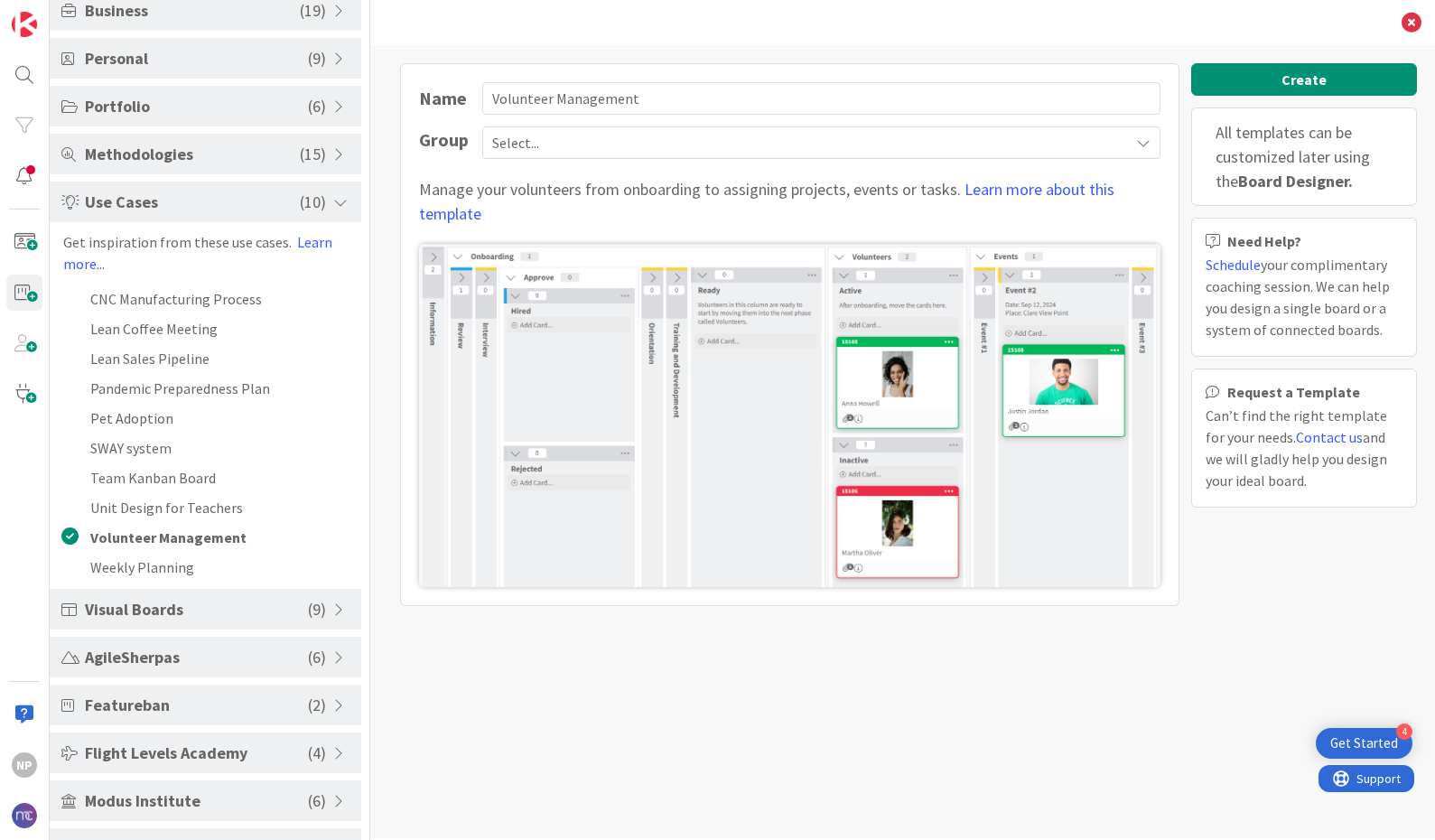
click at [588, 145] on span "Select..." at bounding box center [807, 142] width 628 height 25
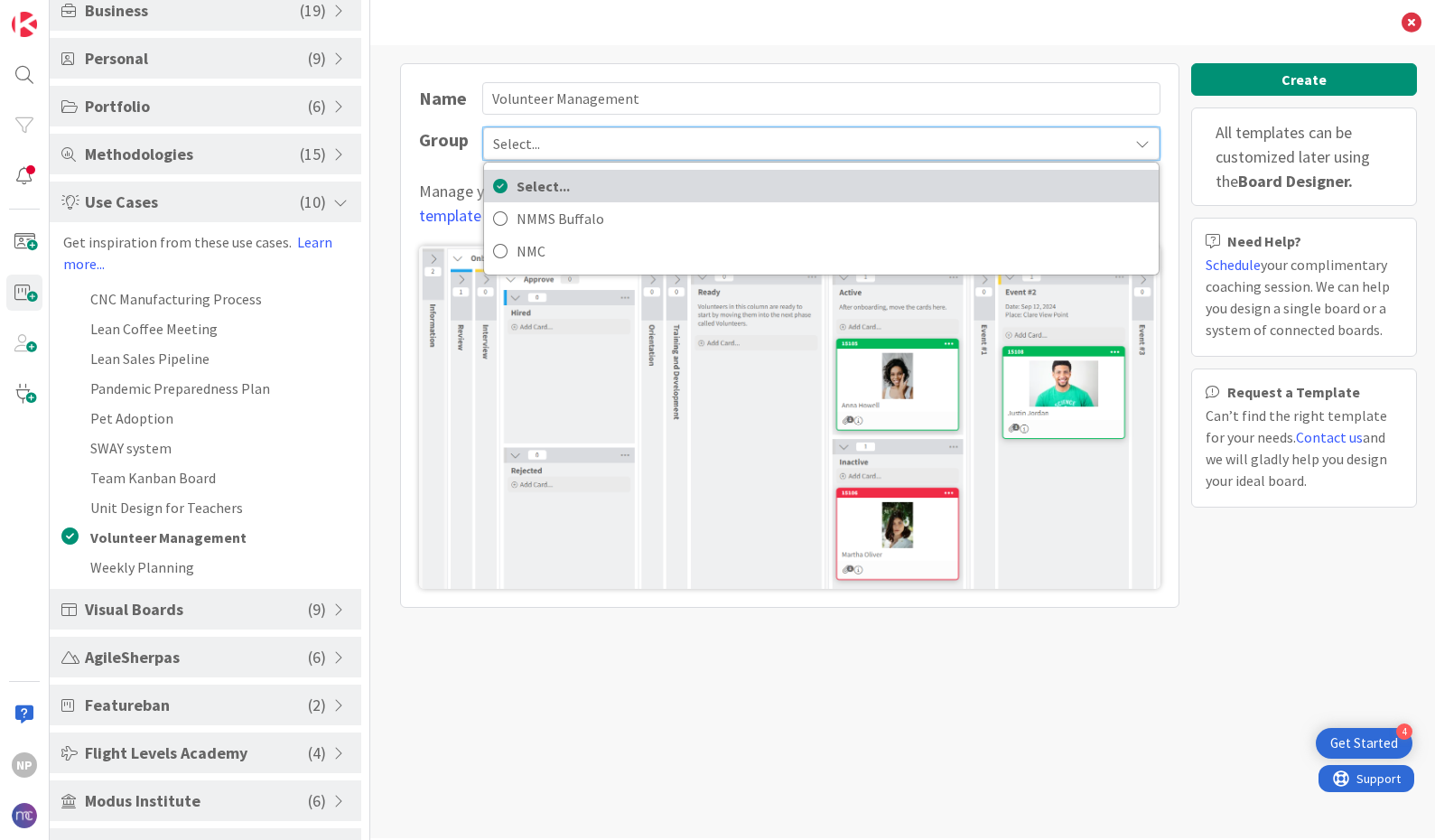
click at [566, 186] on span "Select..." at bounding box center [833, 186] width 633 height 27
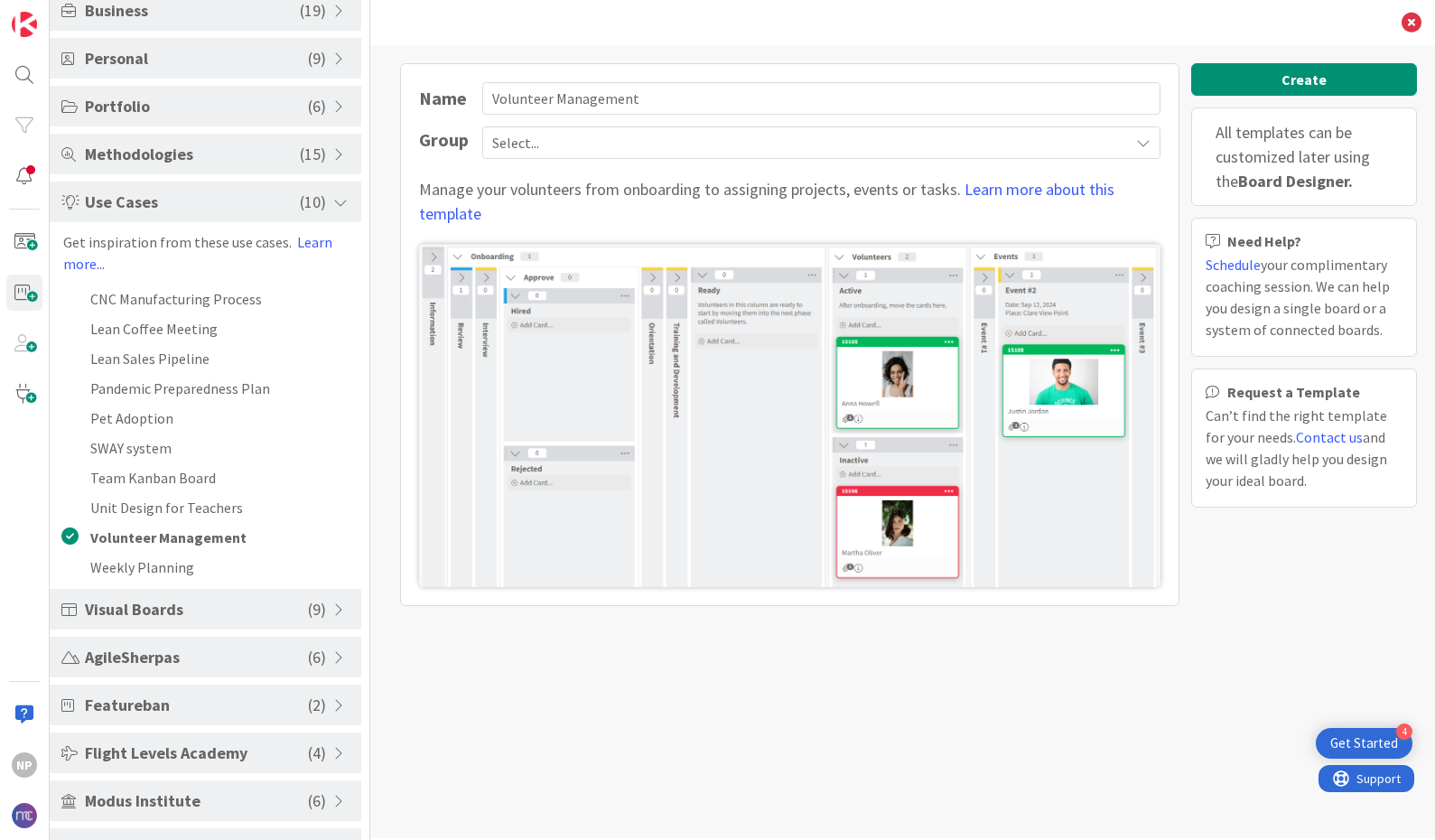
click at [581, 162] on div "Name Volunteer Management Group Select... Select... NMMS Buffalo NMC Manage you…" at bounding box center [790, 334] width 780 height 542
click at [583, 151] on span "Select..." at bounding box center [807, 142] width 628 height 25
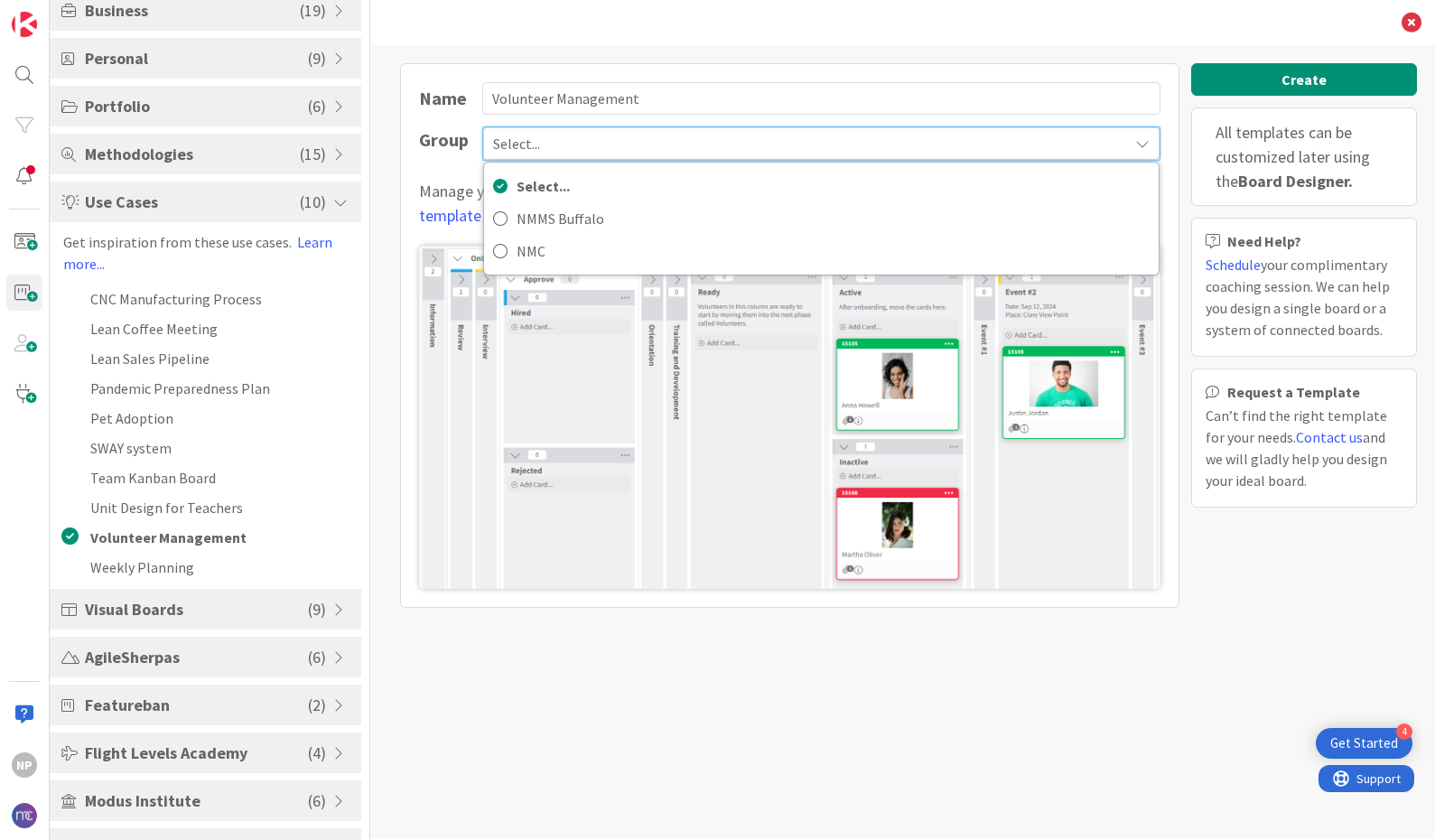
click at [547, 619] on div "Name Volunteer Management Group Select... Select... NMMS Buffalo NMC Manage you…" at bounding box center [903, 442] width 1065 height 793
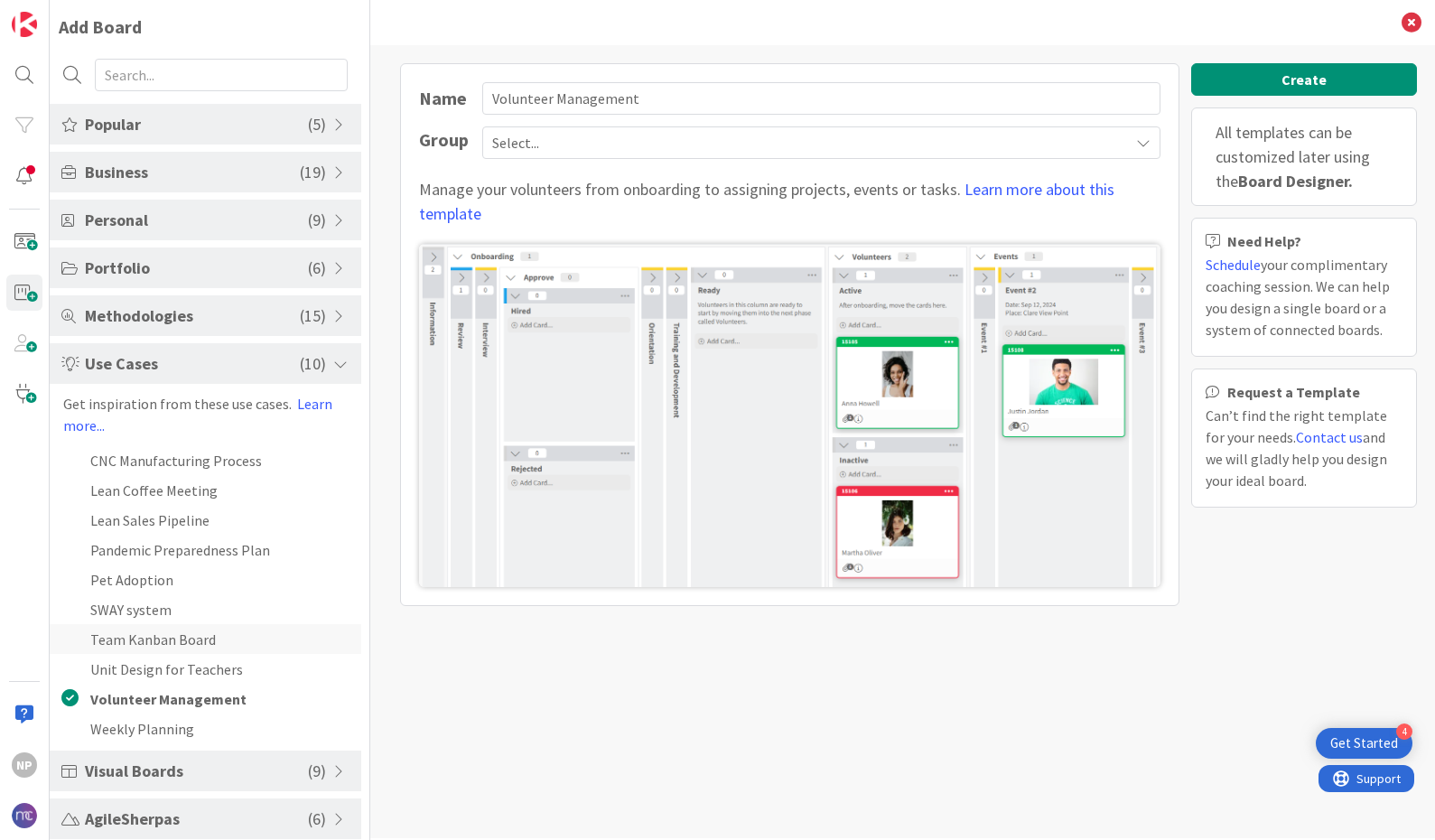
click at [168, 636] on li "Team Kanban Board" at bounding box center [206, 638] width 311 height 30
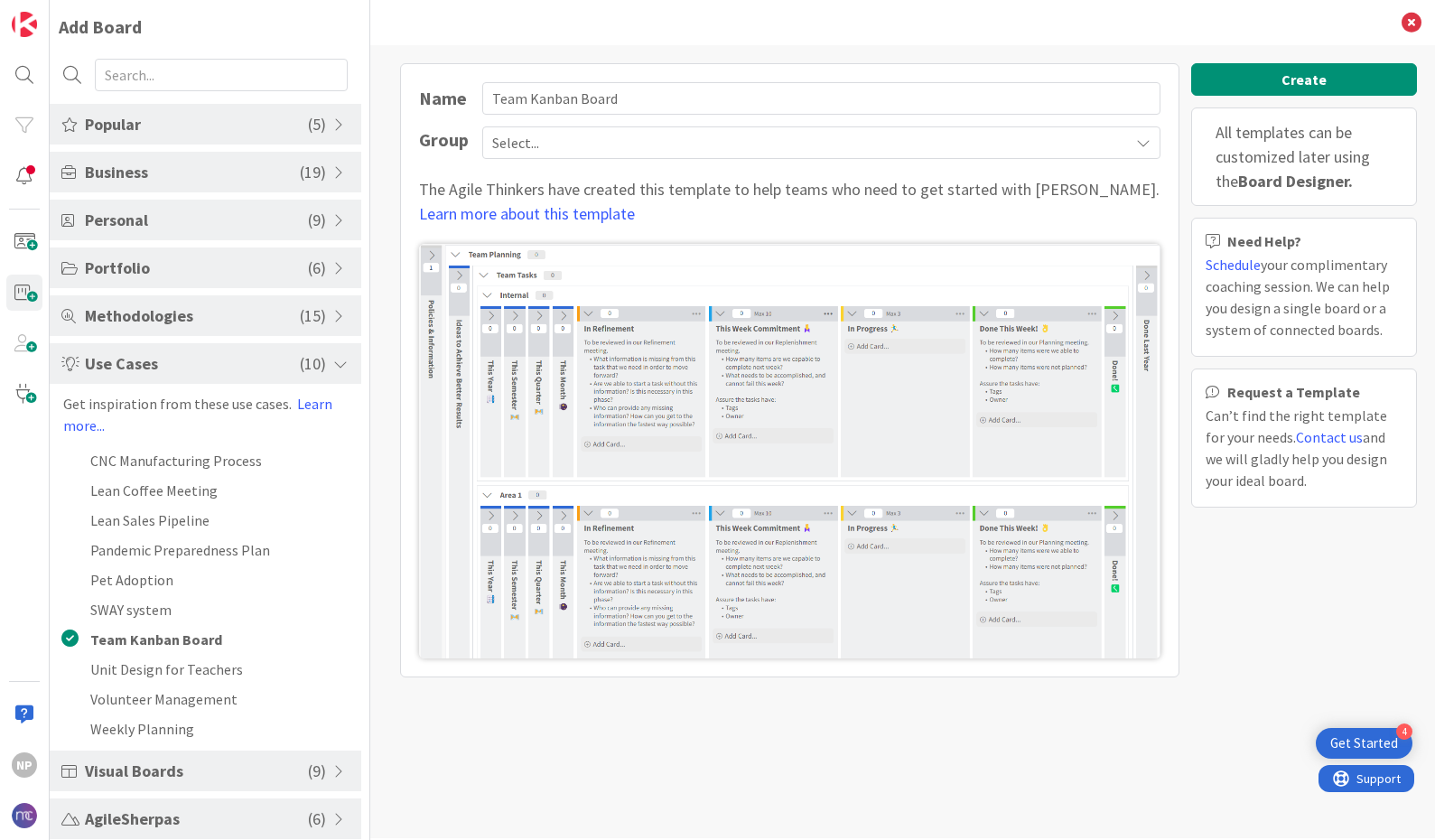
click at [694, 401] on img at bounding box center [790, 451] width 742 height 415
click at [1296, 181] on b "Board Designer." at bounding box center [1295, 181] width 114 height 21
click at [211, 322] on span "Methodologies" at bounding box center [192, 315] width 215 height 24
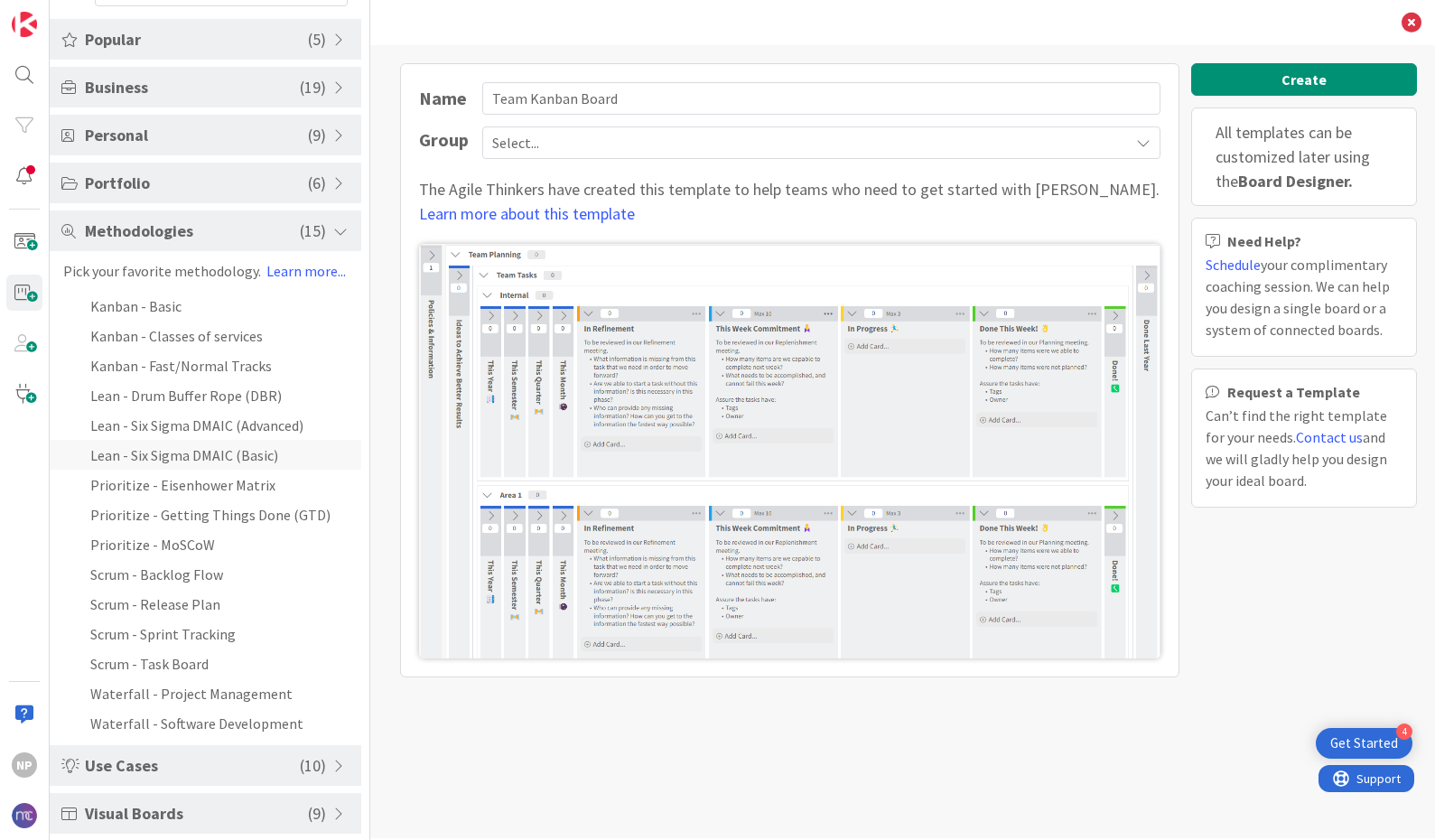
scroll to position [88, 0]
click at [232, 506] on li "Prioritize - Getting Things Done (GTD)" at bounding box center [206, 510] width 311 height 30
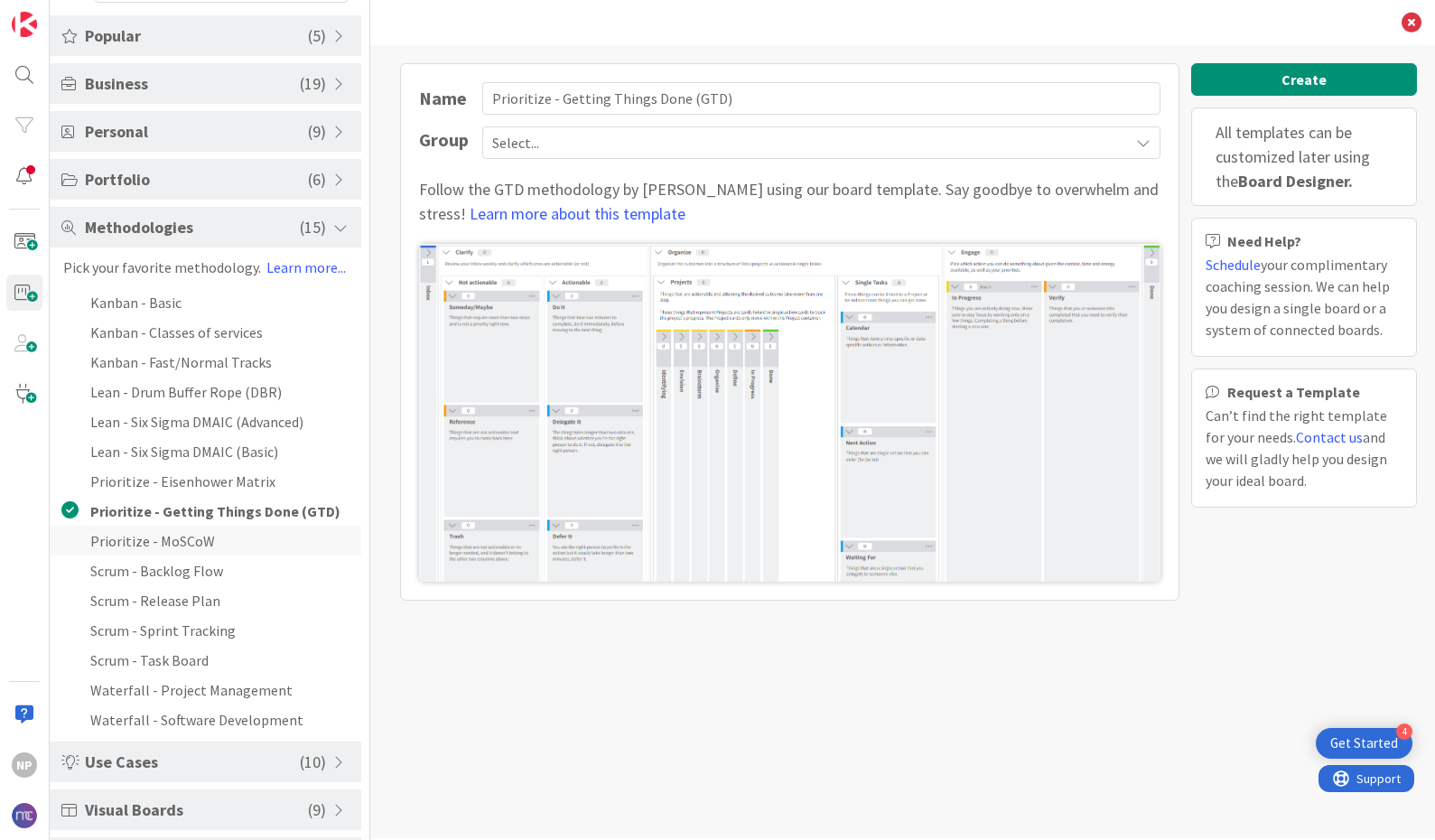
click at [205, 536] on li "Prioritize - MoSCoW" at bounding box center [206, 540] width 311 height 30
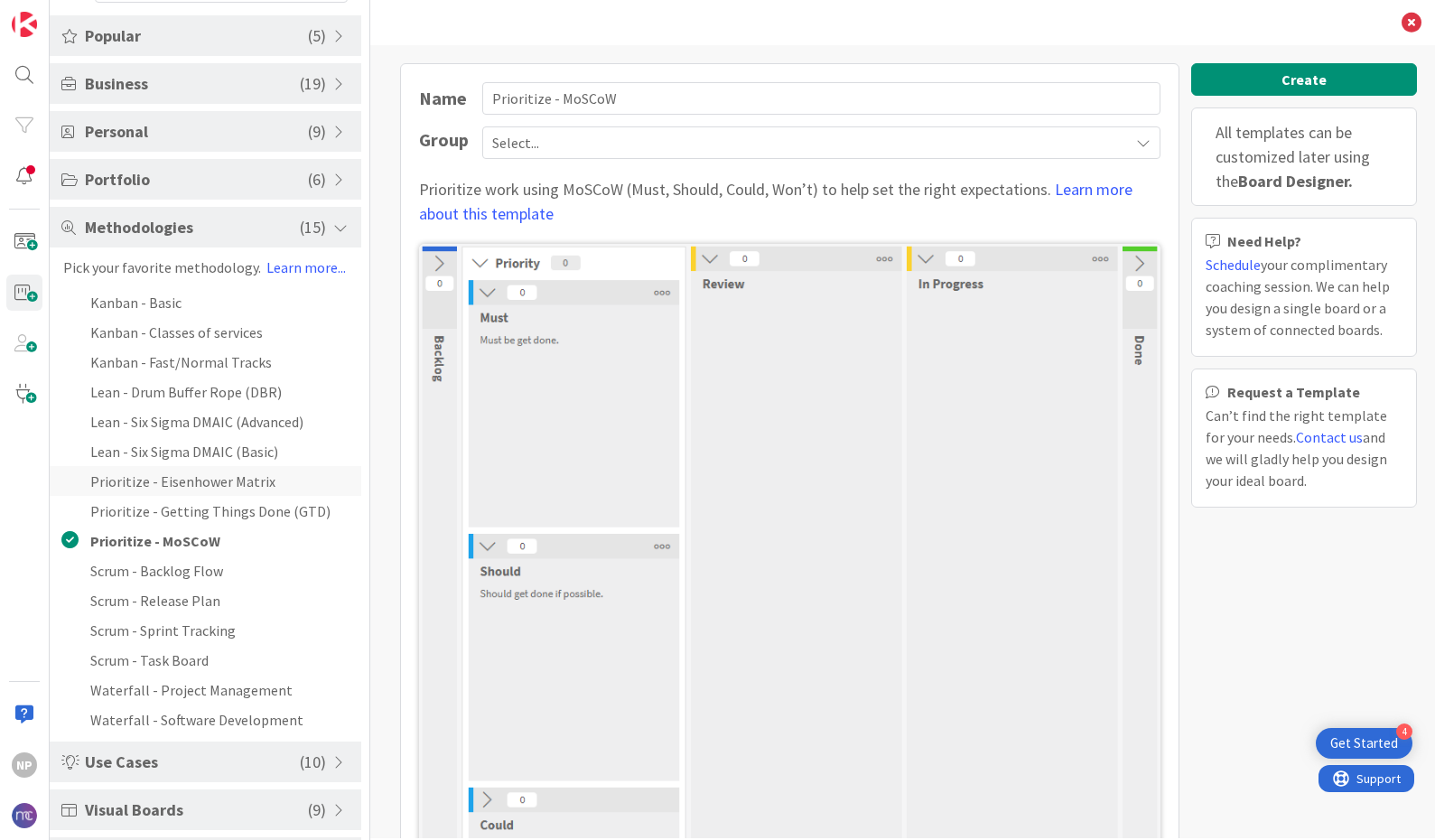
click at [220, 478] on li "Prioritize - Eisenhower Matrix" at bounding box center [206, 480] width 311 height 30
type input "Prioritize - Eisenhower Matrix"
